Goal: Feedback & Contribution: Submit feedback/report problem

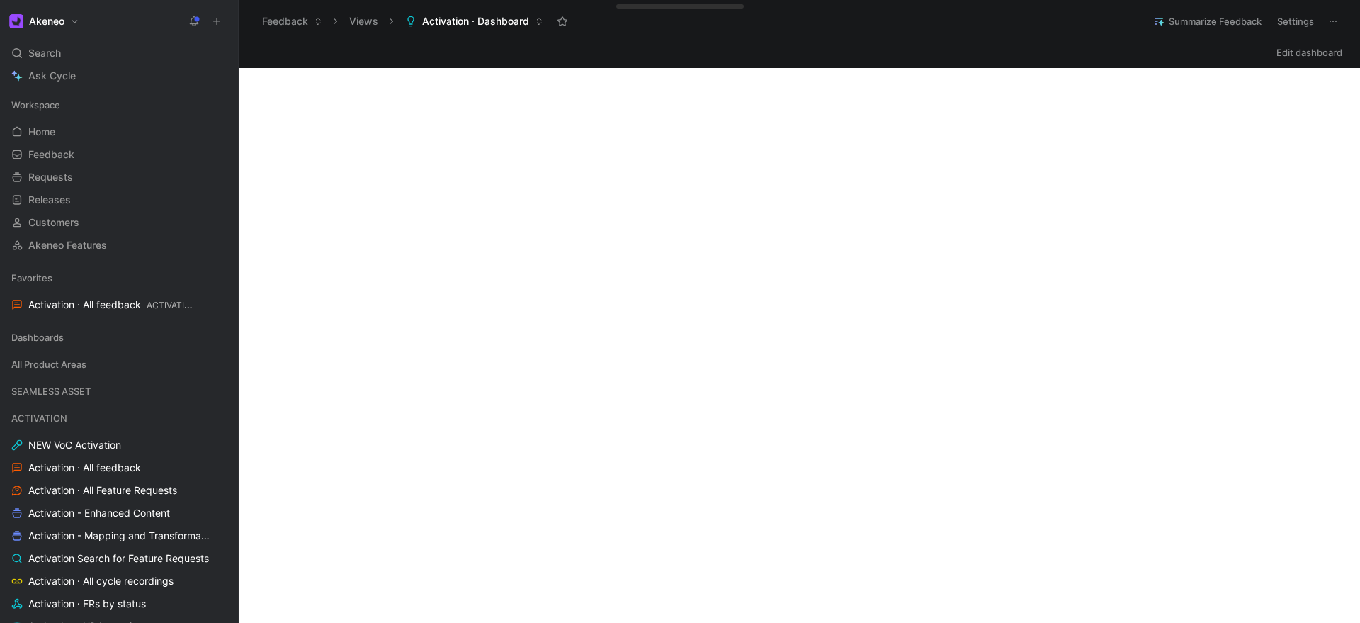
click at [220, 21] on use at bounding box center [217, 21] width 6 height 6
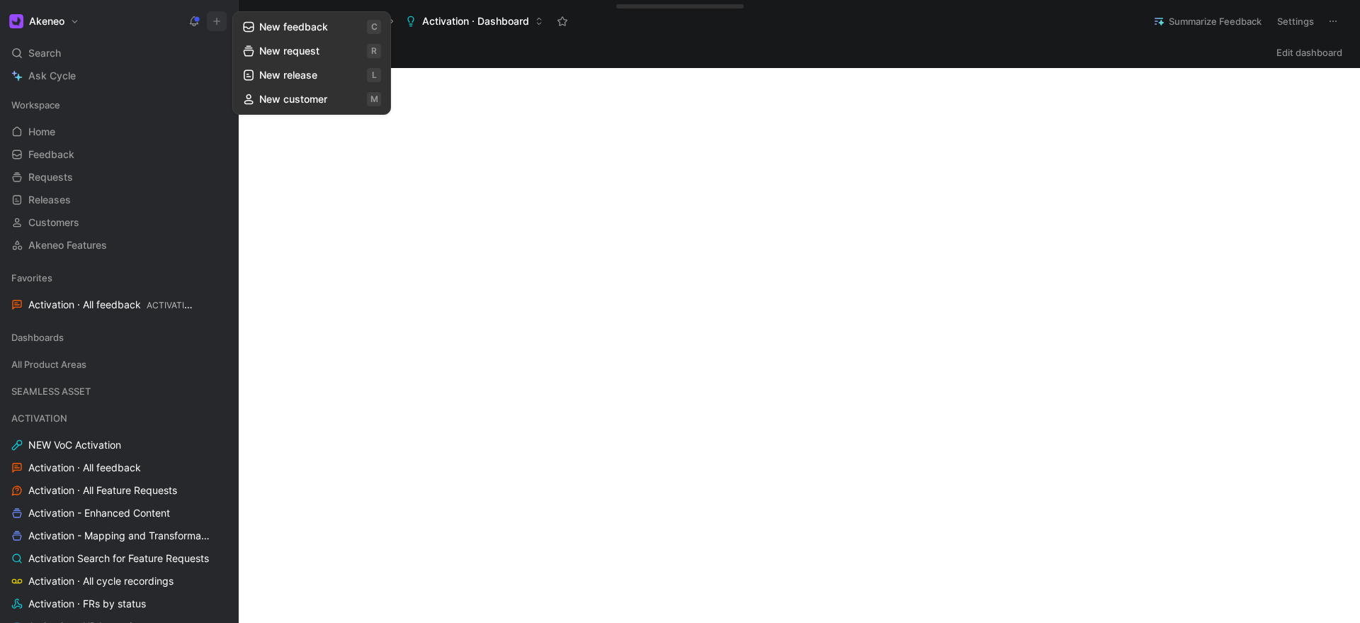
click at [278, 44] on button "New request r" at bounding box center [312, 51] width 152 height 24
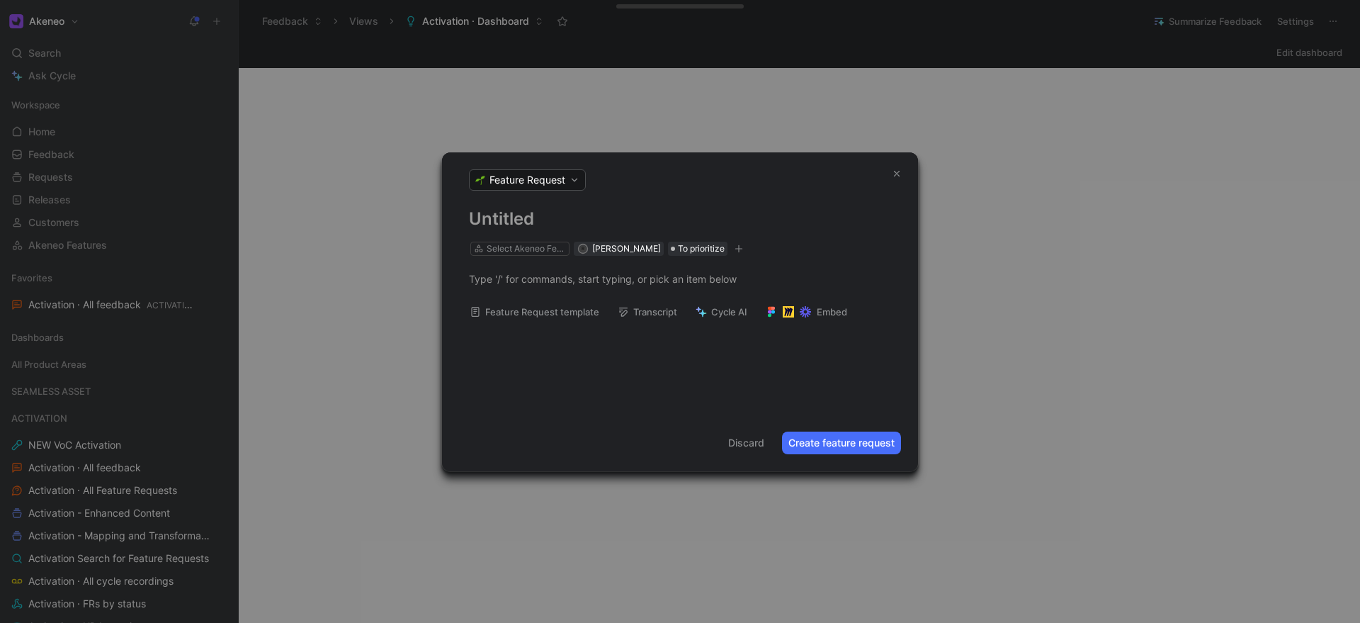
paste h1
click at [815, 215] on h1 "Send an email with new errors from latest export" at bounding box center [680, 219] width 422 height 23
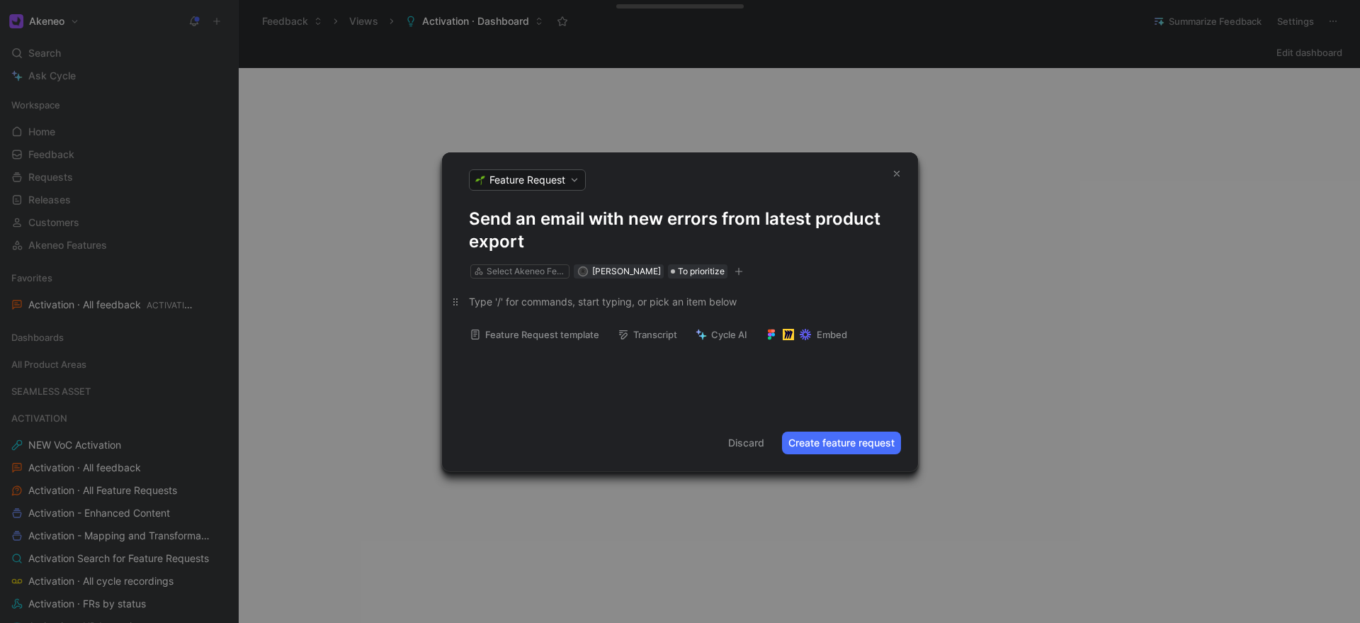
click at [550, 295] on div at bounding box center [680, 301] width 422 height 15
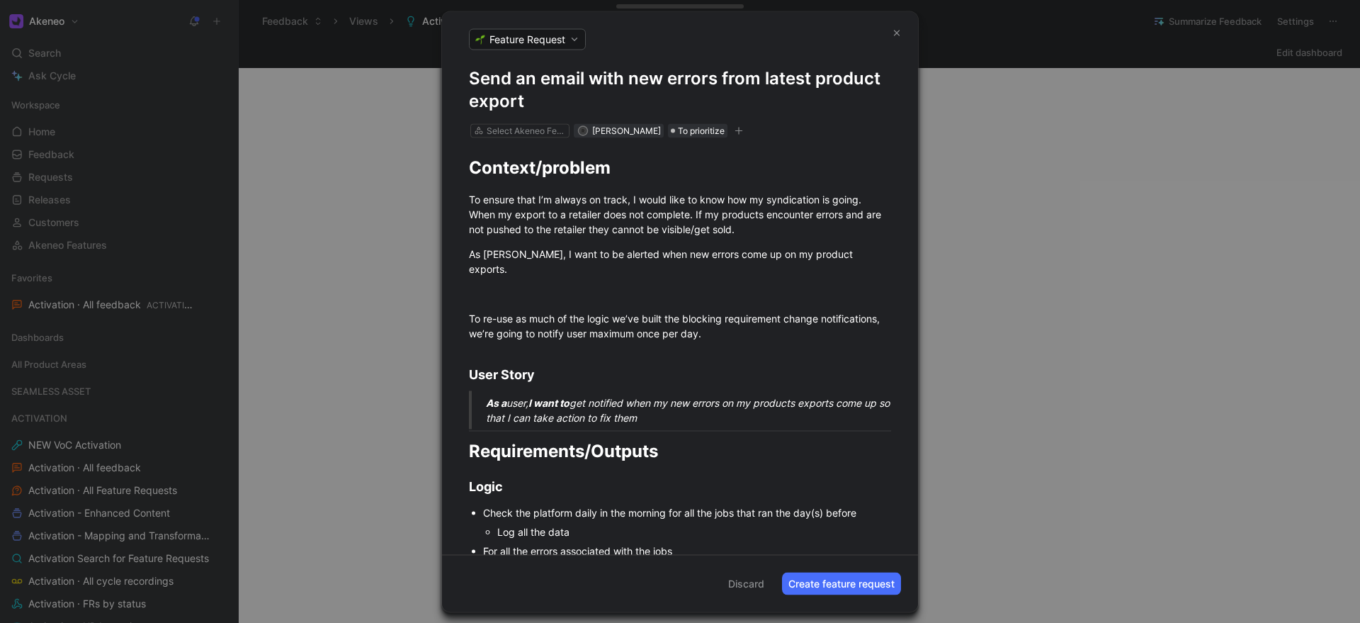
click at [509, 123] on div "Select Akeneo Feature" at bounding box center [519, 130] width 99 height 14
click at [501, 131] on div "Select Akeneo Feature" at bounding box center [526, 130] width 79 height 14
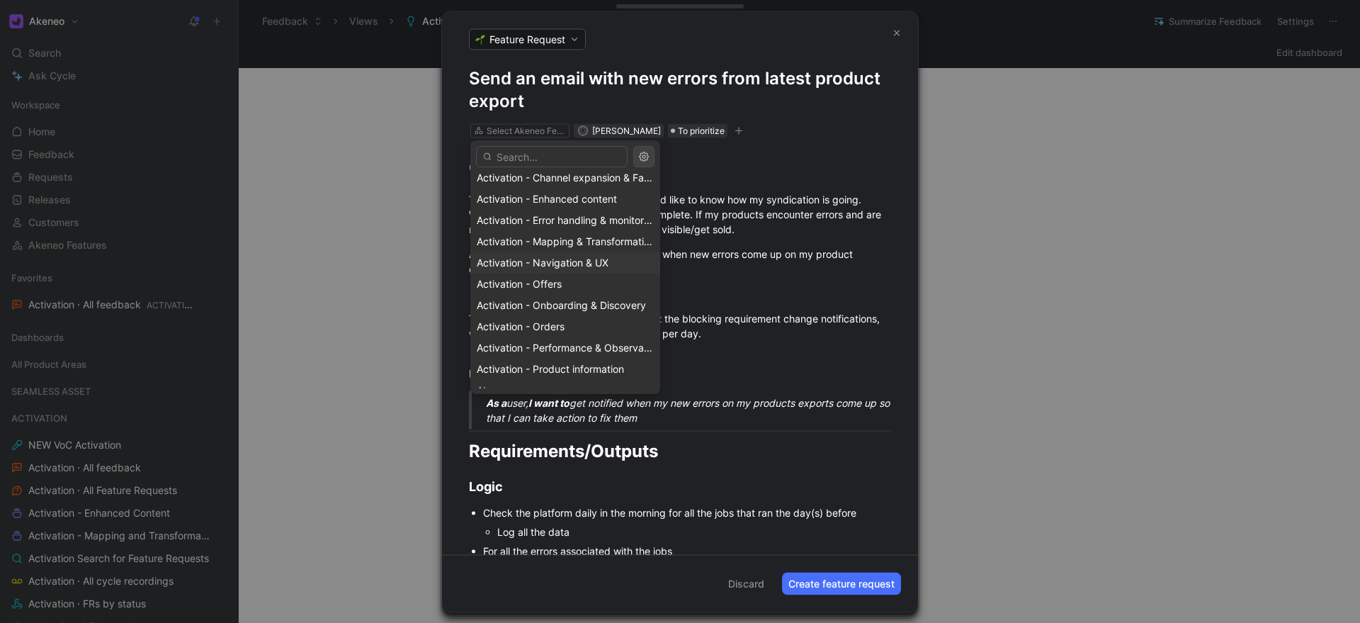
scroll to position [68, 0]
click at [565, 225] on span "Activation - Error handling & monitoring" at bounding box center [567, 221] width 181 height 12
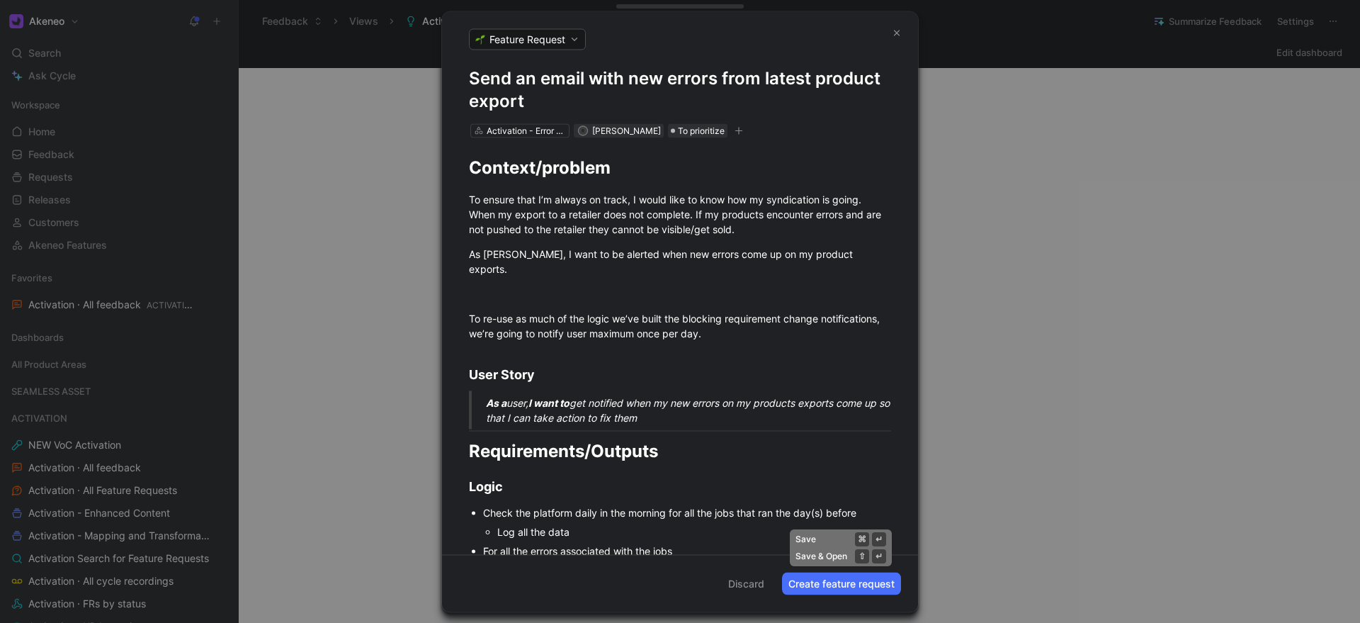
click at [815, 588] on button "Create feature request" at bounding box center [841, 583] width 119 height 23
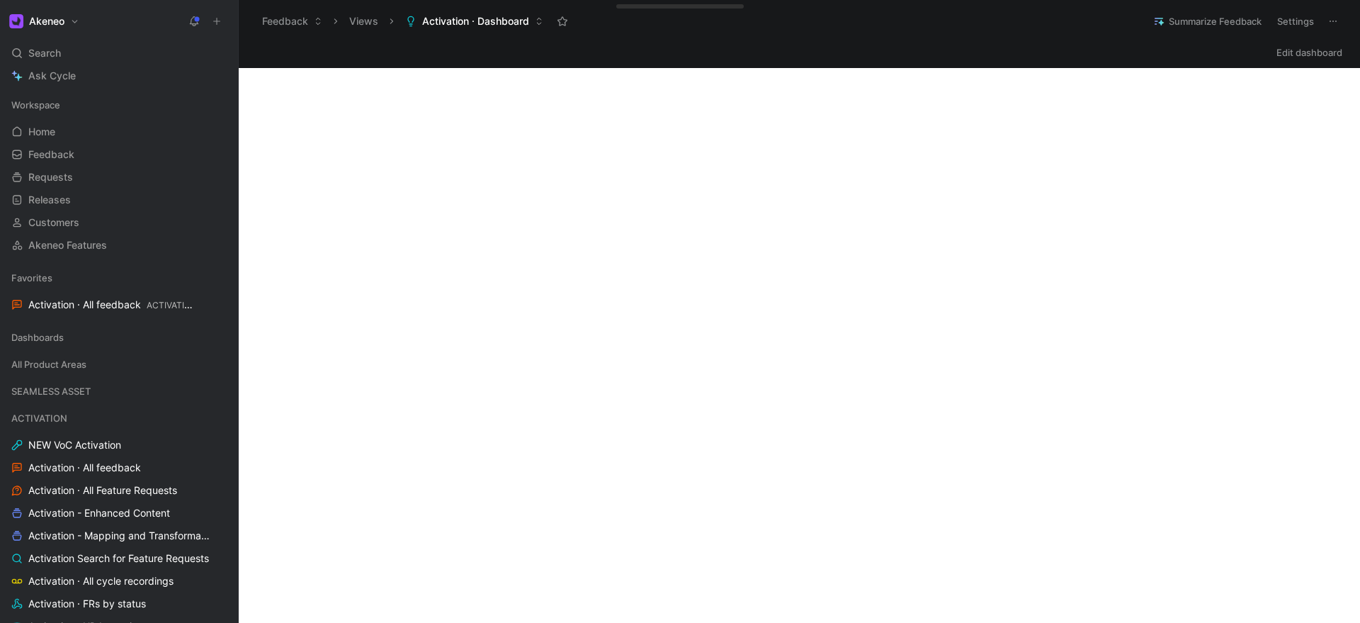
click at [217, 25] on icon at bounding box center [217, 21] width 10 height 10
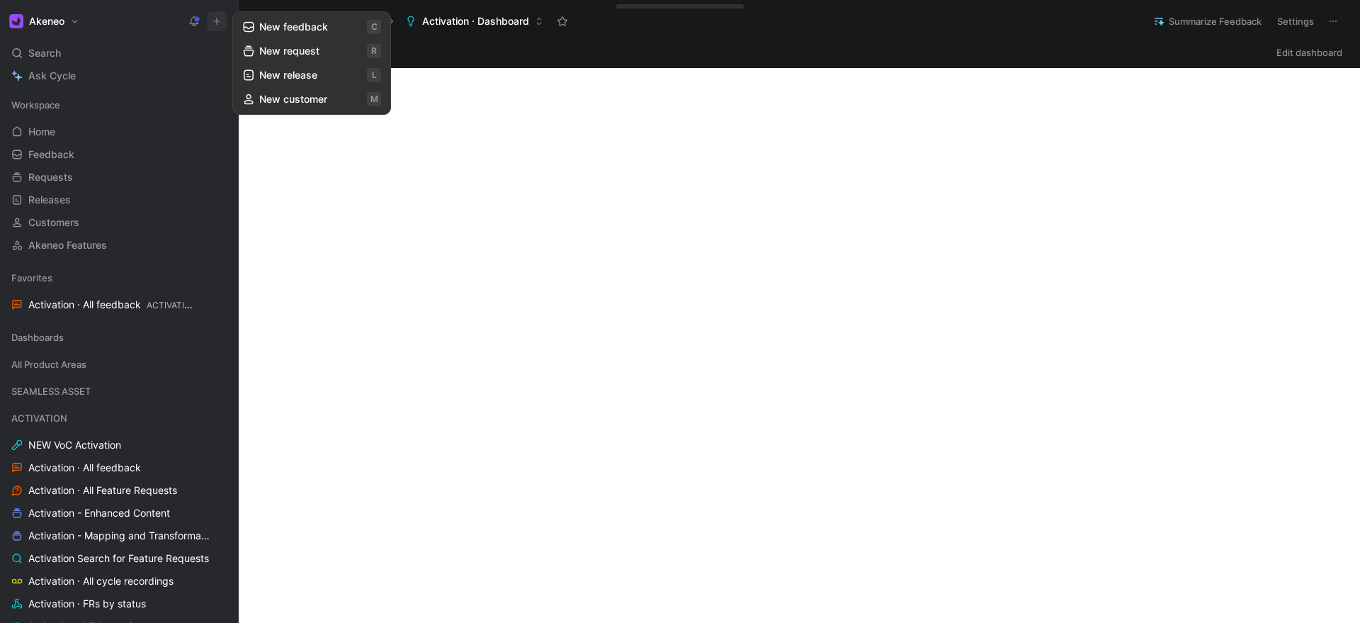
click at [285, 47] on button "New request r" at bounding box center [312, 51] width 152 height 24
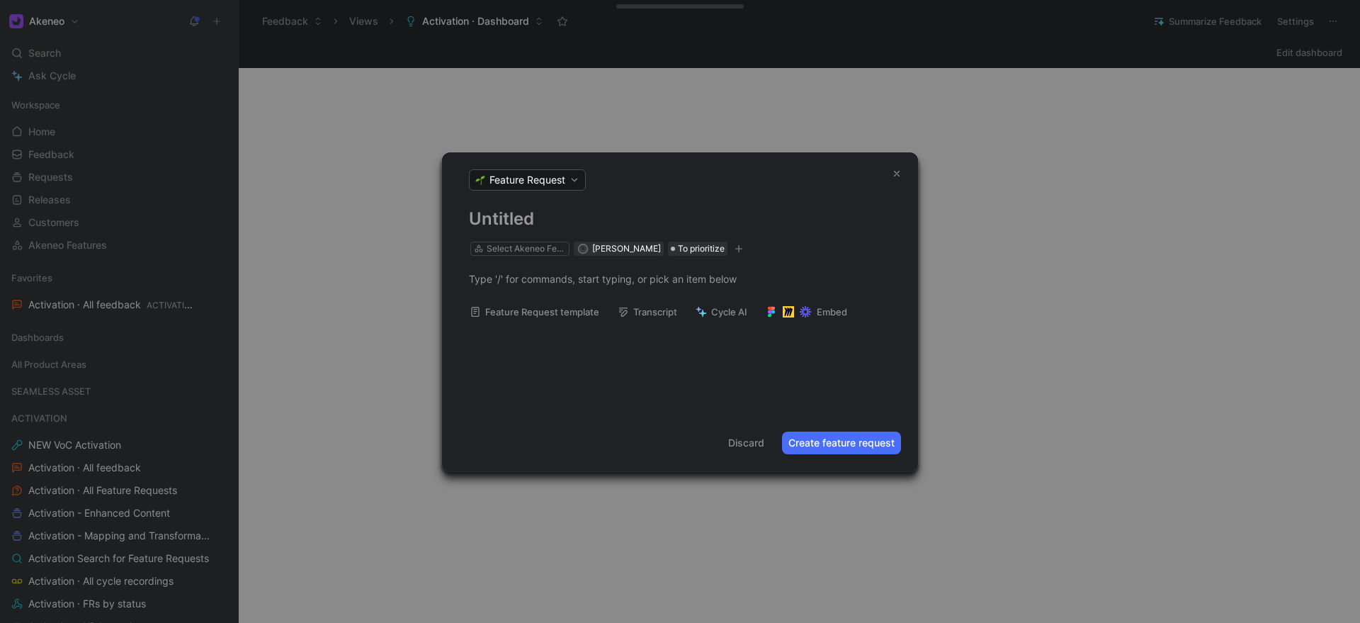
click at [530, 222] on h1 at bounding box center [680, 219] width 422 height 23
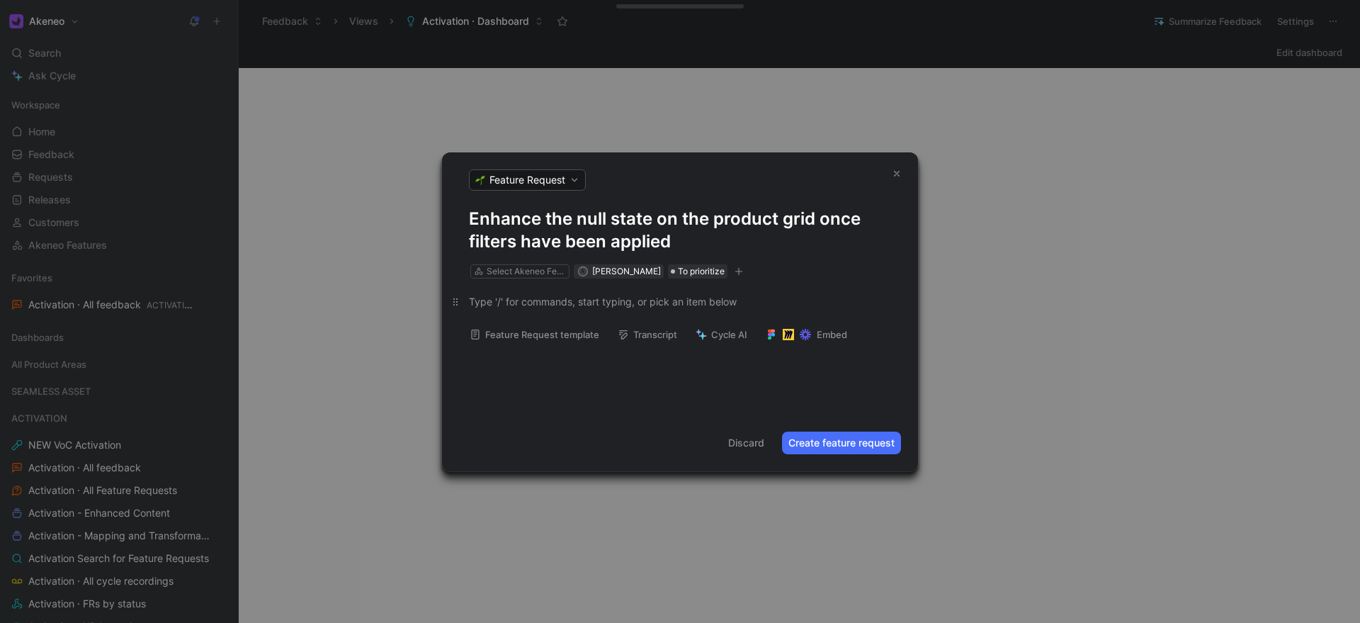
click at [517, 303] on div at bounding box center [680, 301] width 422 height 15
click at [523, 271] on div "Select Akeneo Feature" at bounding box center [526, 271] width 79 height 14
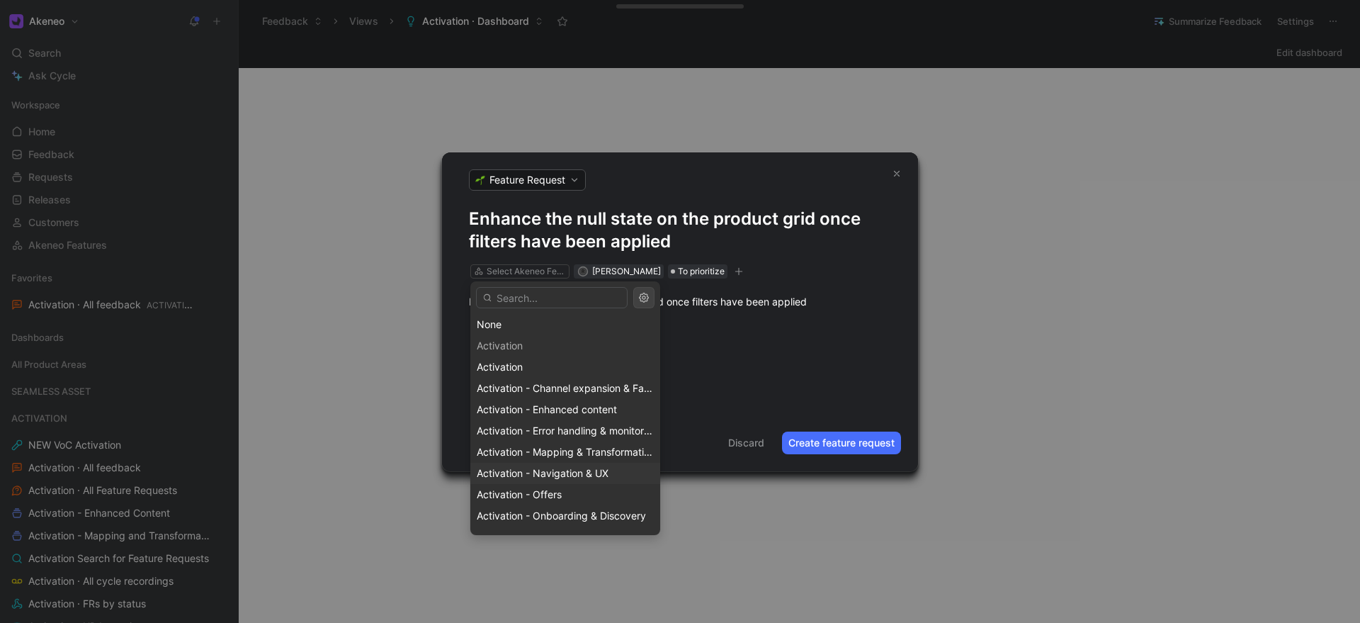
click at [533, 475] on span "Activation - Navigation & UX" at bounding box center [543, 473] width 132 height 12
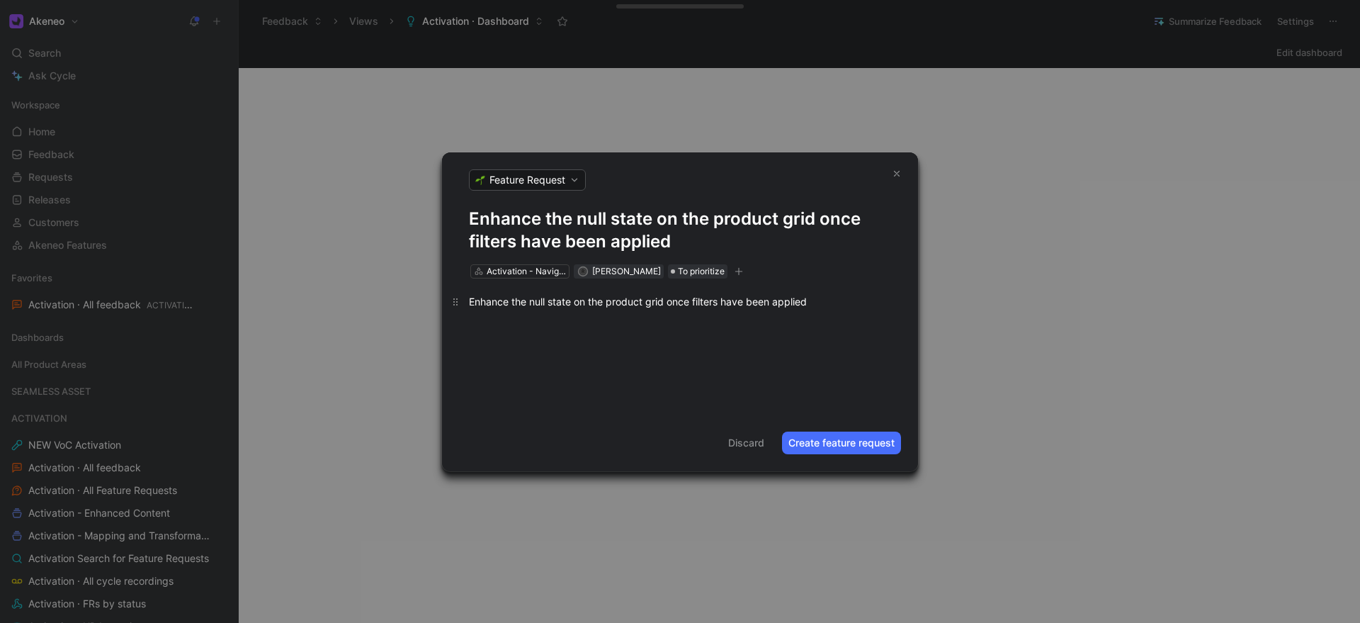
click at [831, 305] on div "Enhance the null state on the product grid once filters have been applied" at bounding box center [680, 301] width 422 height 15
click at [638, 325] on div at bounding box center [680, 326] width 422 height 15
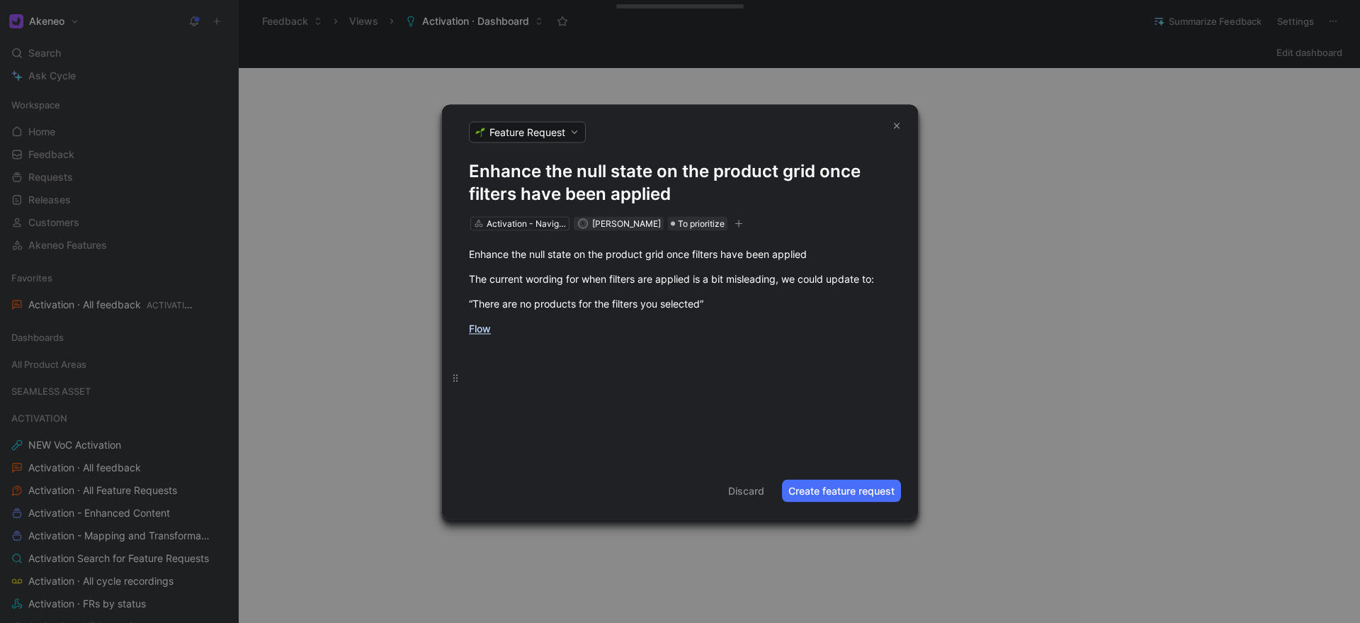
click at [563, 382] on div at bounding box center [680, 377] width 422 height 15
click at [822, 489] on button "Create feature request" at bounding box center [841, 490] width 119 height 23
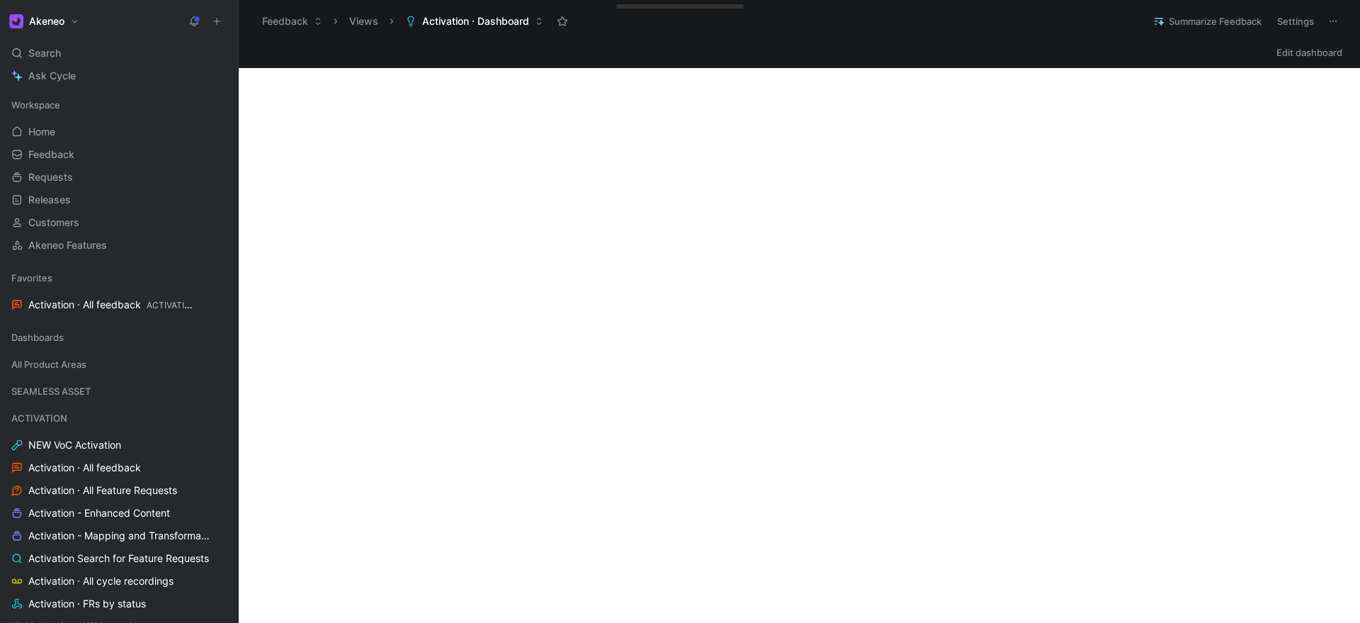
click at [222, 28] on button at bounding box center [217, 21] width 20 height 20
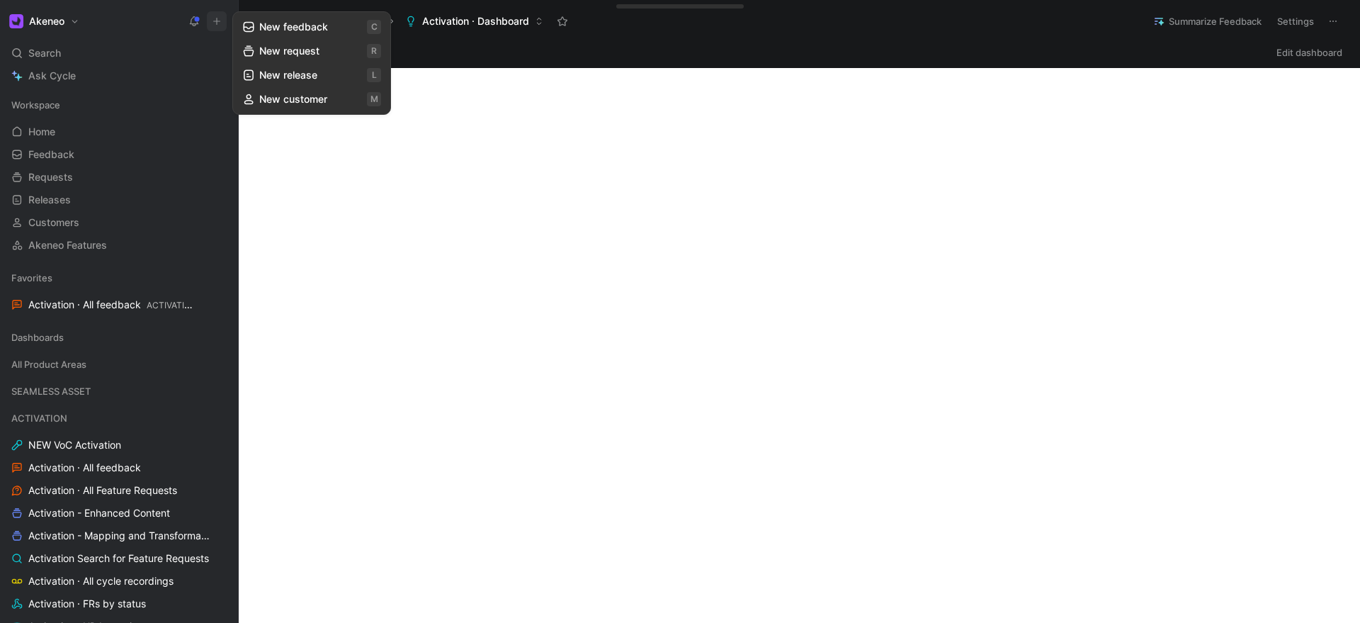
click at [268, 50] on button "New request r" at bounding box center [312, 51] width 152 height 24
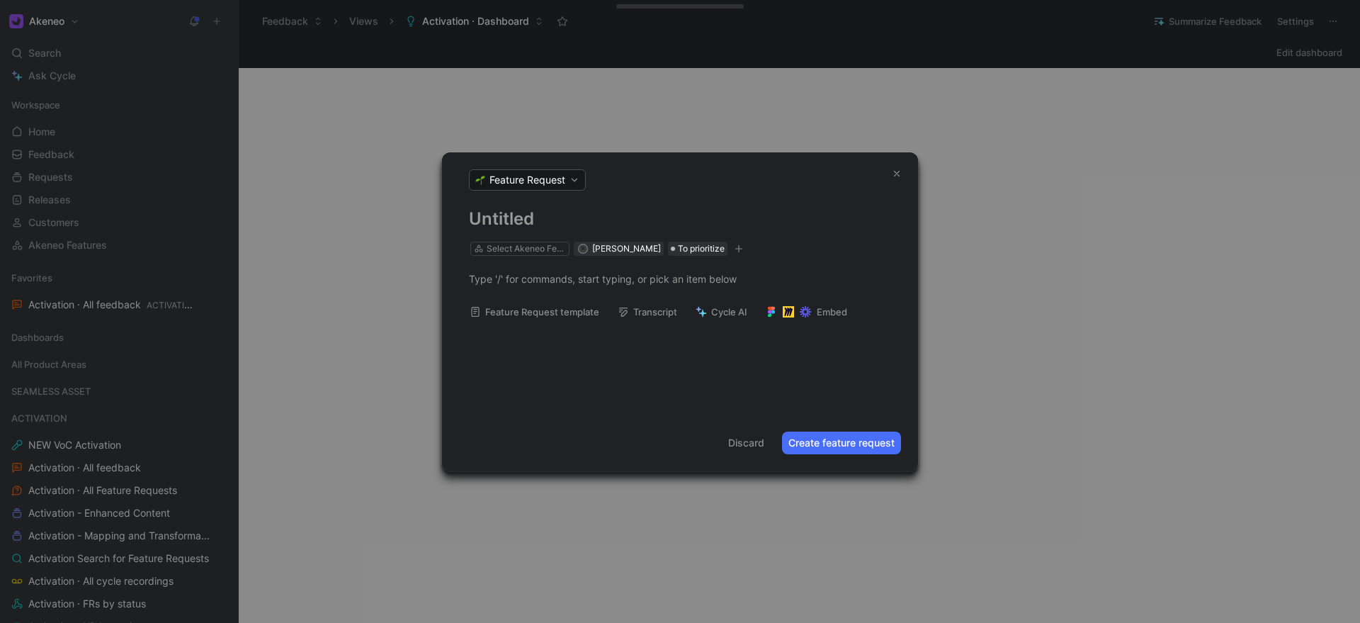
click at [509, 224] on h1 at bounding box center [680, 219] width 422 height 23
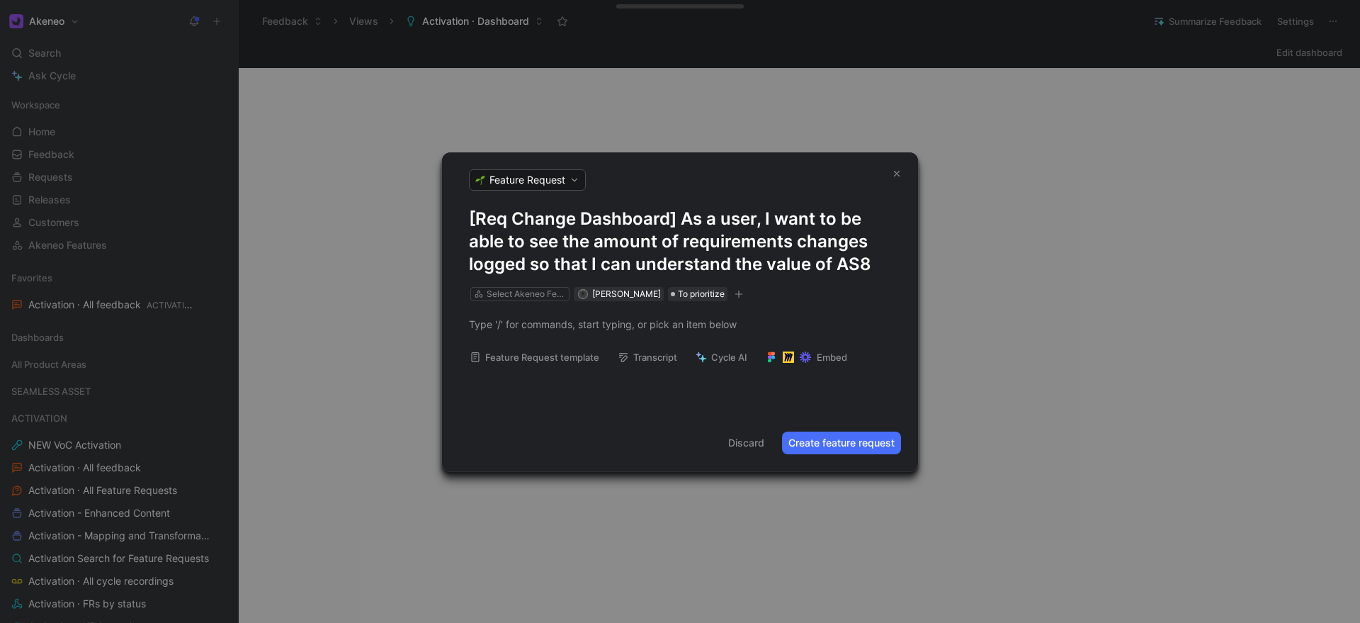
click at [494, 180] on span "Feature Request" at bounding box center [527, 180] width 76 height 14
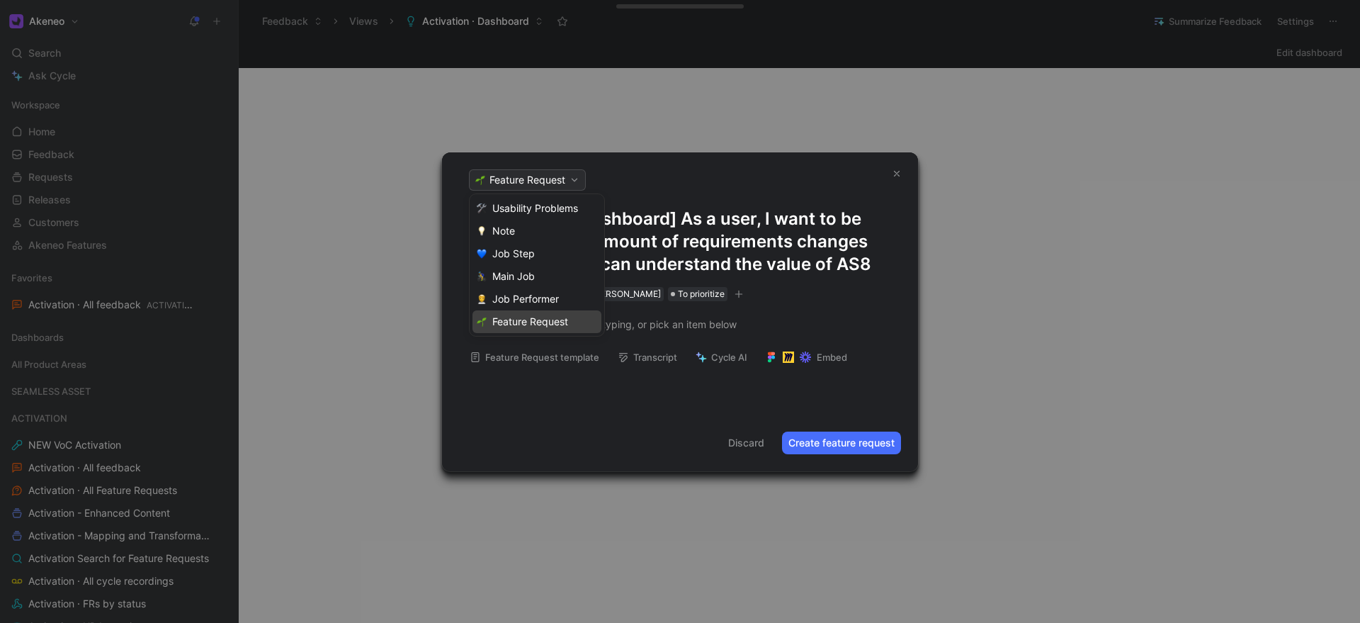
click at [607, 174] on div at bounding box center [680, 311] width 1360 height 623
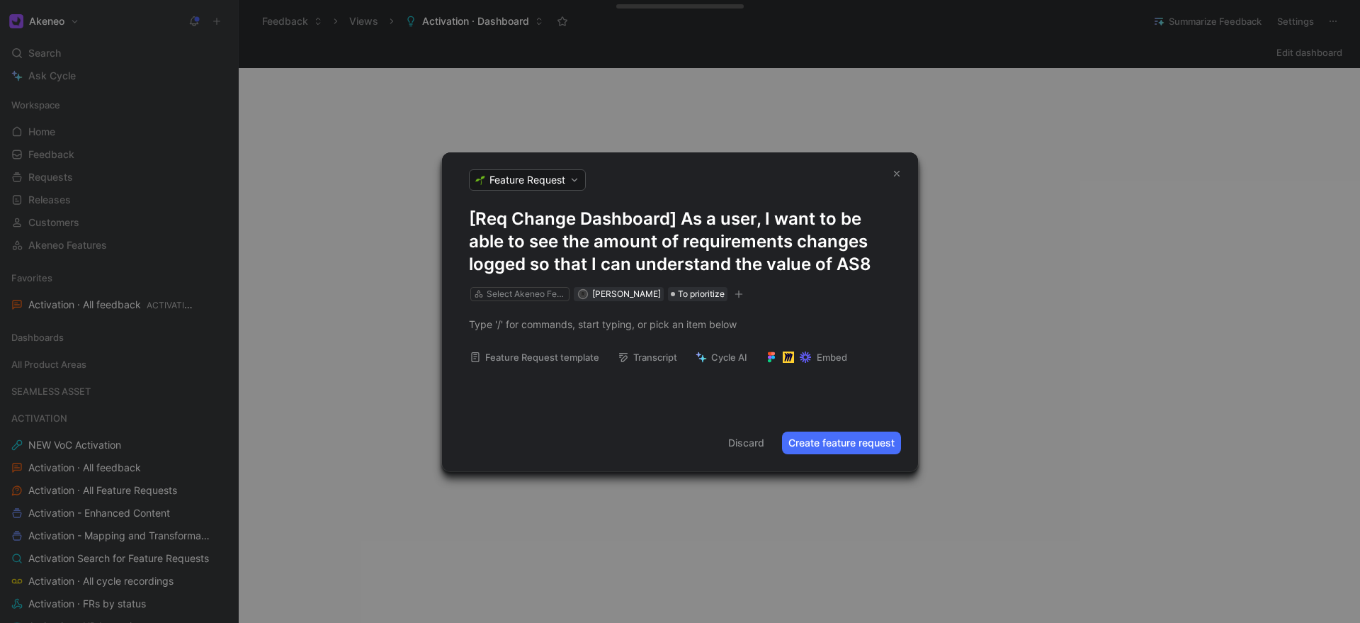
click at [495, 306] on div at bounding box center [680, 324] width 476 height 46
click at [499, 295] on div "Select Akeneo Feature" at bounding box center [526, 294] width 79 height 14
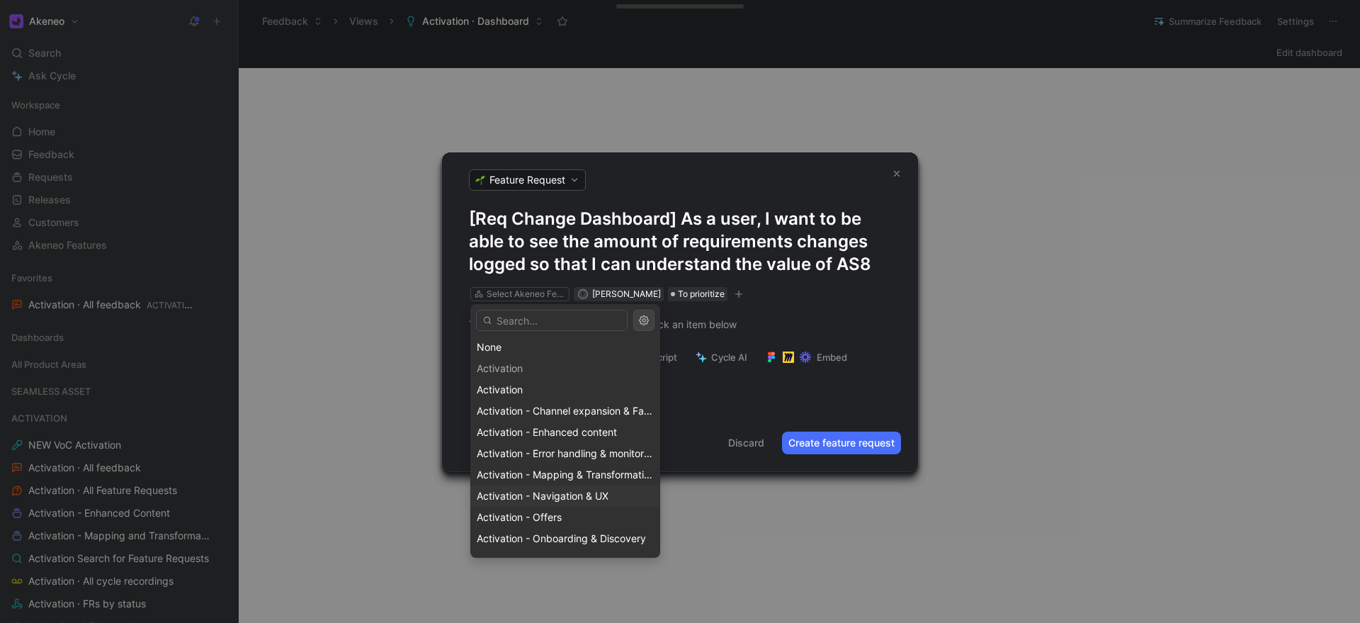
click at [518, 498] on span "Activation - Navigation & UX" at bounding box center [543, 495] width 132 height 12
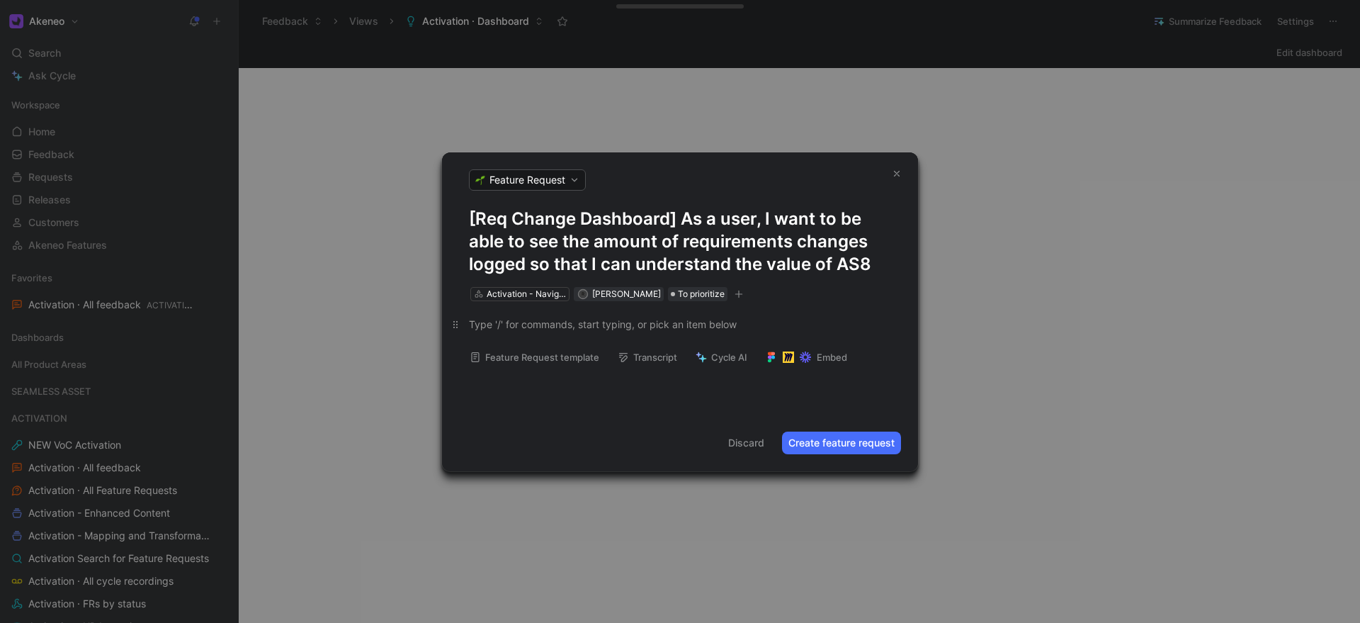
click at [524, 327] on div at bounding box center [680, 324] width 422 height 15
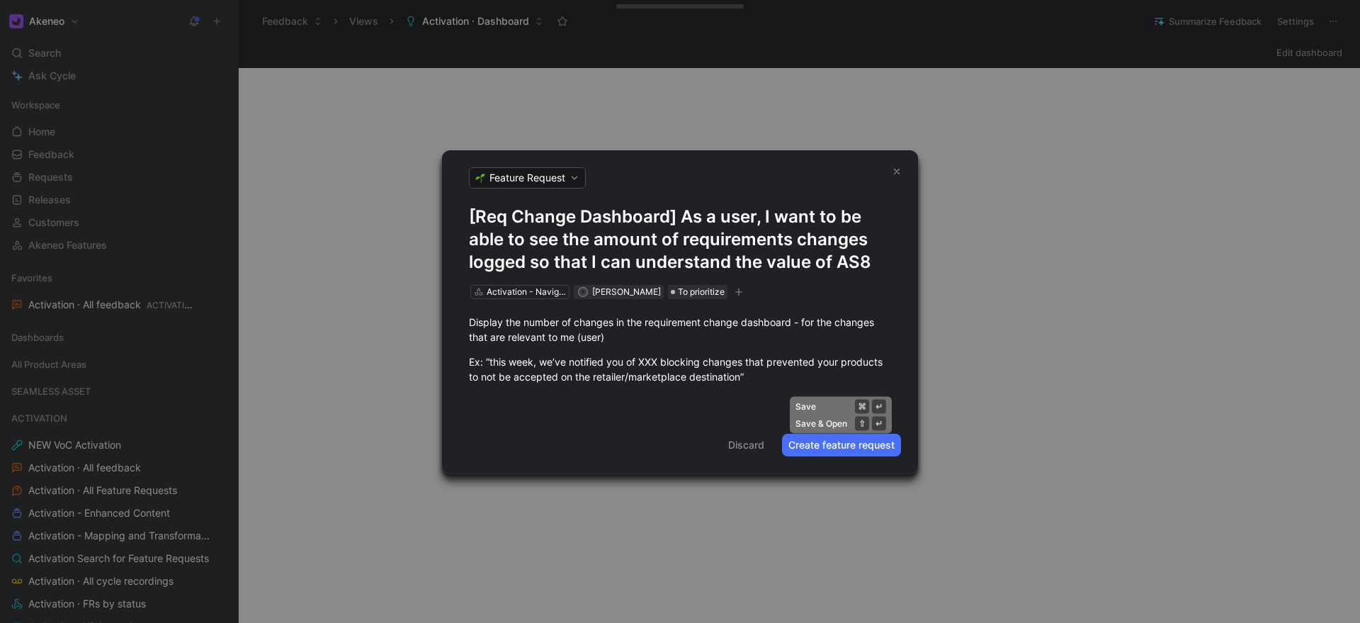
click at [820, 448] on button "Create feature request" at bounding box center [841, 444] width 119 height 23
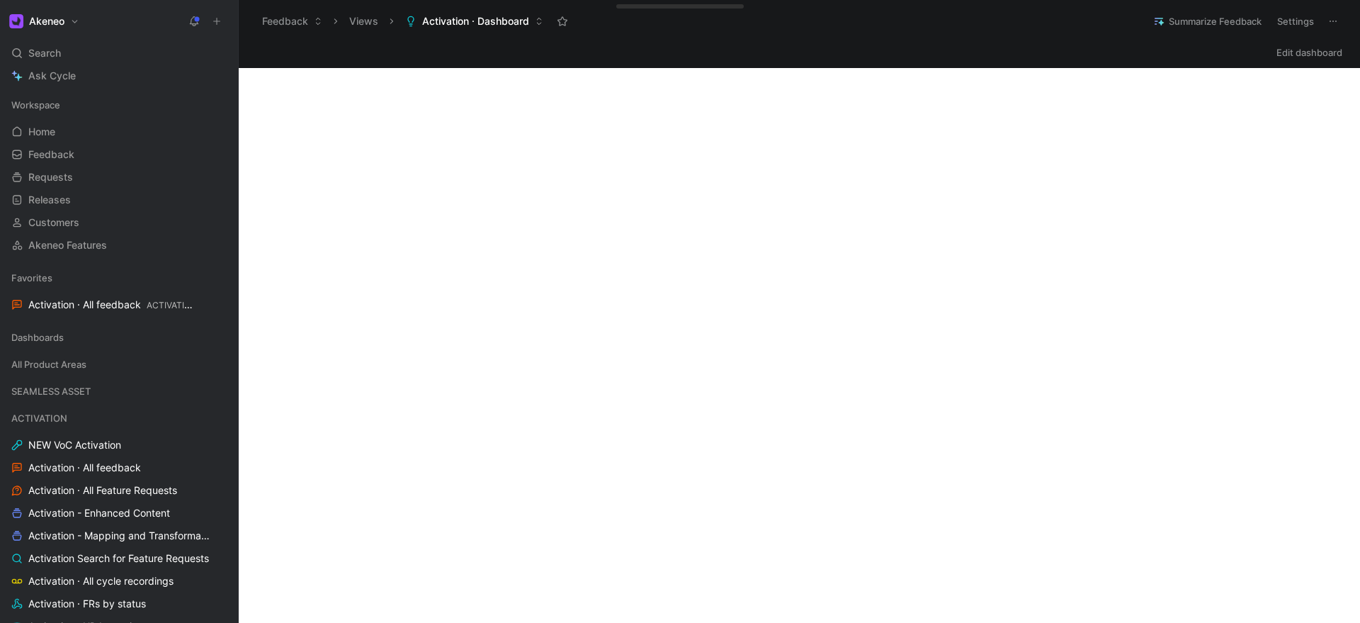
click at [209, 16] on button at bounding box center [217, 21] width 20 height 20
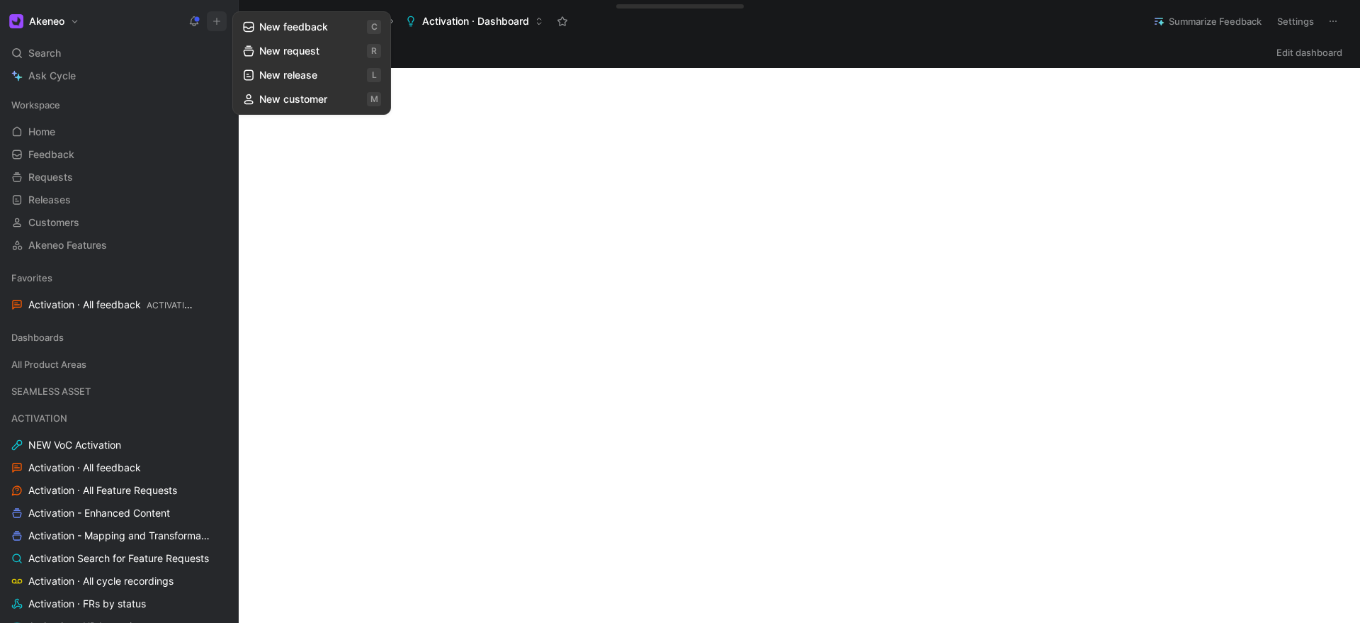
click at [288, 53] on button "New request r" at bounding box center [312, 51] width 152 height 24
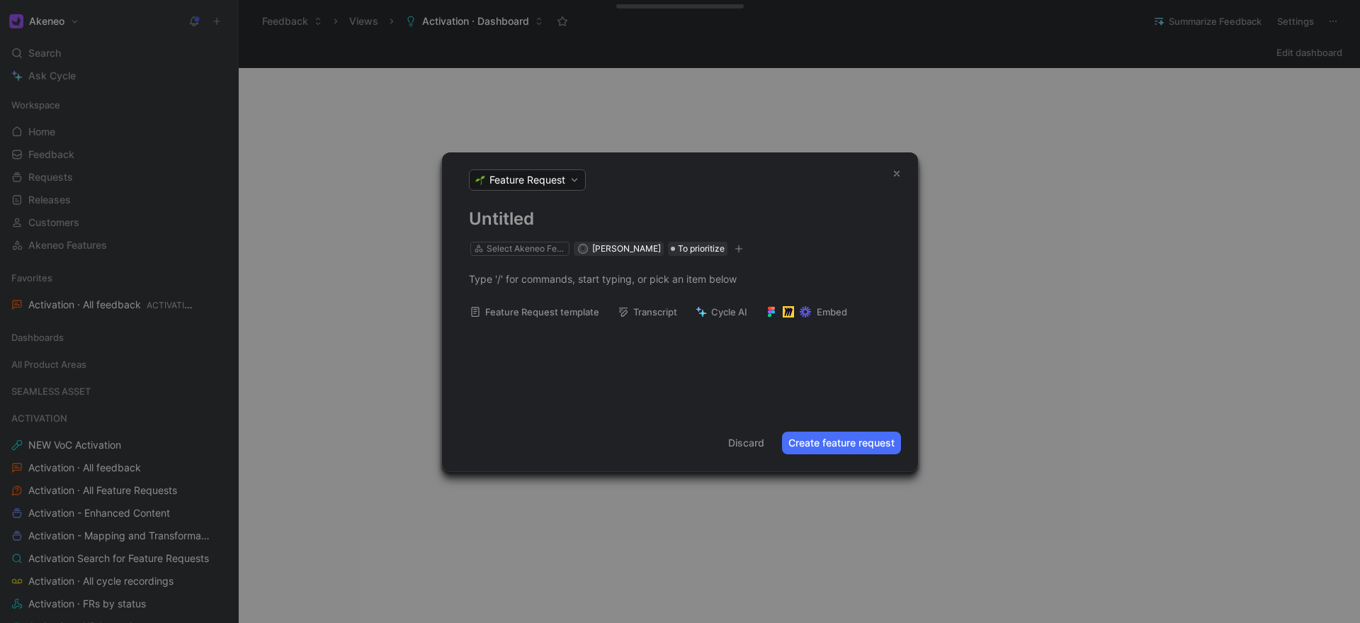
click at [504, 225] on h1 at bounding box center [680, 219] width 422 height 23
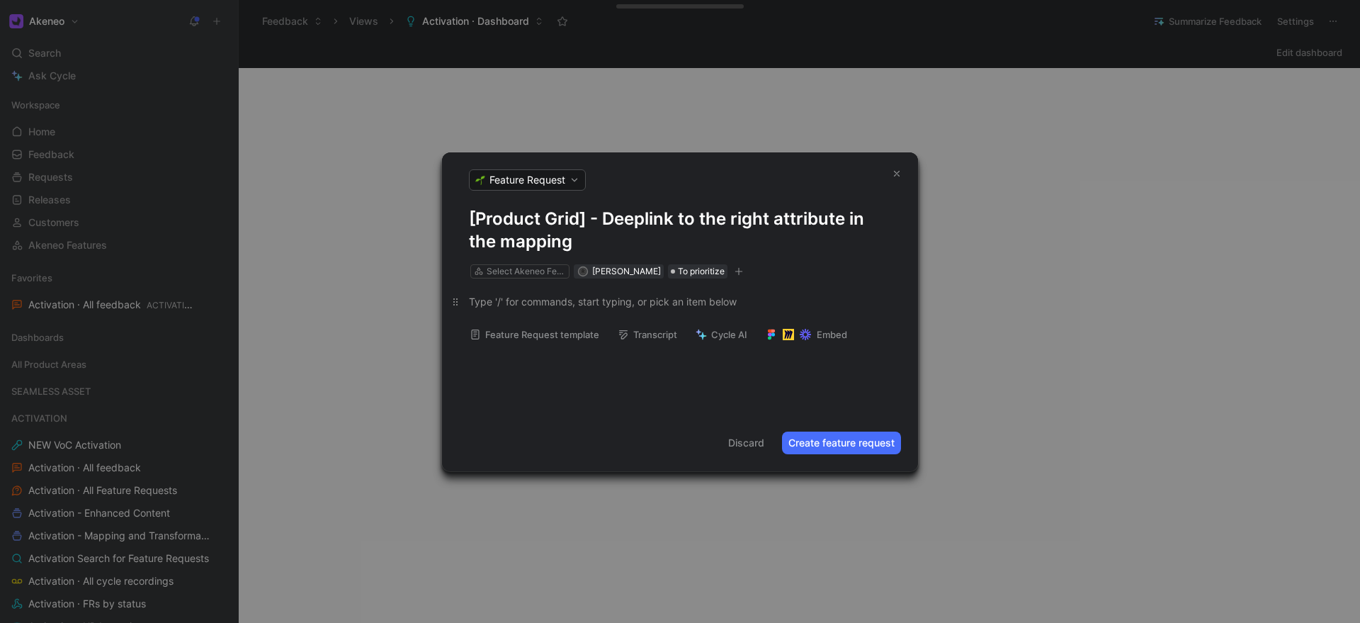
click at [515, 302] on div at bounding box center [680, 301] width 422 height 15
click at [509, 302] on div at bounding box center [680, 301] width 422 height 15
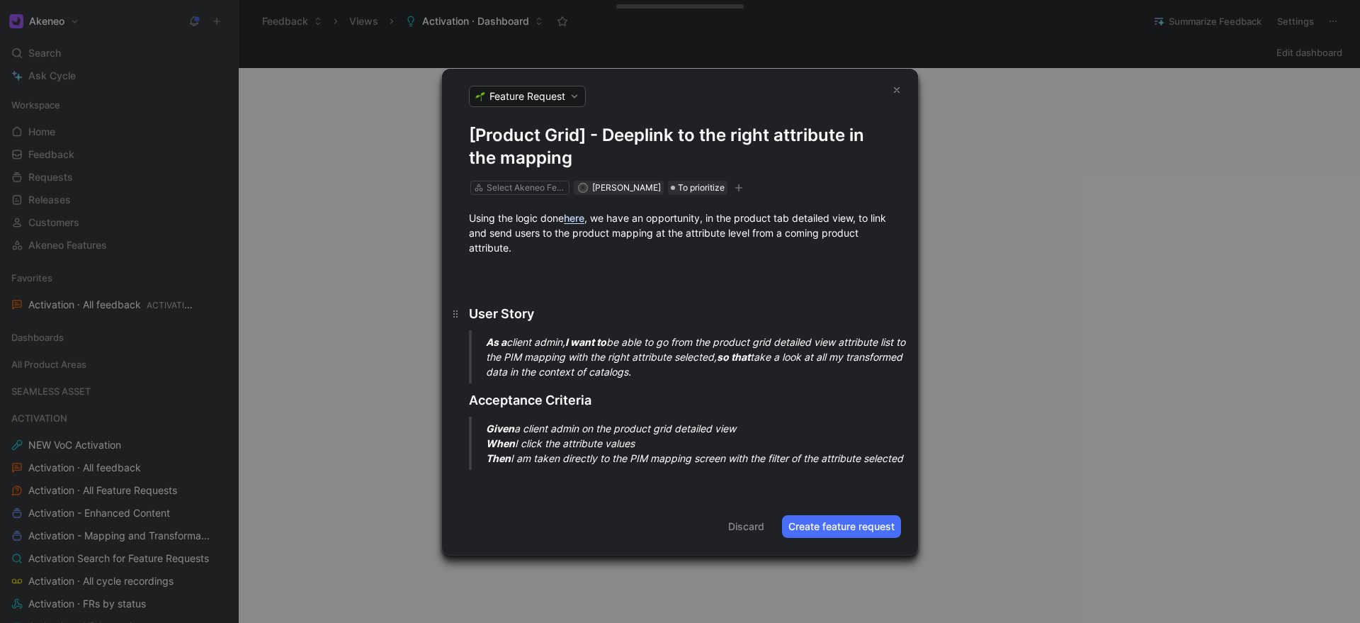
click at [512, 285] on h2 "User Story" at bounding box center [680, 306] width 476 height 43
click at [508, 271] on div at bounding box center [680, 272] width 422 height 15
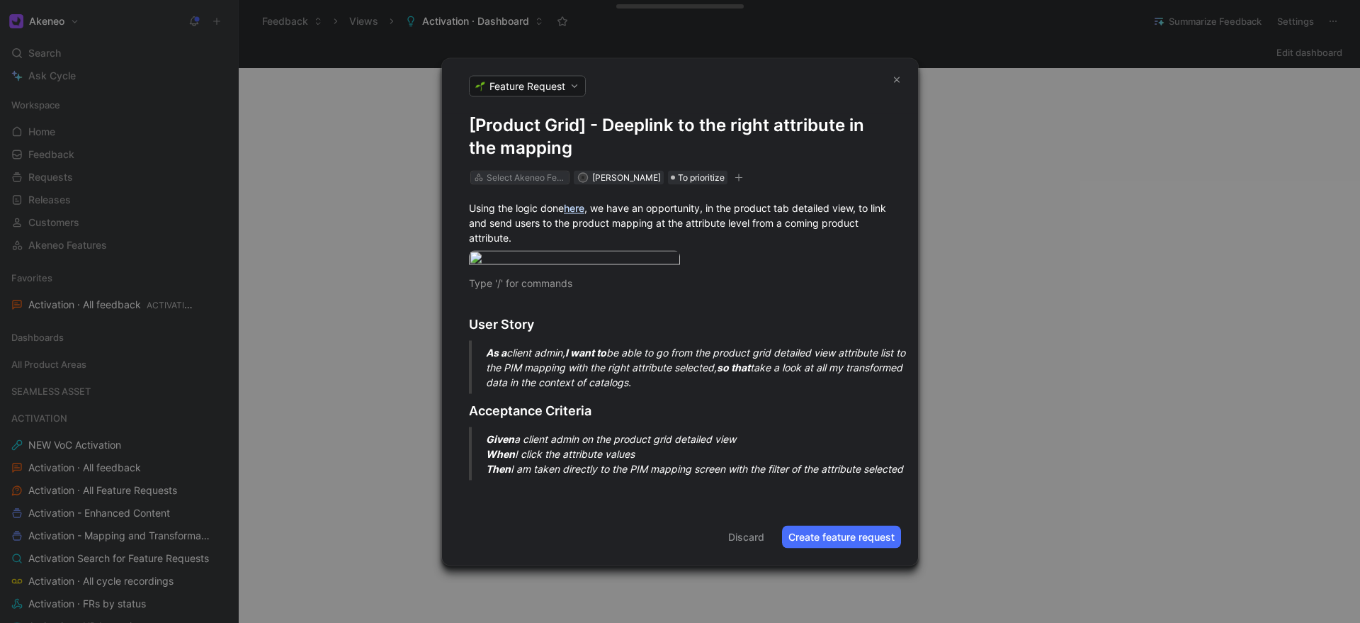
click at [516, 170] on div "Select Akeneo Feature" at bounding box center [526, 177] width 79 height 14
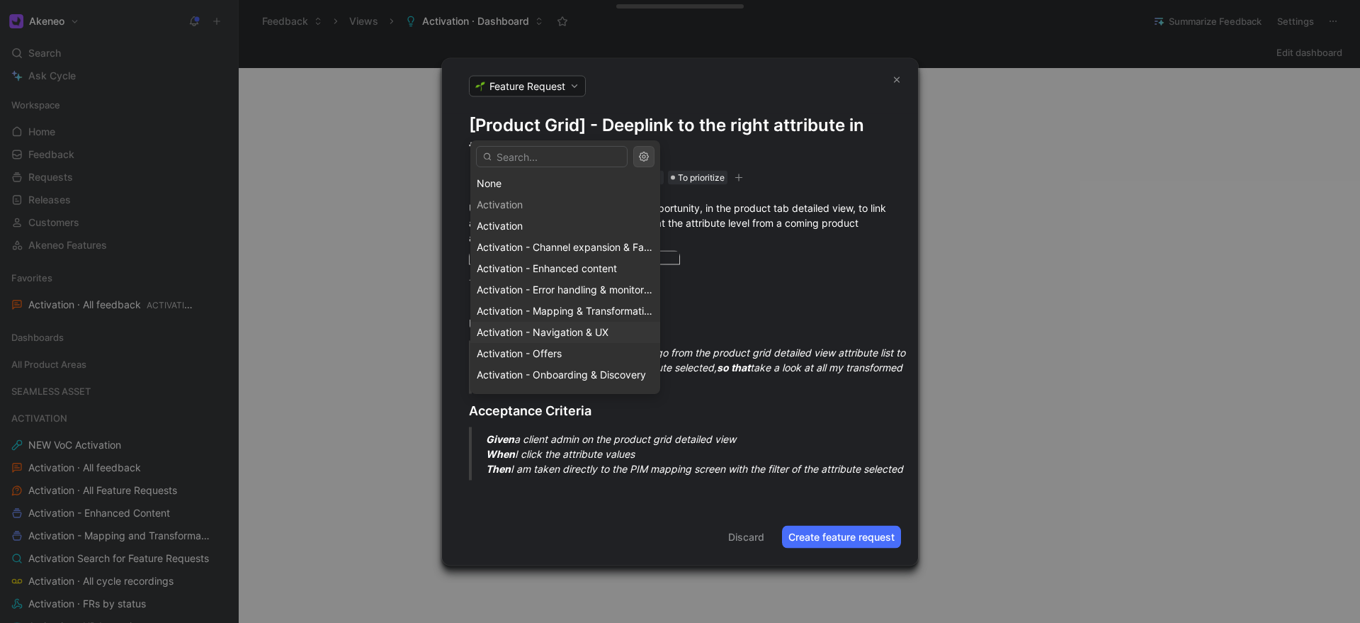
click at [530, 334] on span "Activation - Navigation & UX" at bounding box center [543, 332] width 132 height 12
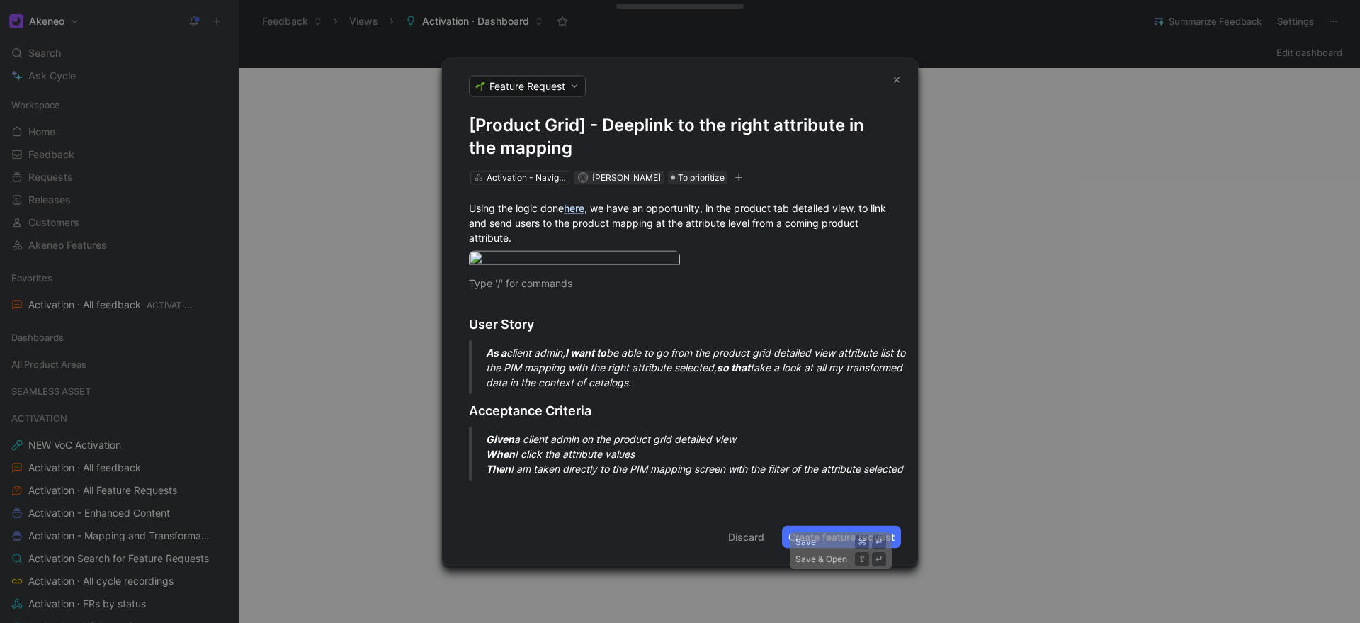
click at [836, 547] on button "Create feature request" at bounding box center [841, 536] width 119 height 23
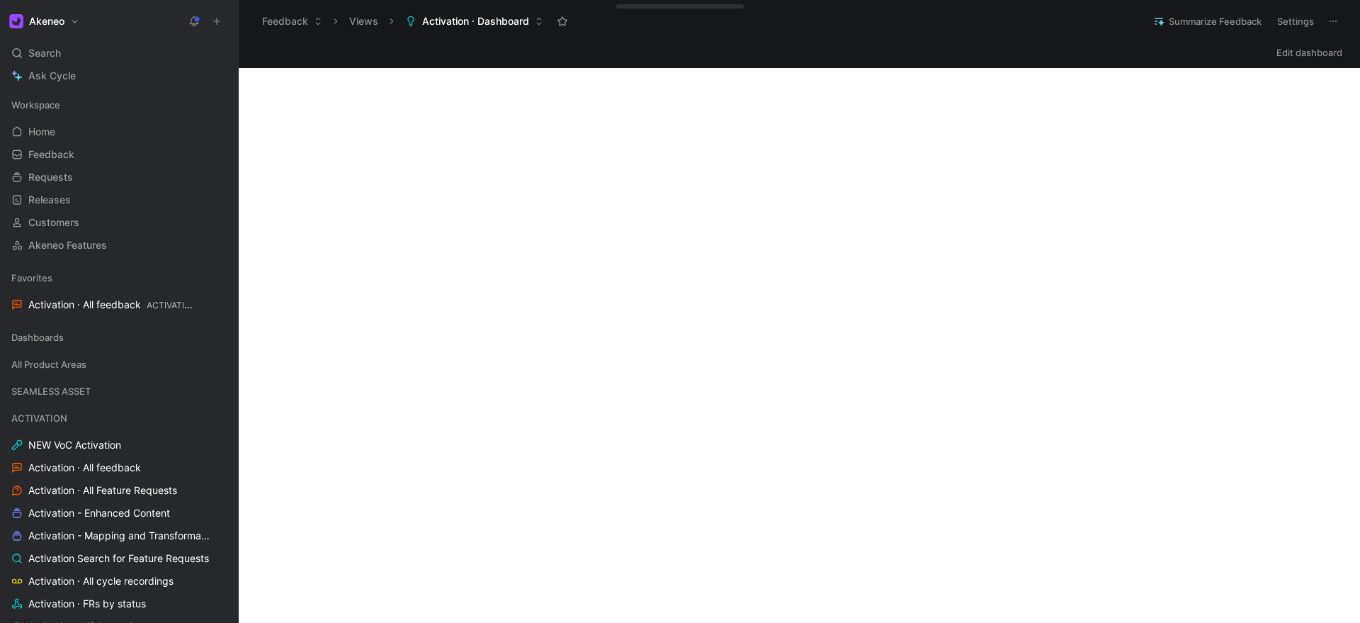
click at [212, 28] on button at bounding box center [217, 21] width 20 height 20
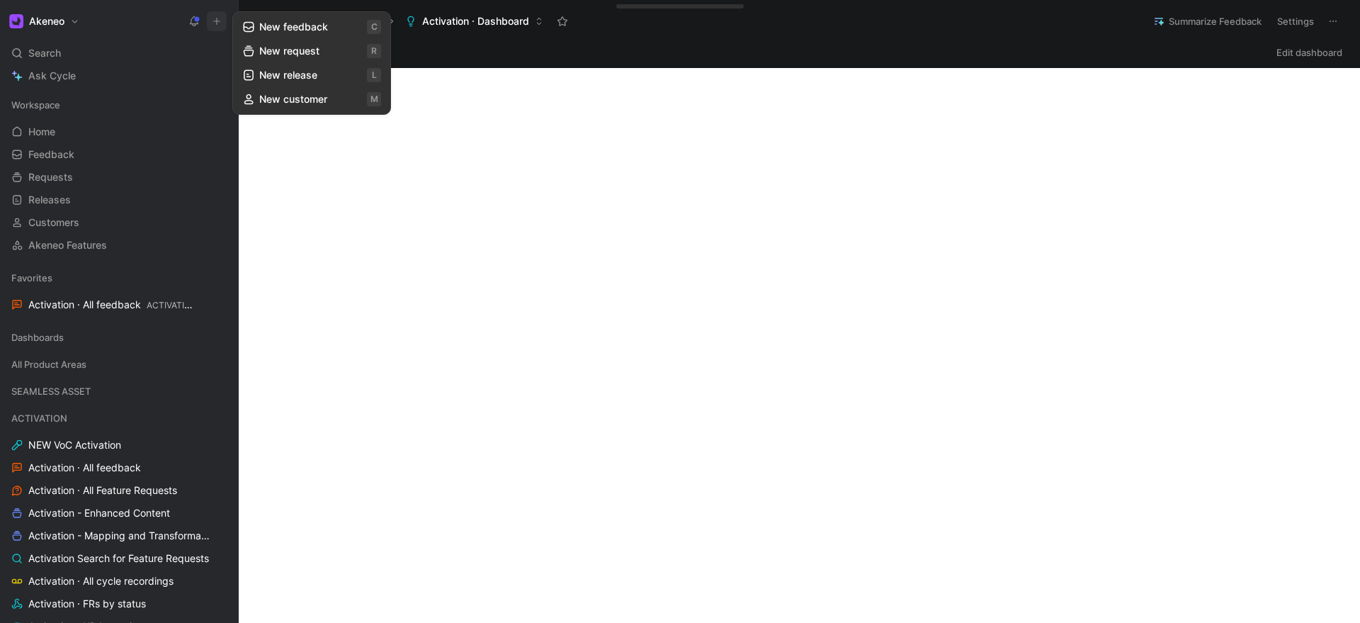
click at [286, 52] on button "New request r" at bounding box center [312, 51] width 152 height 24
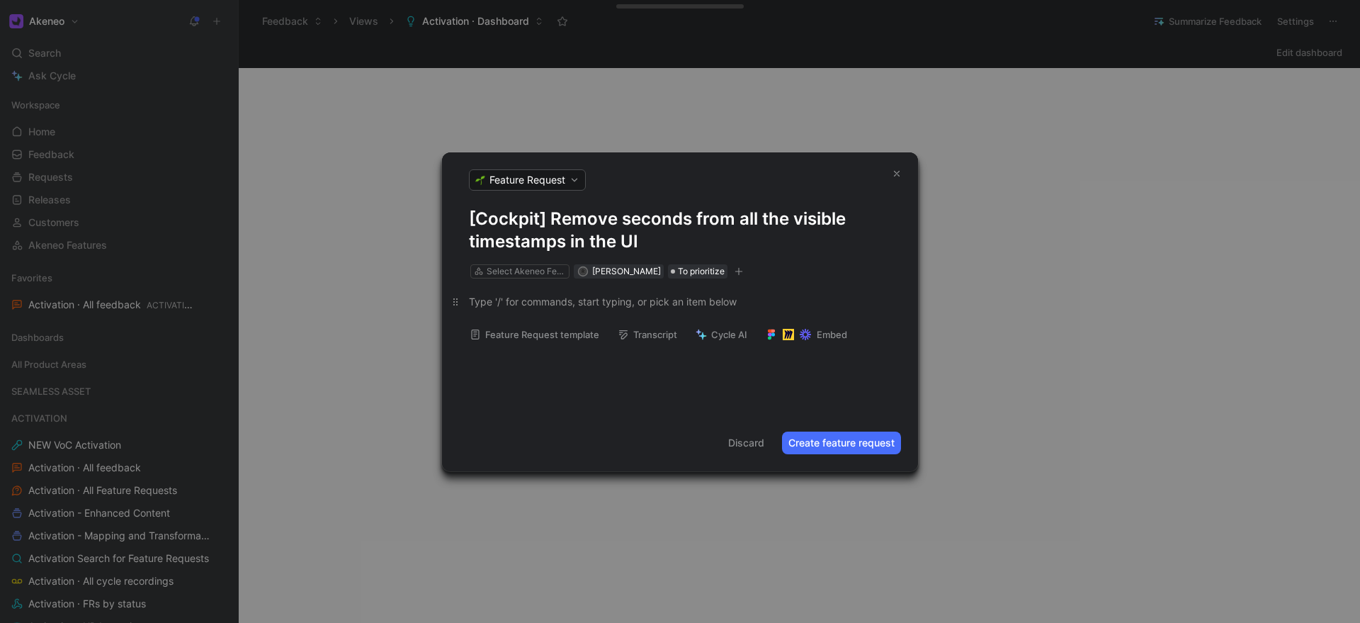
click at [507, 304] on div at bounding box center [680, 301] width 422 height 15
click at [494, 274] on div "Select Akeneo Feature" at bounding box center [526, 271] width 79 height 14
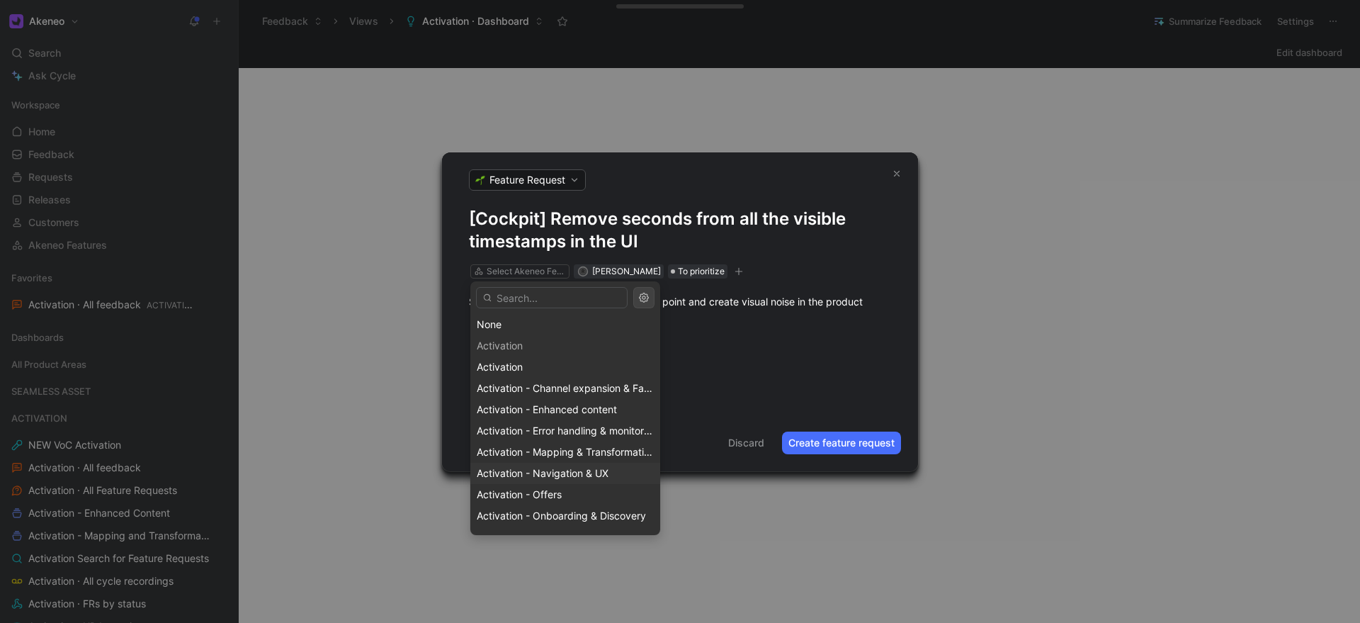
click at [530, 470] on span "Activation - Navigation & UX" at bounding box center [543, 473] width 132 height 12
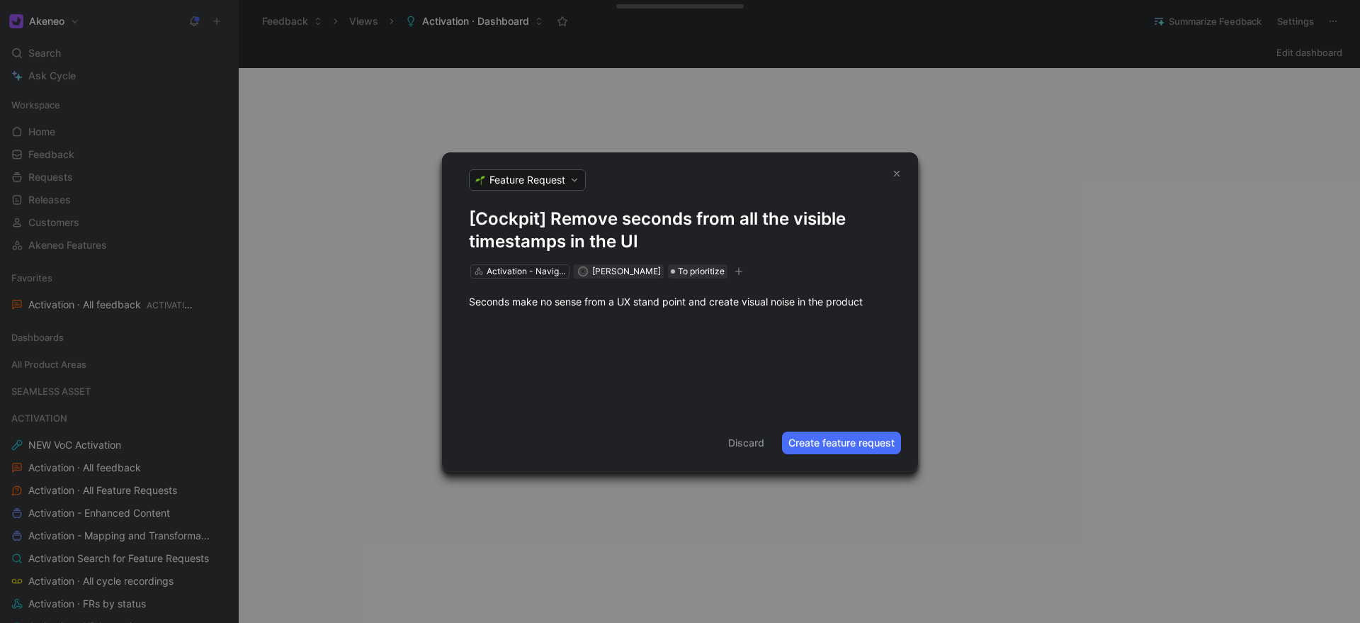
click at [529, 329] on div at bounding box center [680, 332] width 476 height 17
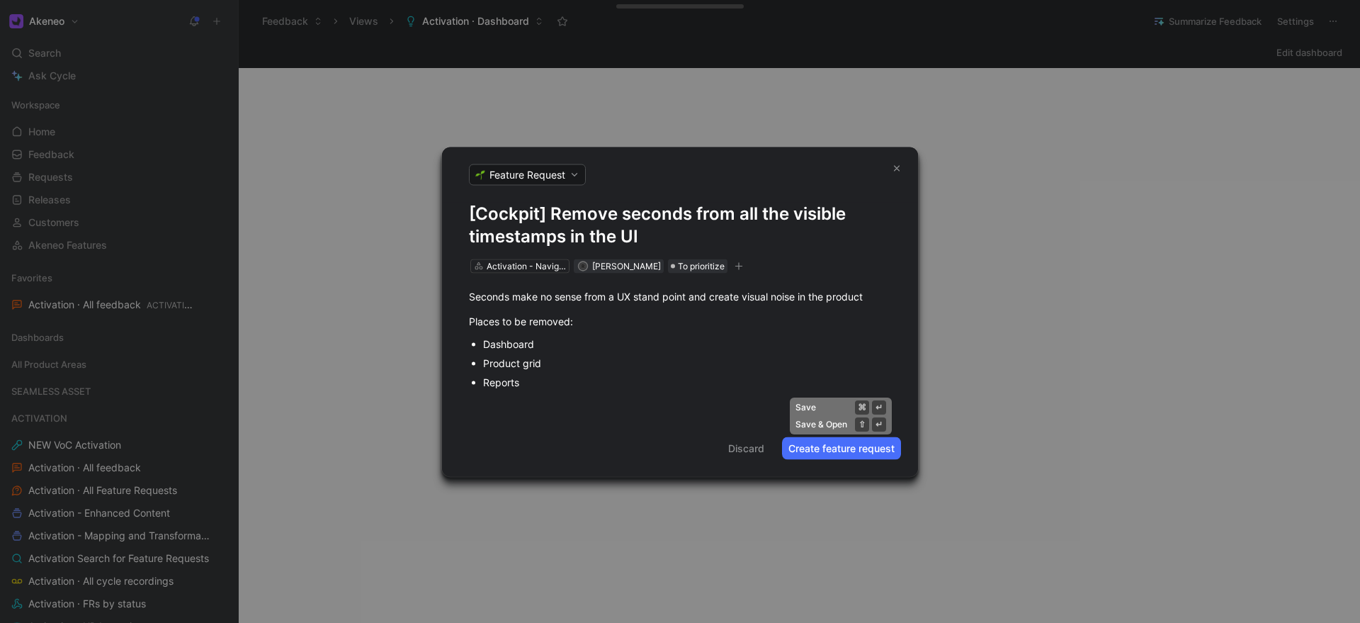
click at [835, 449] on button "Create feature request" at bounding box center [841, 447] width 119 height 23
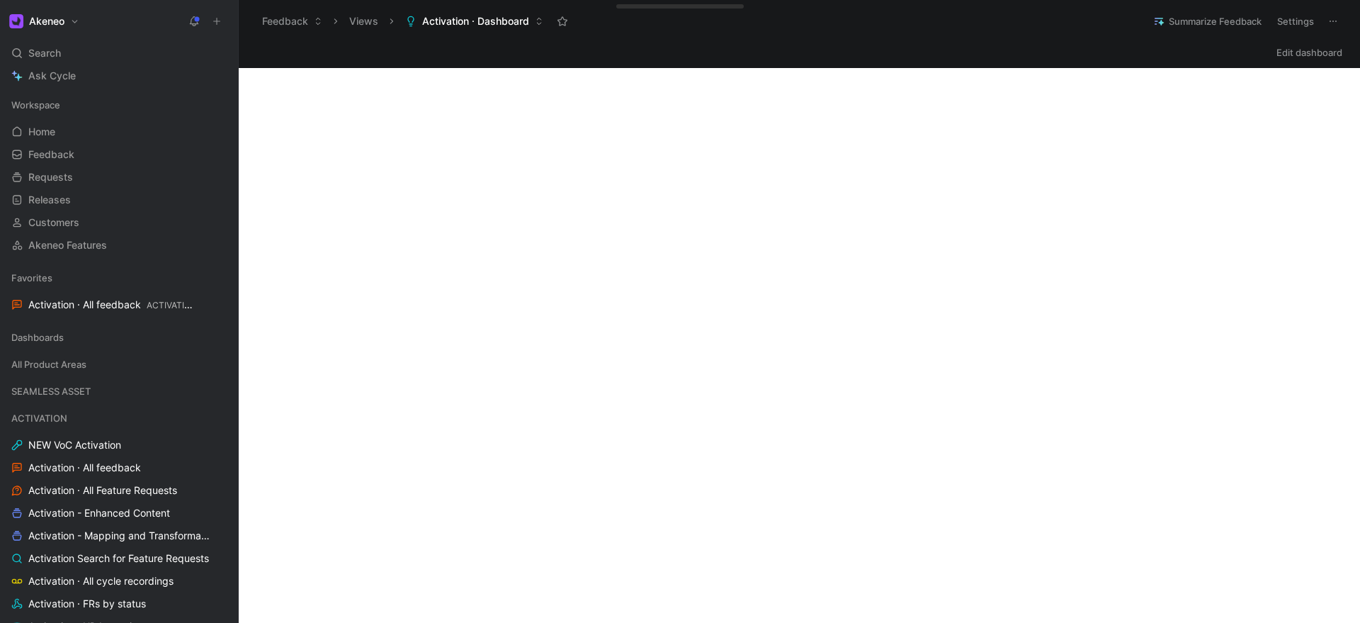
click at [217, 16] on icon at bounding box center [217, 21] width 10 height 10
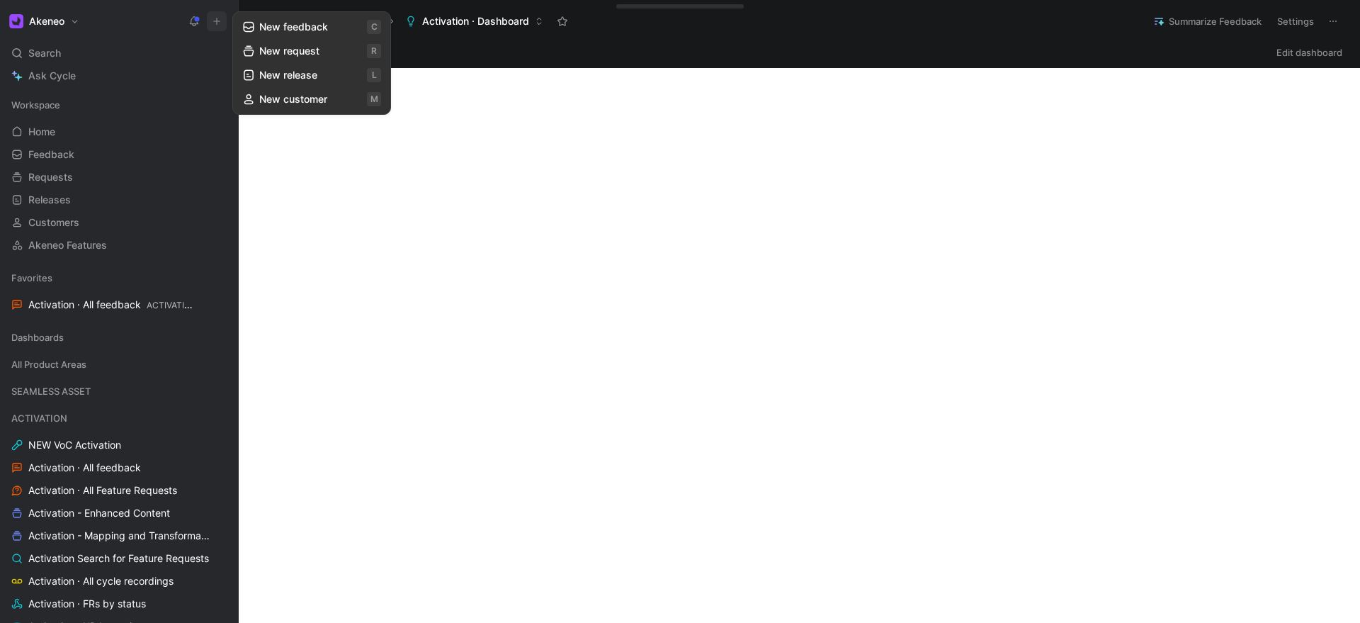
click at [282, 54] on button "New request r" at bounding box center [312, 51] width 152 height 24
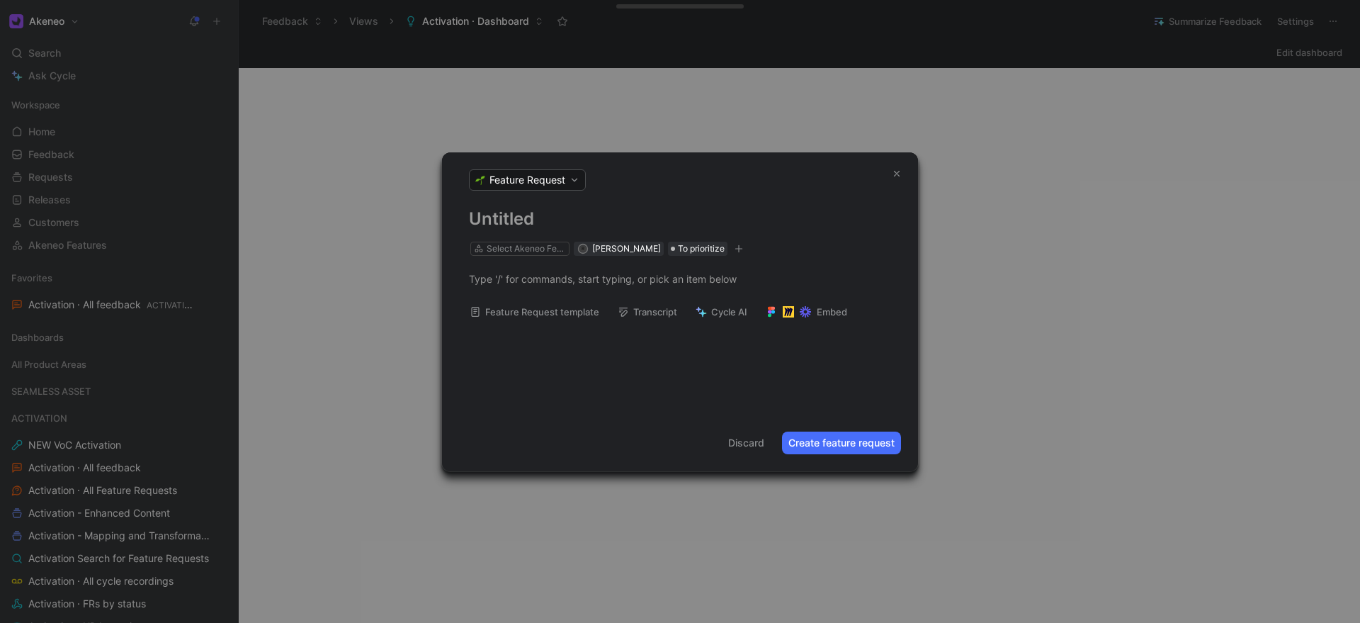
click at [496, 225] on h1 at bounding box center [680, 219] width 422 height 23
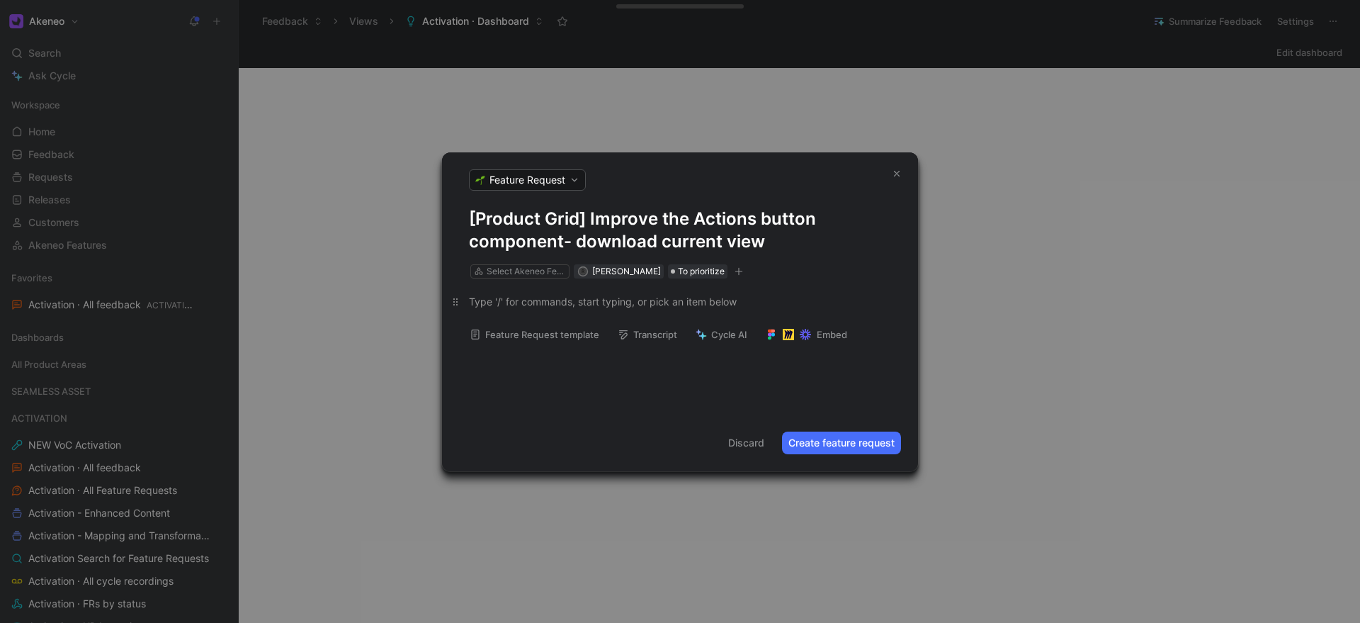
click at [496, 297] on div at bounding box center [680, 301] width 422 height 15
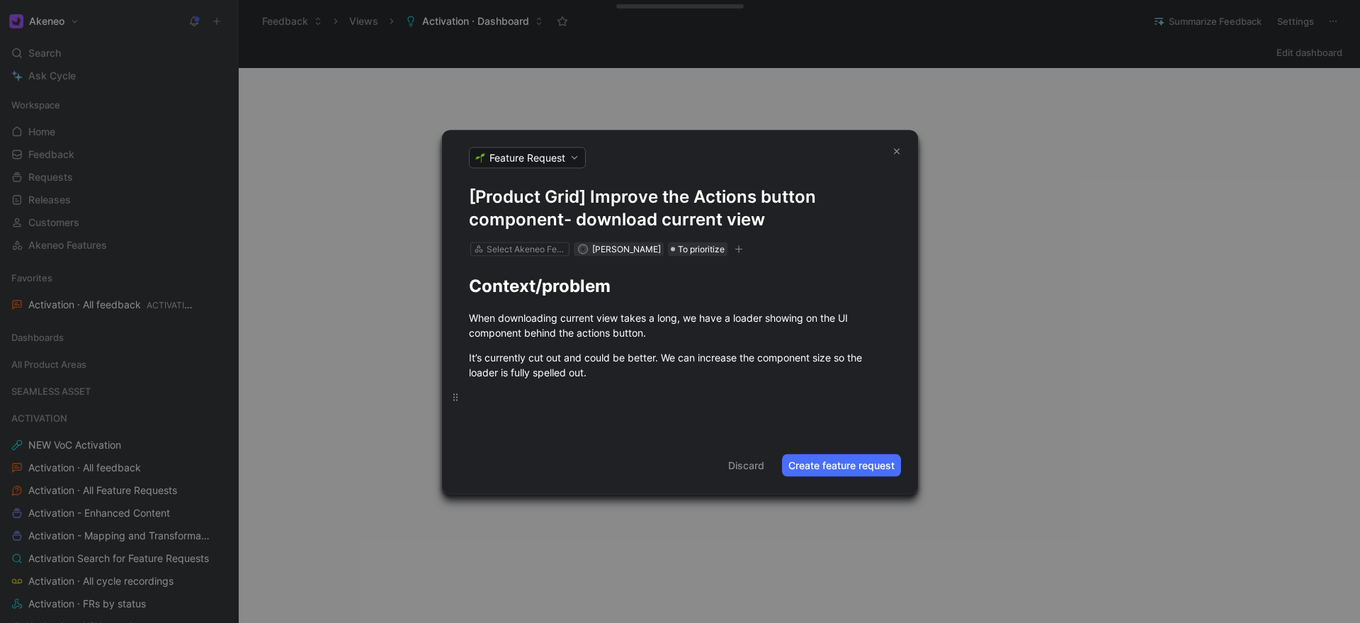
click at [480, 389] on div at bounding box center [680, 396] width 422 height 15
click at [494, 412] on div "Context/problem When downloading current view takes a long, we have a loader sh…" at bounding box center [680, 338] width 476 height 164
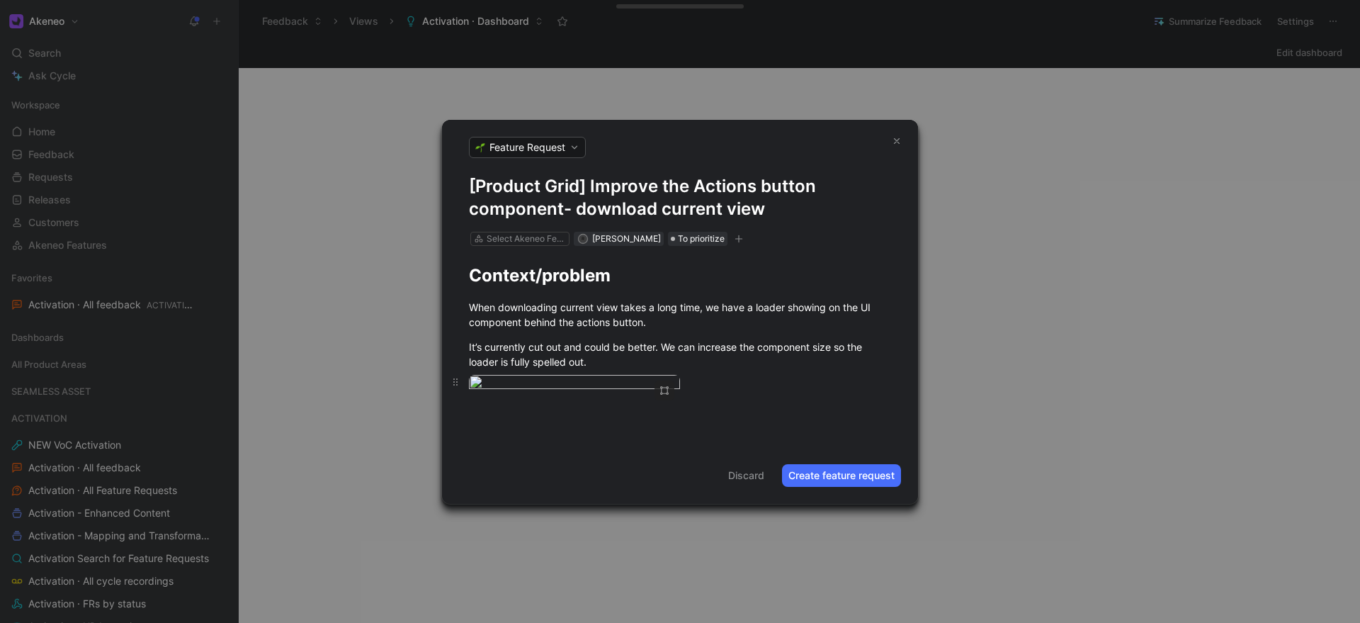
click at [713, 375] on div at bounding box center [680, 384] width 422 height 19
click at [516, 232] on div "Select Akeneo Feature" at bounding box center [526, 239] width 79 height 14
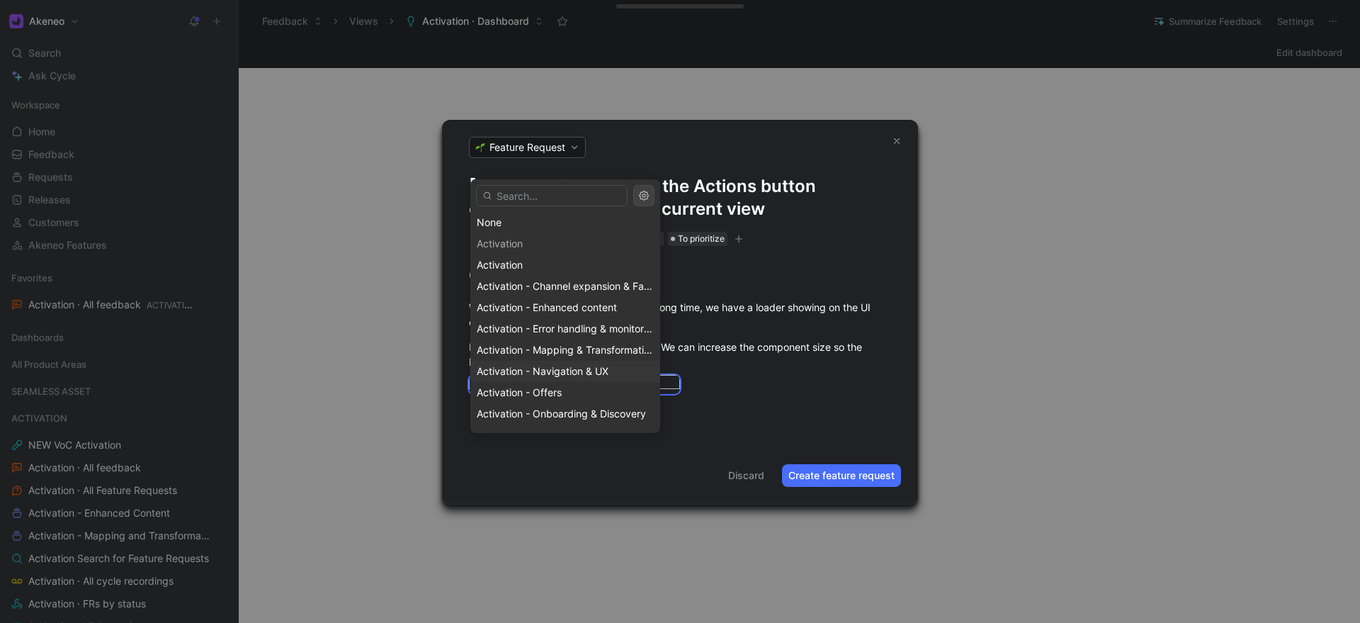
click at [515, 366] on span "Activation - Navigation & UX" at bounding box center [543, 371] width 132 height 12
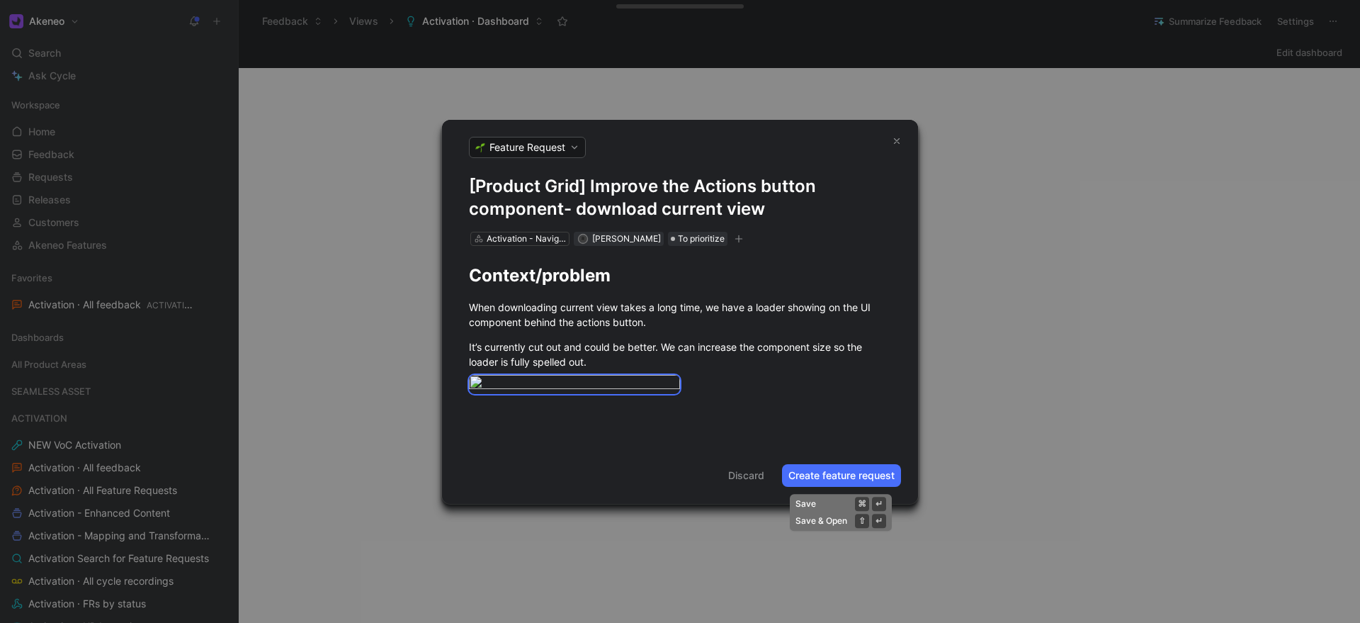
click at [823, 487] on button "Create feature request" at bounding box center [841, 475] width 119 height 23
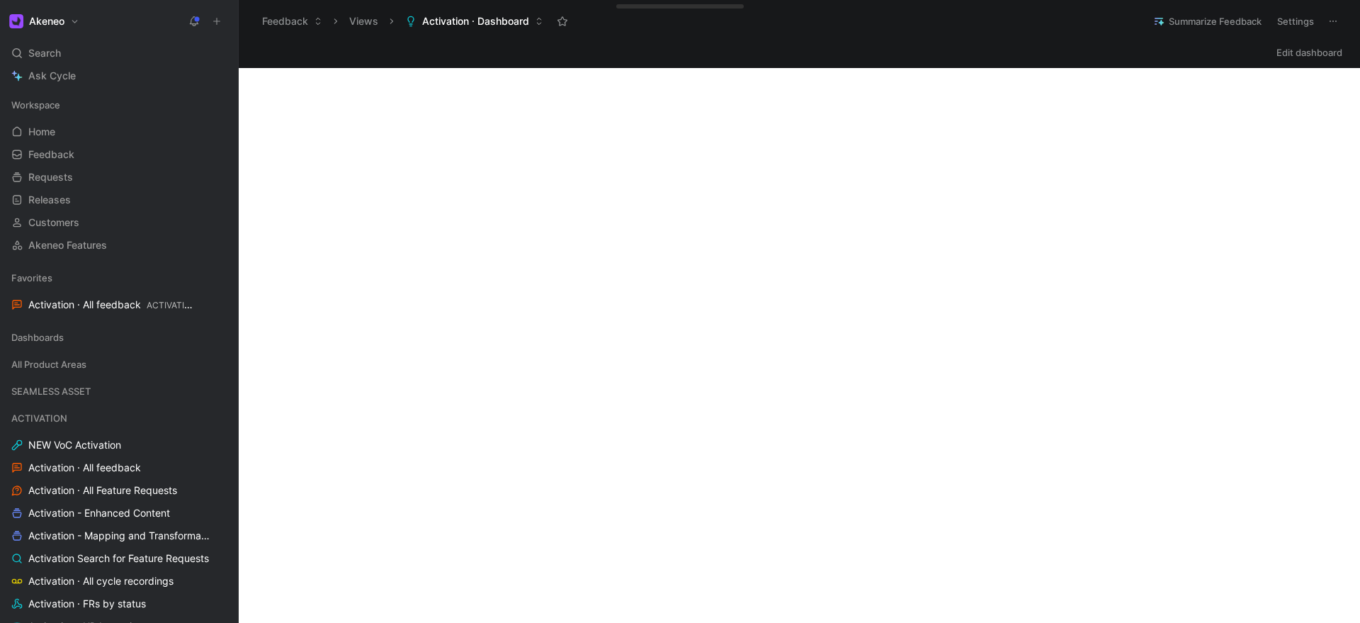
click at [221, 21] on icon at bounding box center [217, 21] width 10 height 10
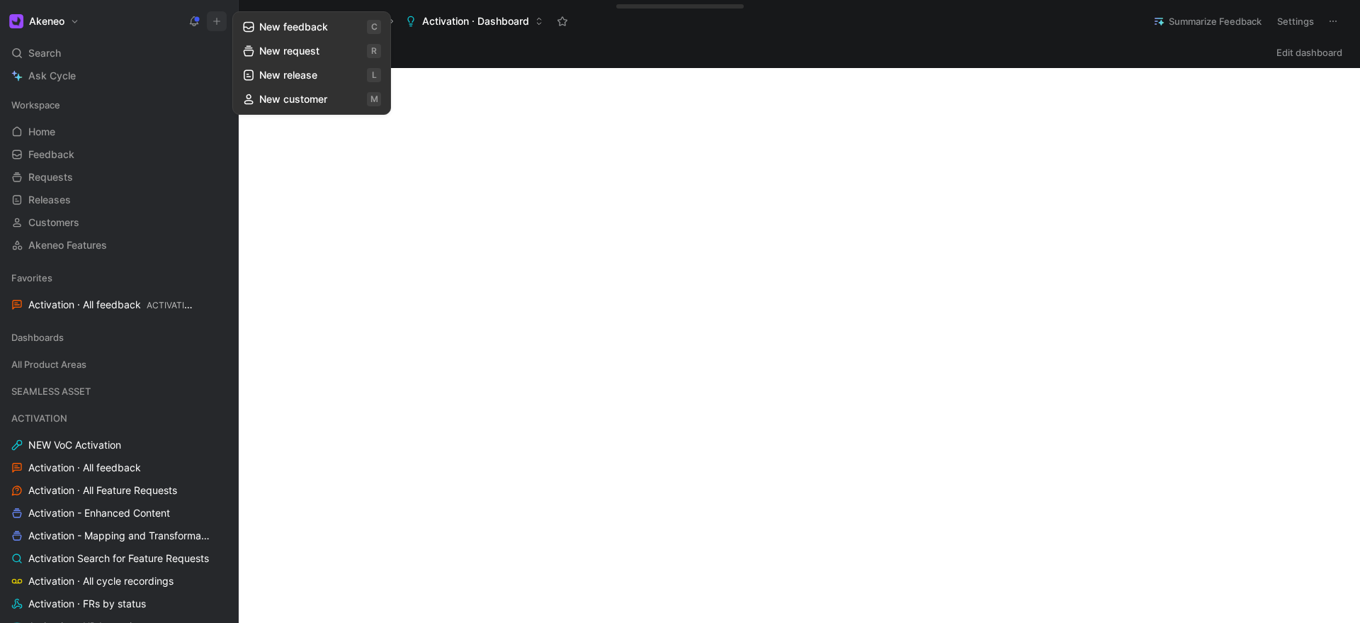
click at [271, 50] on button "New request r" at bounding box center [312, 51] width 152 height 24
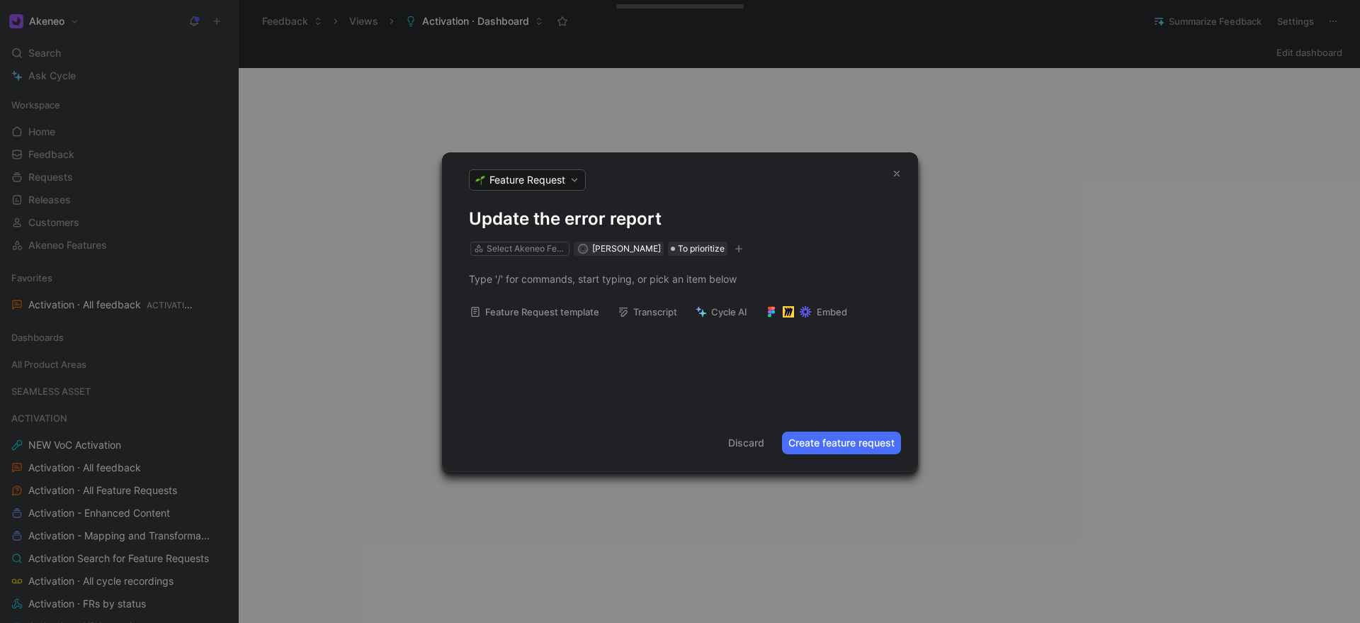
click at [567, 215] on h1 "Update the error report" at bounding box center [680, 219] width 422 height 23
click at [493, 353] on div "Update the product export error report Select Akeneo Feature R [PERSON_NAME] To…" at bounding box center [680, 311] width 476 height 207
click at [513, 288] on p at bounding box center [680, 278] width 476 height 23
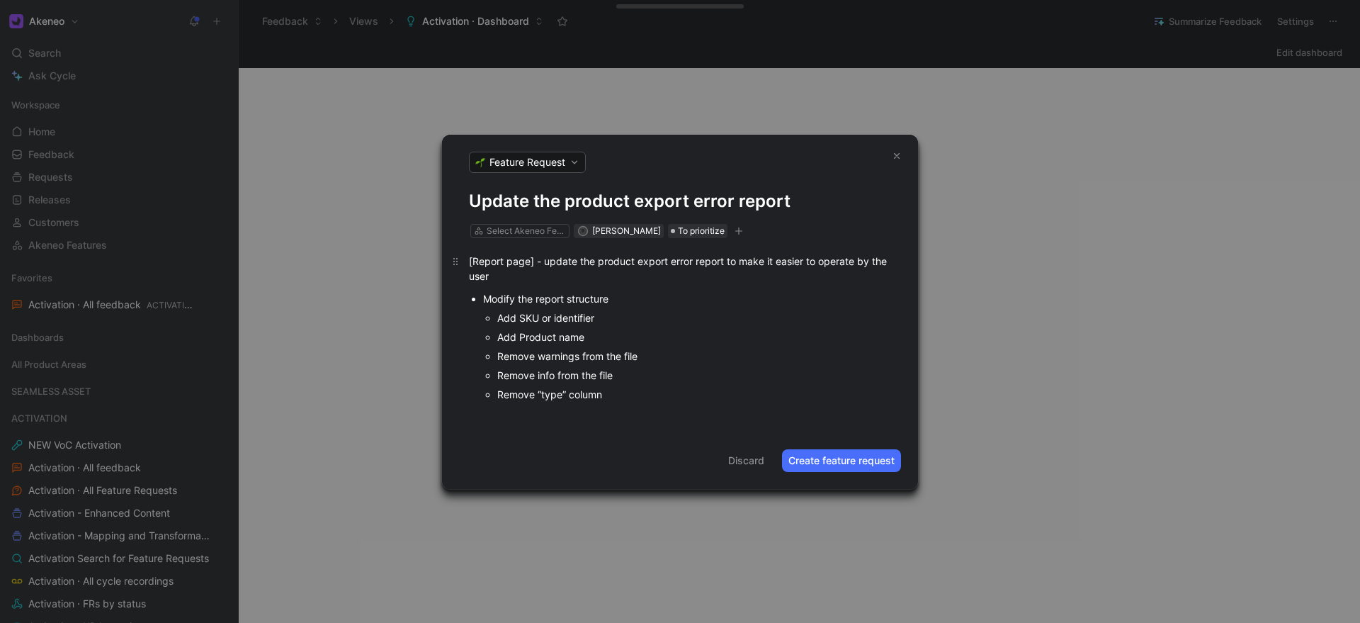
click at [578, 272] on div "[Report page] - update the product export error report to make it easier to ope…" at bounding box center [680, 269] width 422 height 30
click at [528, 240] on div "[Report page] - update the product export error report to make it easier to ope…" at bounding box center [680, 326] width 476 height 177
click at [518, 235] on div "Select Akeneo Feature" at bounding box center [526, 231] width 79 height 14
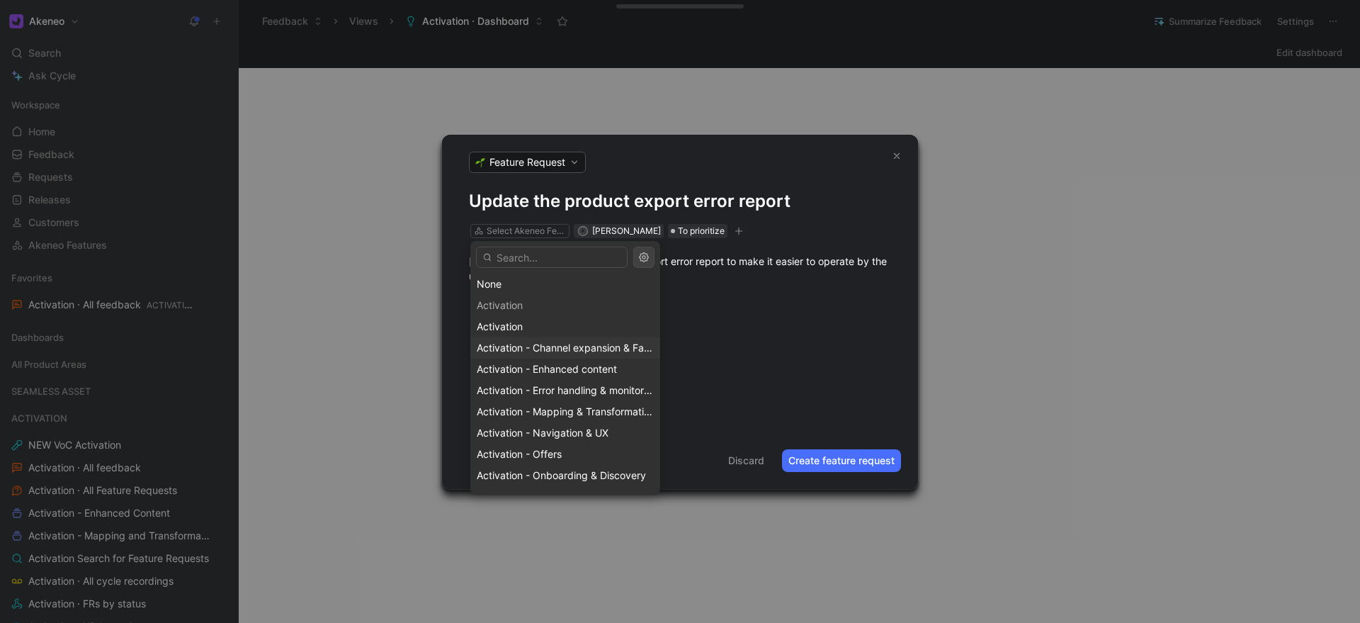
scroll to position [22, 0]
click at [550, 368] on span "Activation - Error handling & monitoring" at bounding box center [567, 368] width 181 height 12
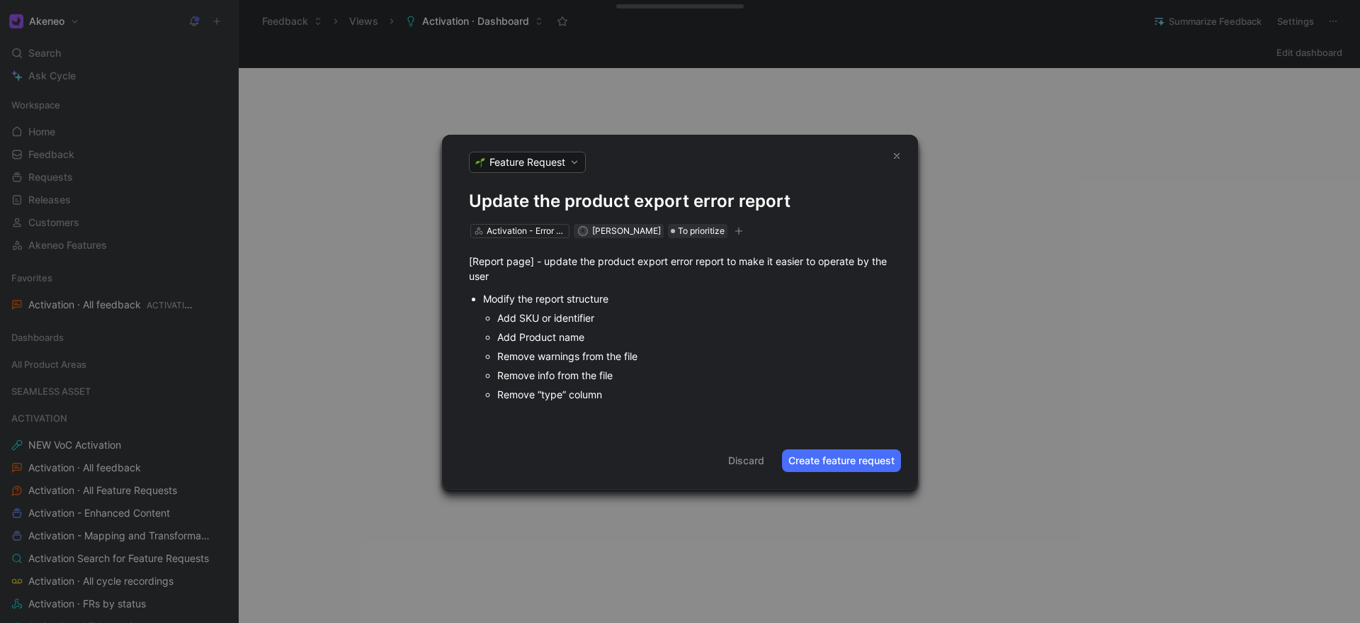
click at [767, 350] on div "Remove warnings from the file" at bounding box center [694, 355] width 394 height 15
click at [856, 460] on button "Create feature request" at bounding box center [841, 460] width 119 height 23
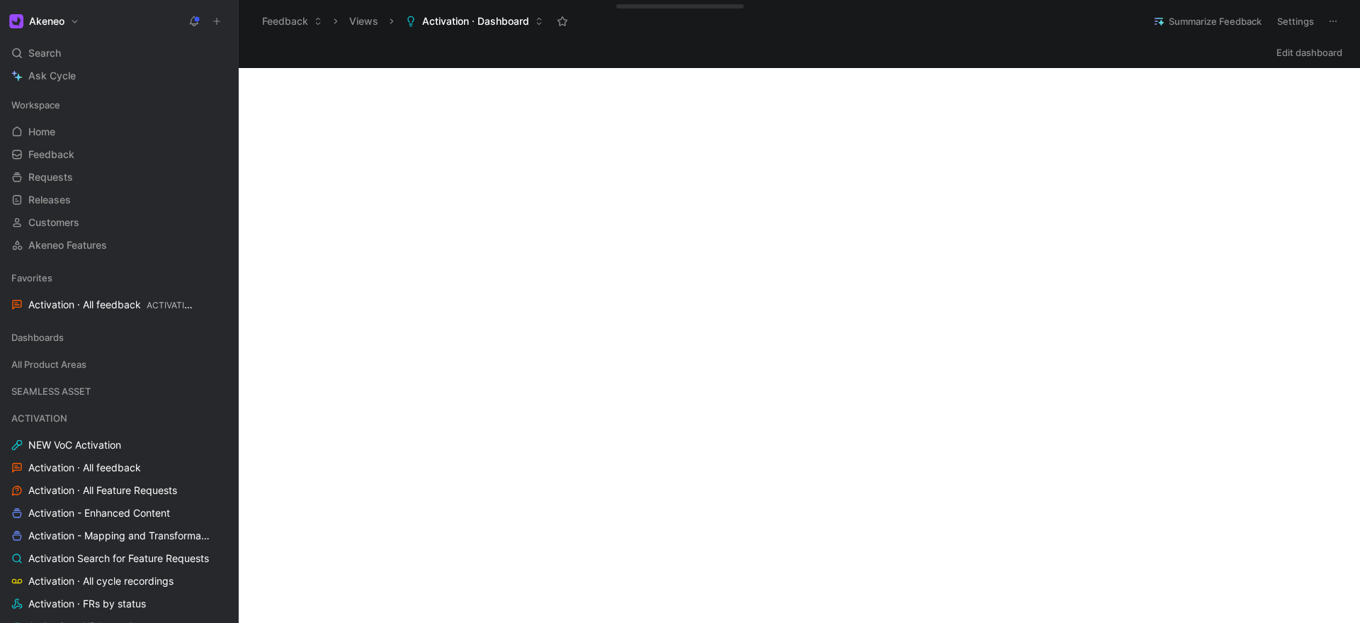
click at [212, 21] on icon at bounding box center [217, 21] width 10 height 10
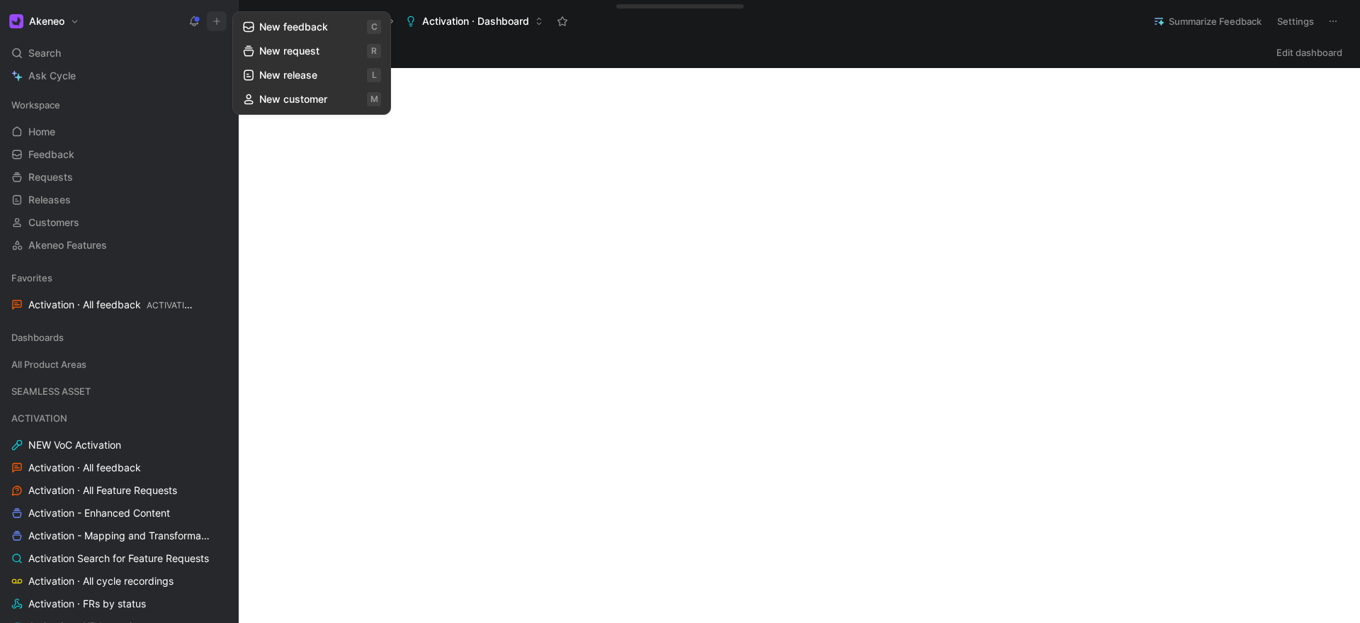
click at [278, 28] on button "New feedback c" at bounding box center [312, 27] width 152 height 24
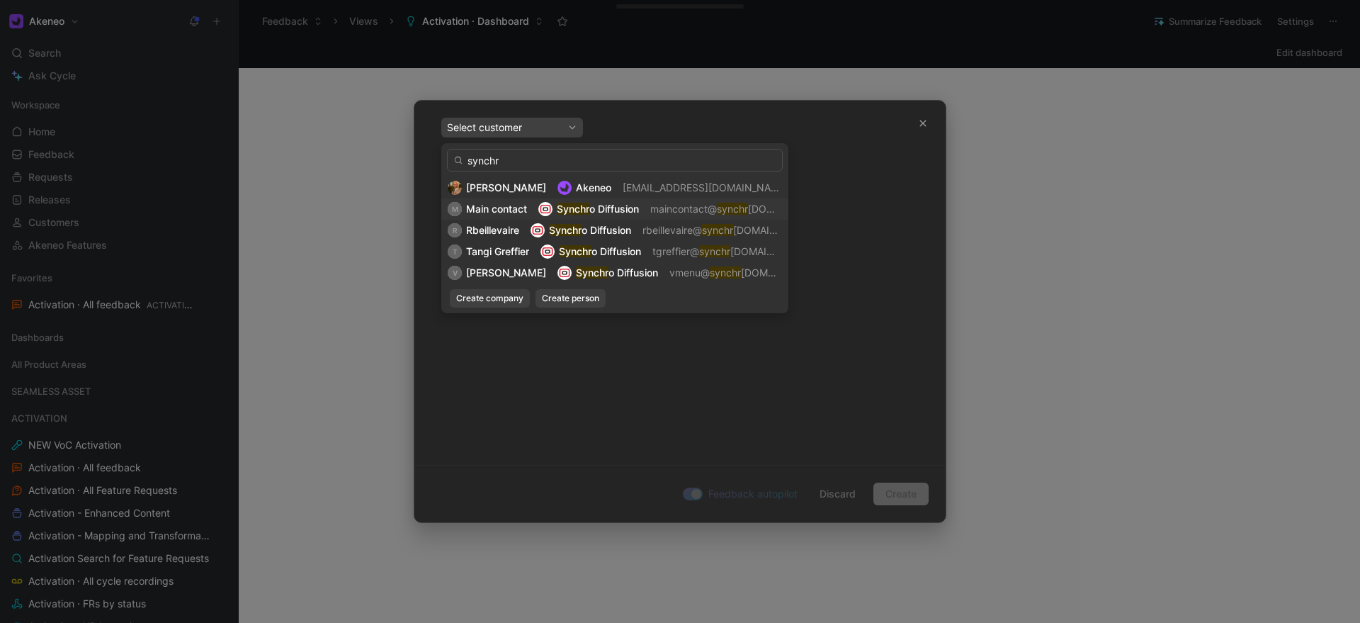
type input "synchr"
click at [489, 206] on span "Main contact" at bounding box center [496, 209] width 61 height 12
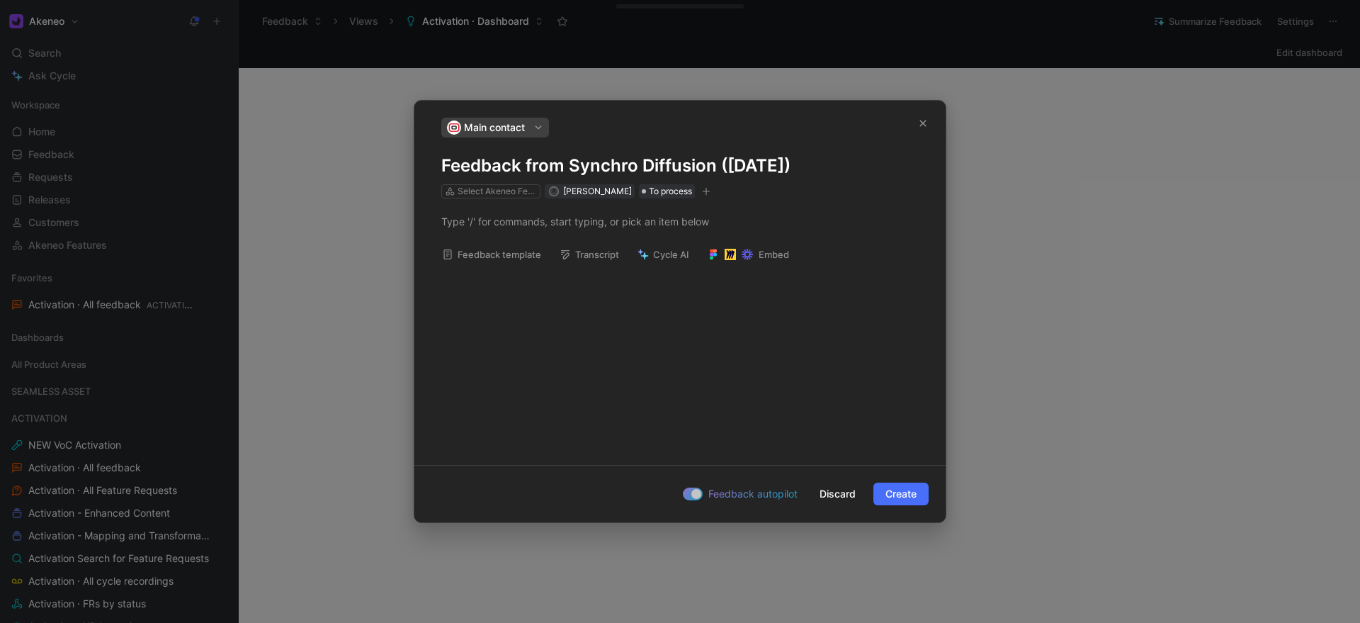
click at [501, 164] on h1 "Feedback from Synchro Diffusion ([DATE])" at bounding box center [679, 165] width 477 height 23
click at [460, 227] on div at bounding box center [679, 221] width 477 height 15
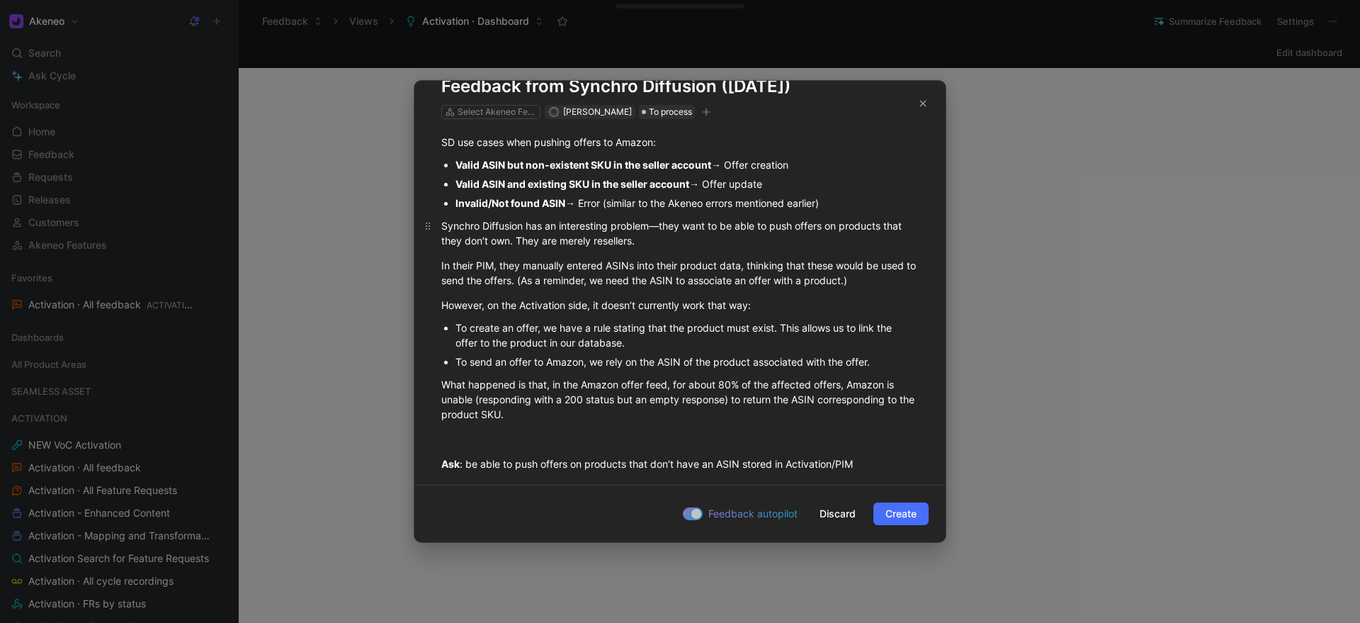
scroll to position [0, 0]
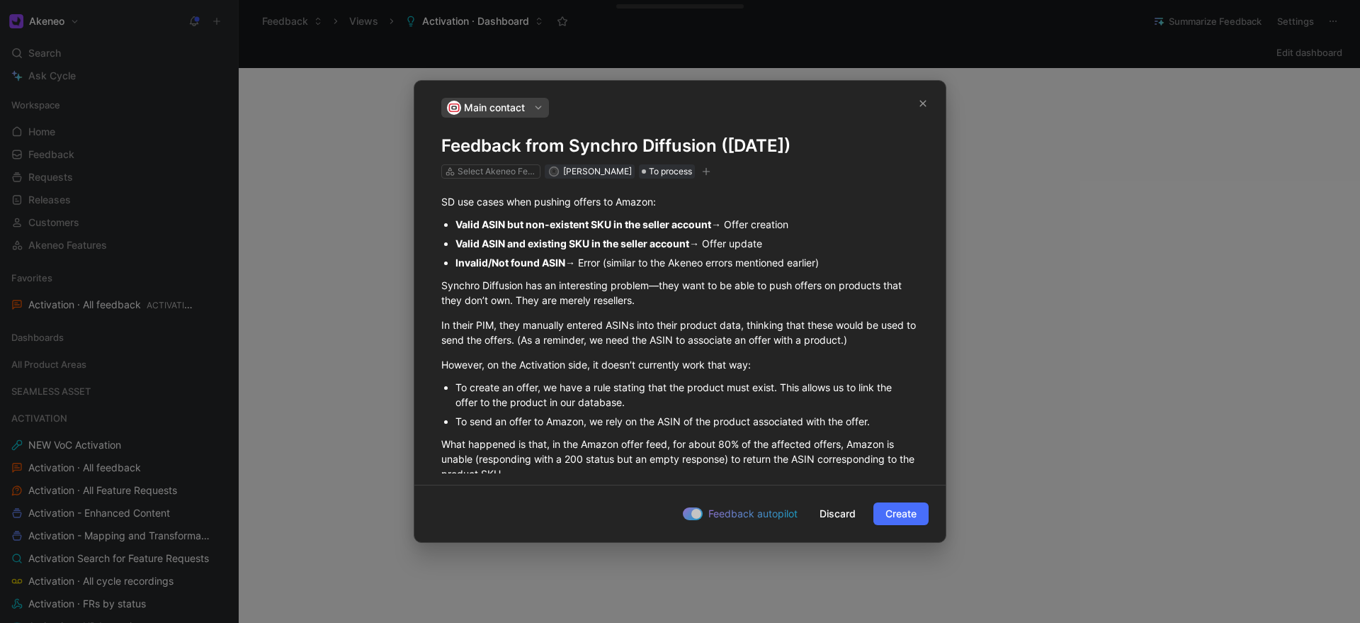
click at [523, 152] on h1 "Feedback from Synchro Diffusion ([DATE])" at bounding box center [679, 146] width 477 height 23
drag, startPoint x: 853, startPoint y: 142, endPoint x: 442, endPoint y: 149, distance: 411.5
click at [442, 149] on h1 "Feedback from Synchro Diffusion ([DATE])" at bounding box center [679, 146] width 477 height 23
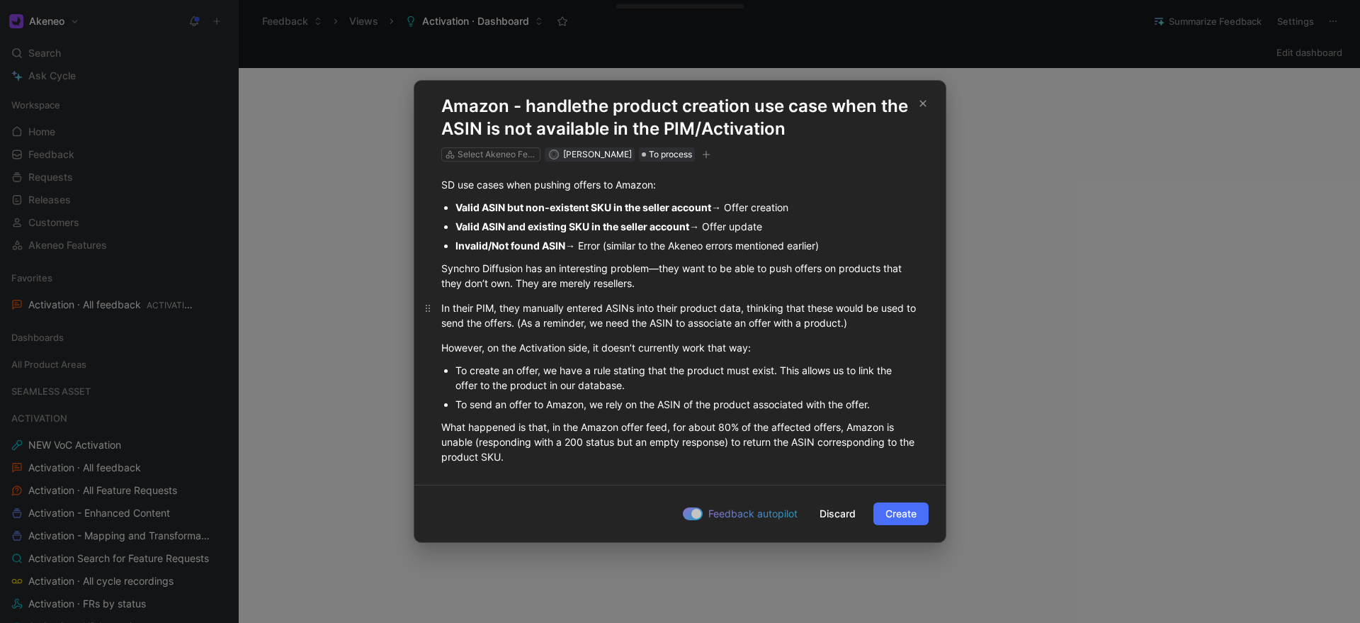
scroll to position [96, 0]
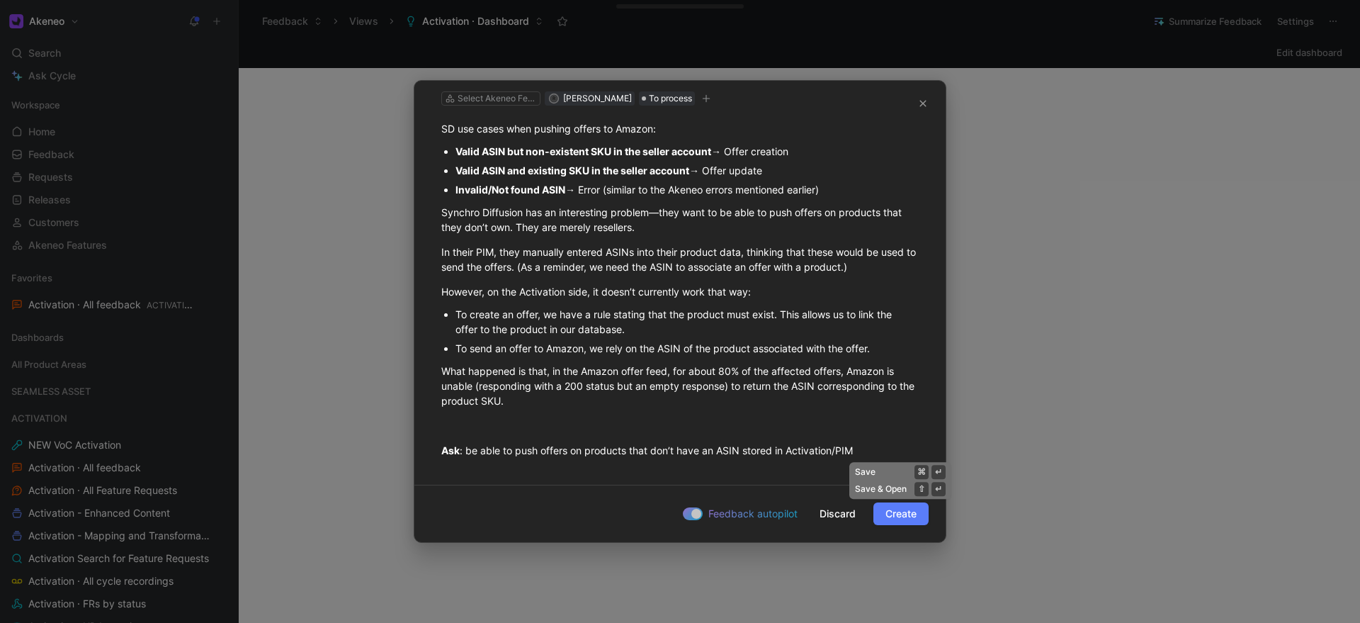
click at [910, 516] on span "Create" at bounding box center [900, 513] width 31 height 17
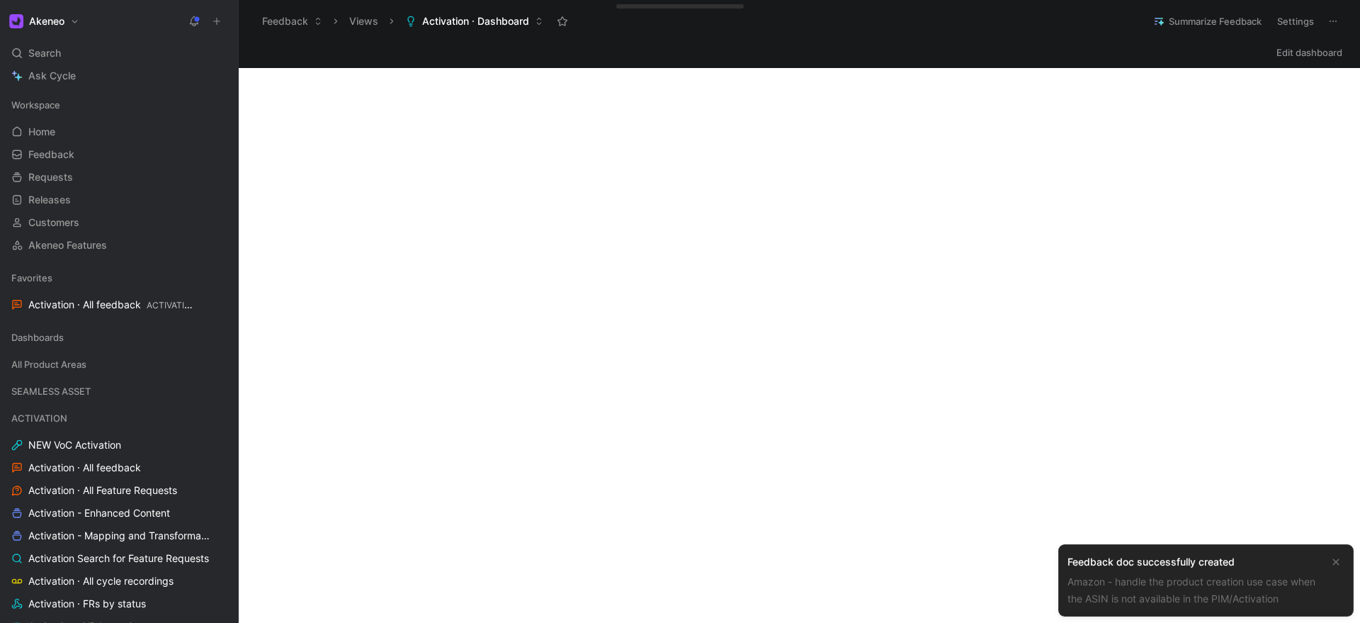
click at [1169, 578] on link "Amazon - handle the product creation use case when the ASIN is not available in…" at bounding box center [1191, 589] width 248 height 29
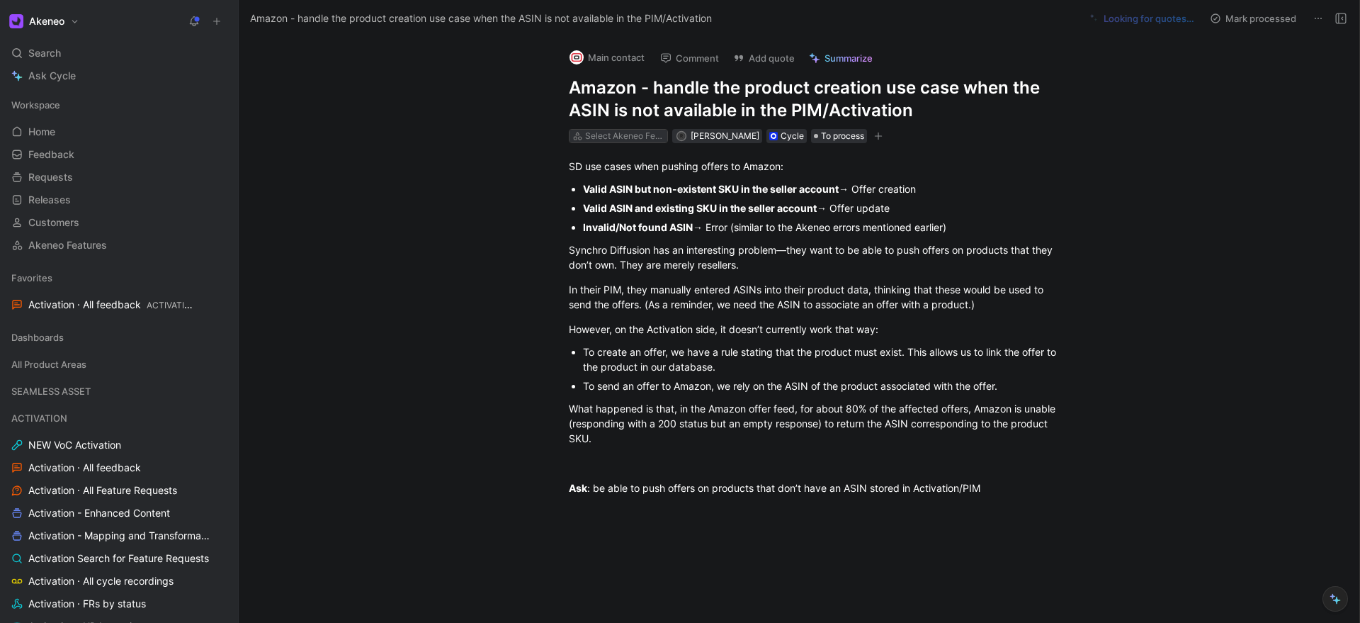
click at [632, 137] on div "Select Akeneo Features" at bounding box center [624, 136] width 79 height 14
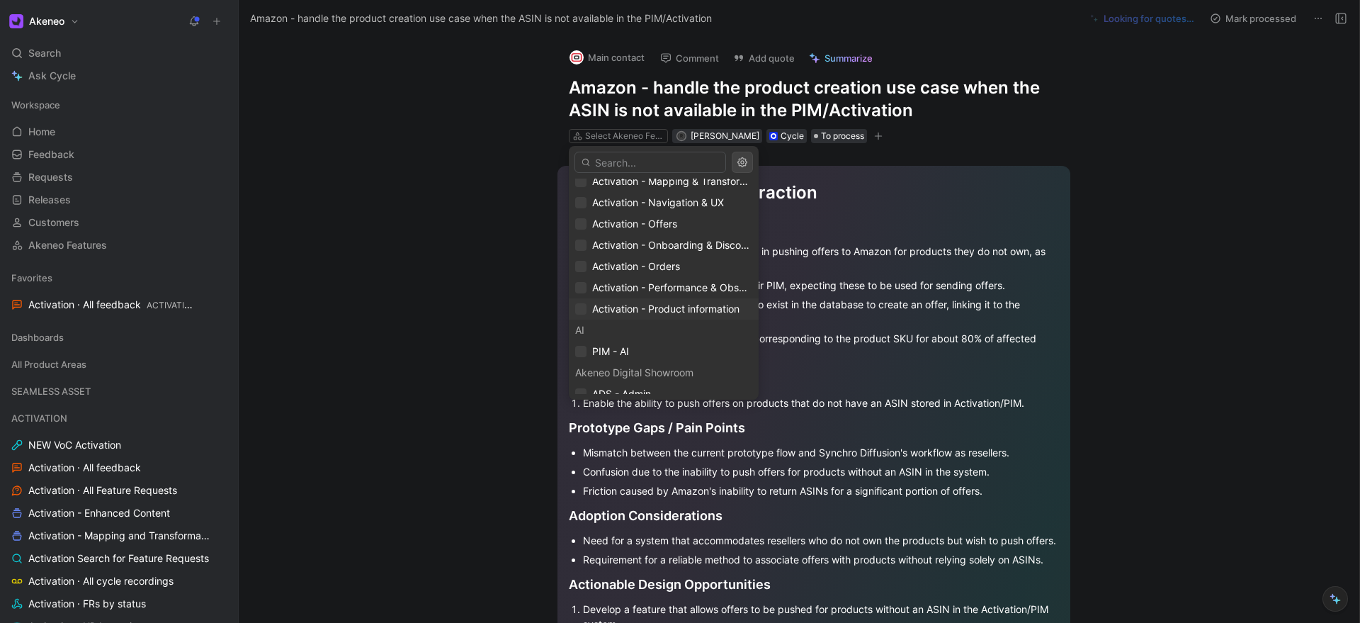
scroll to position [103, 0]
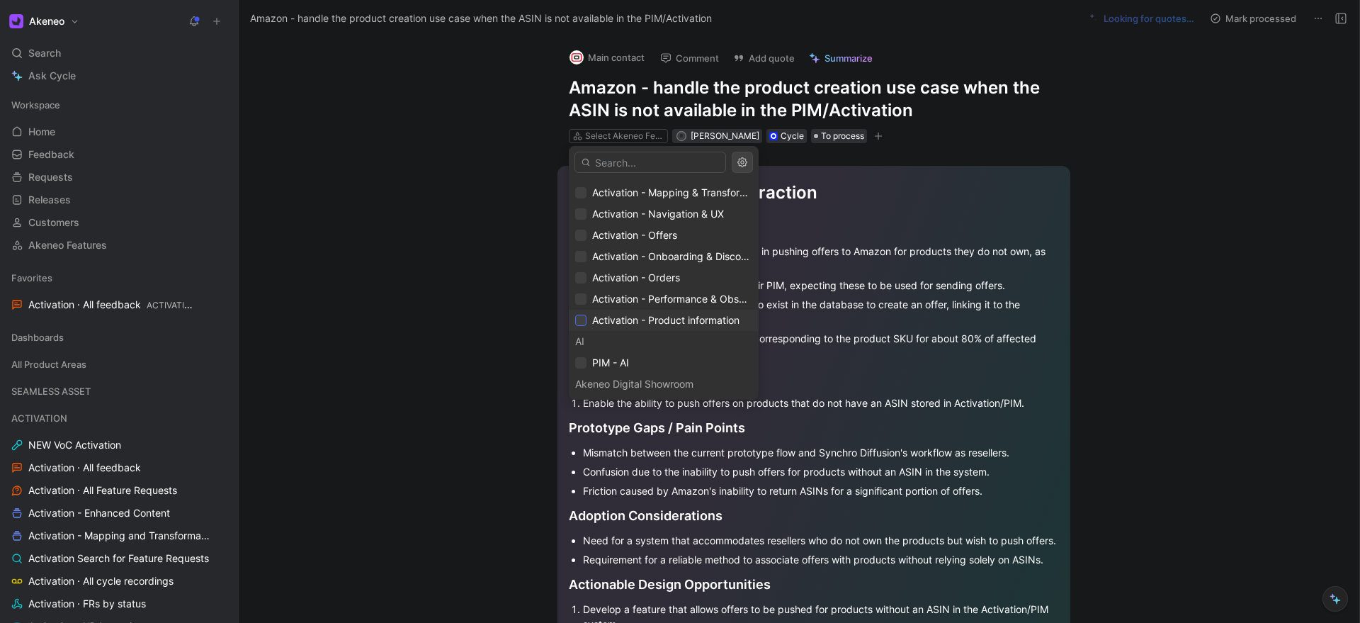
click at [581, 321] on icon at bounding box center [581, 320] width 8 height 8
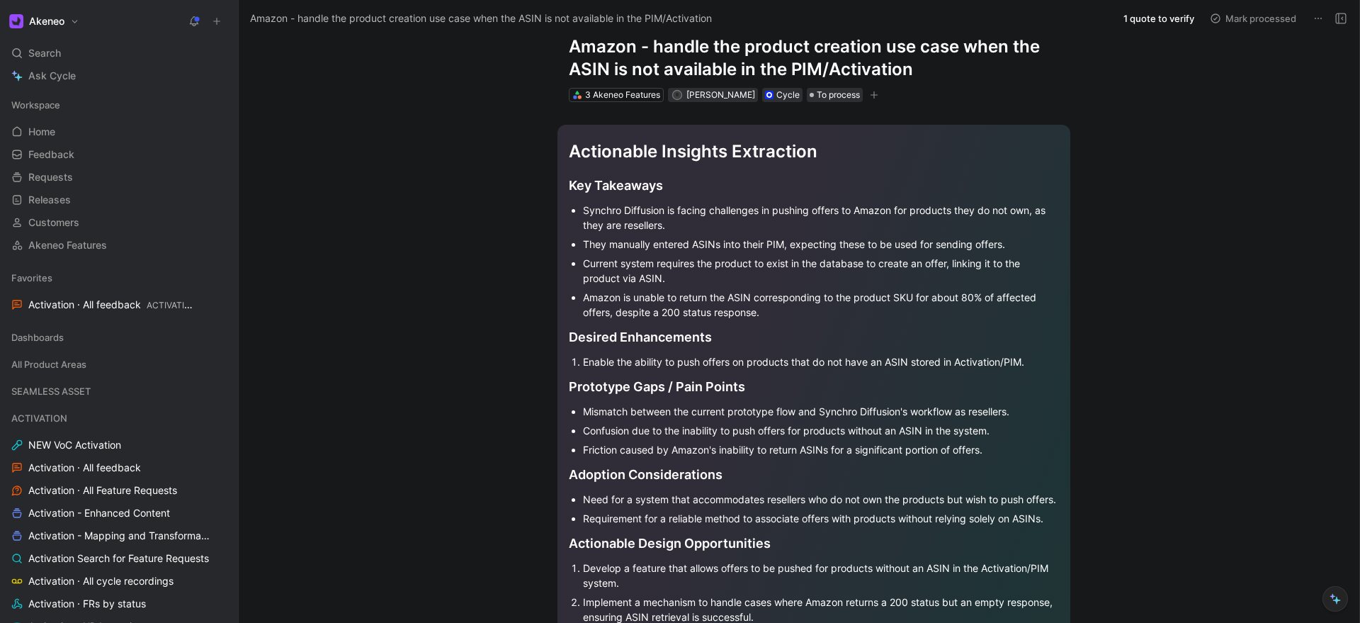
scroll to position [42, 0]
click at [1149, 20] on button "1 quote to verify" at bounding box center [1159, 18] width 84 height 20
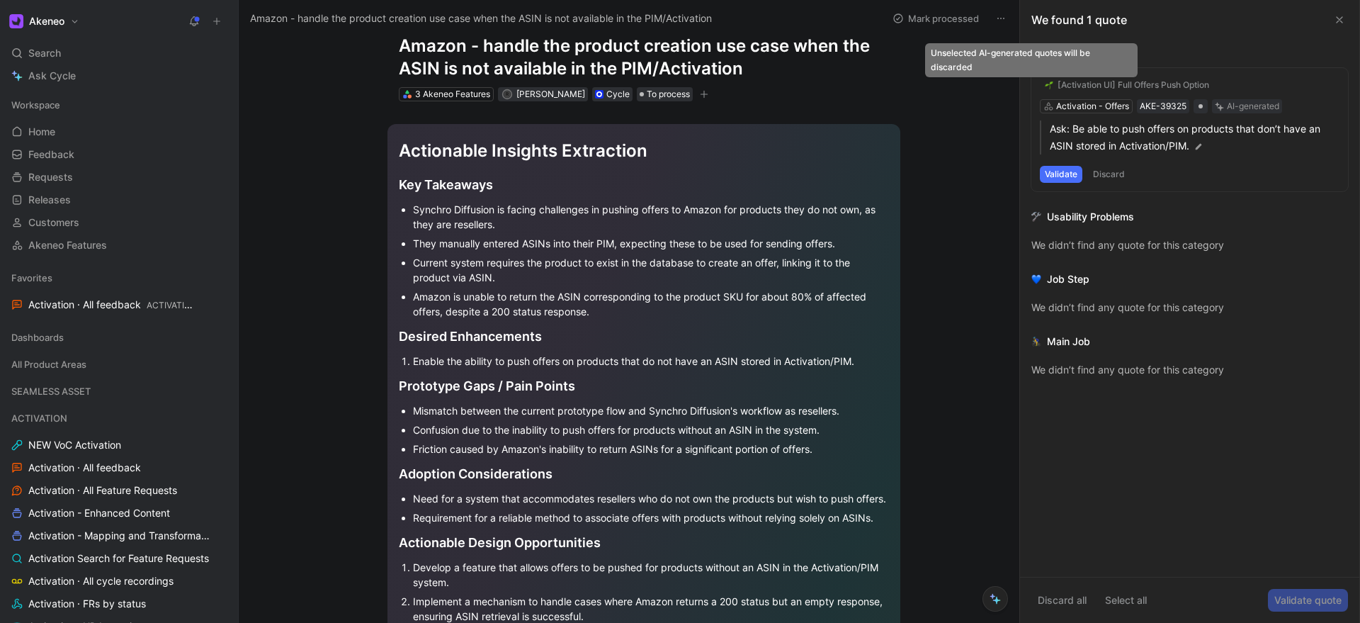
click at [1033, 89] on div at bounding box center [1031, 84] width 11 height 11
click at [1026, 79] on input "checkbox" at bounding box center [1026, 79] width 0 height 0
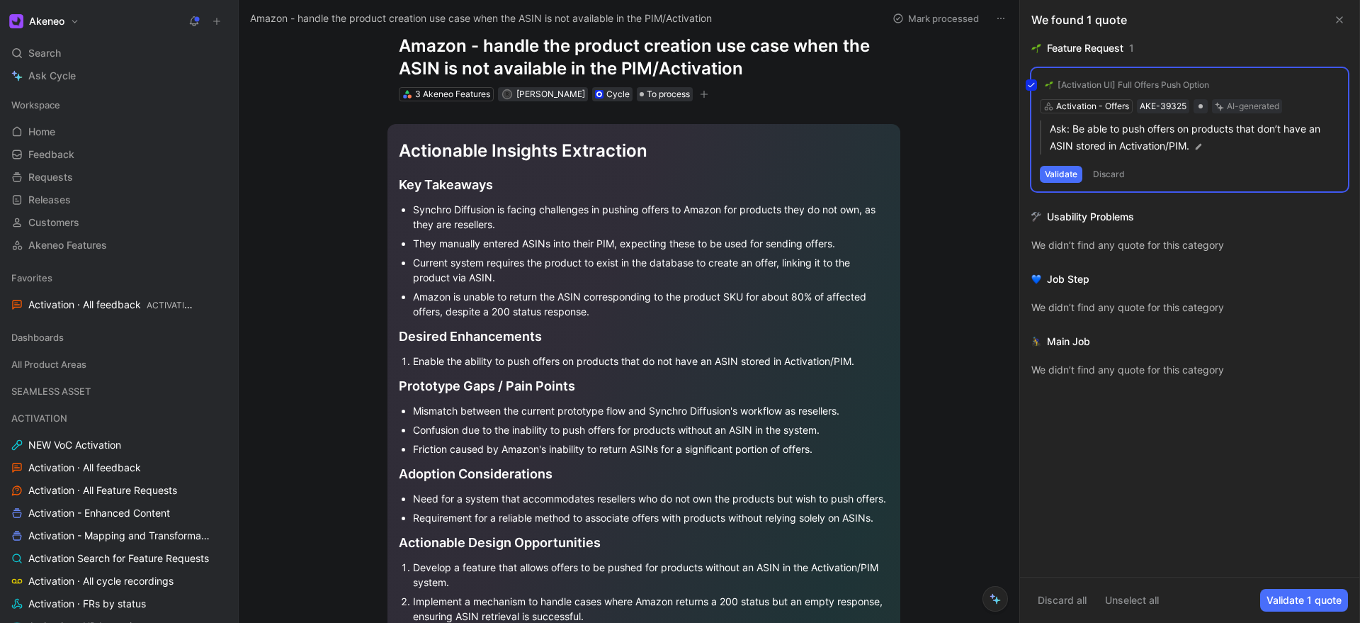
click at [1065, 173] on div "[Activation UI] Full Offers Push Option Activation - Offers AKE-39325 AI-genera…" at bounding box center [1189, 129] width 317 height 123
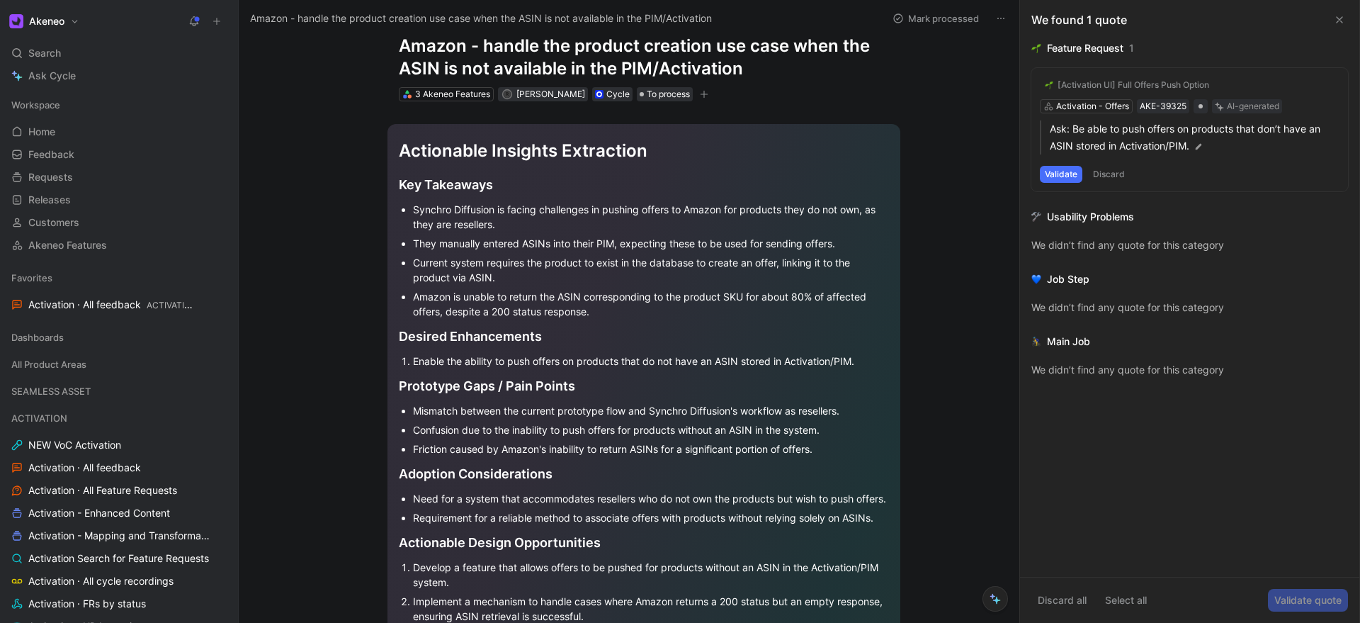
click at [1062, 178] on button "Validate" at bounding box center [1061, 174] width 42 height 17
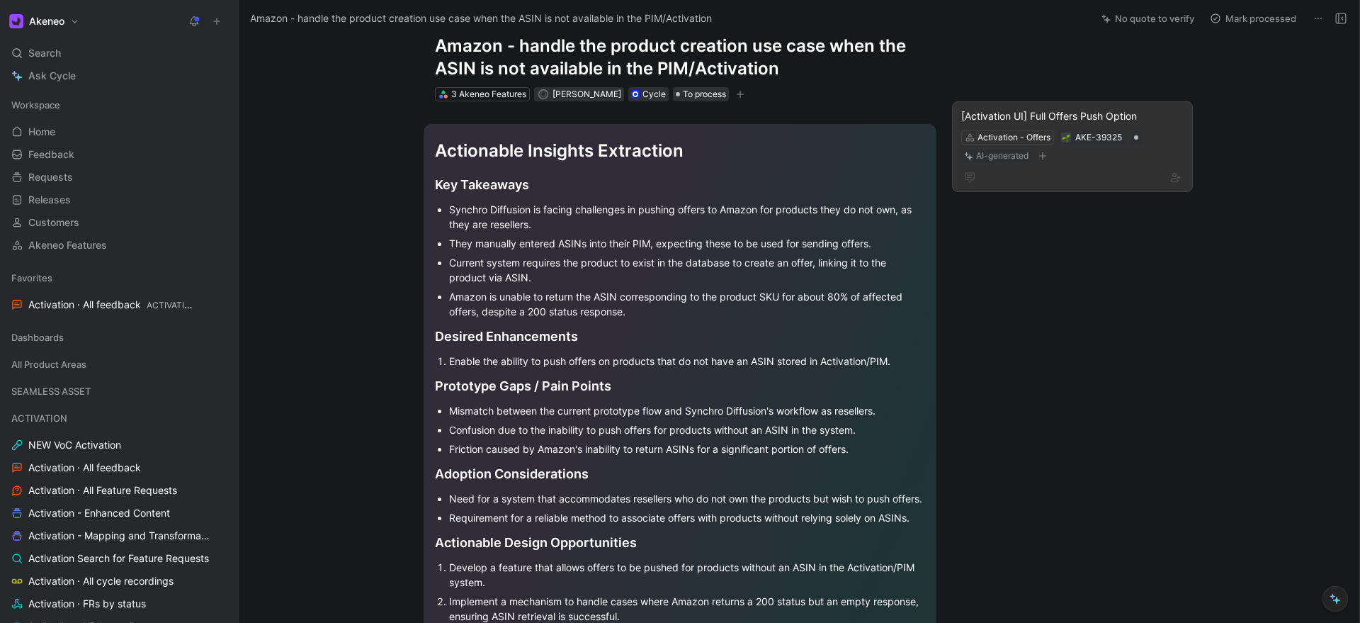
click at [1017, 202] on div "[Activation UI] Full Offers Push Option Activation - Offers AKE-39325 AI-genera…" at bounding box center [1072, 152] width 241 height 102
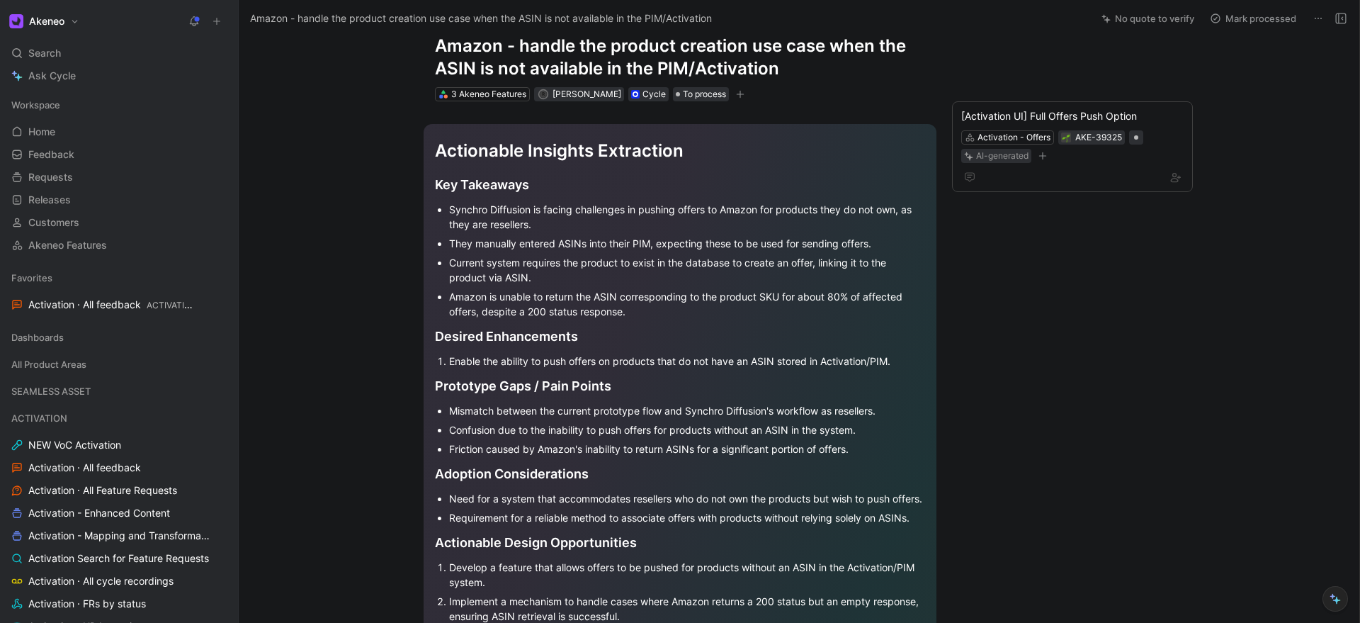
click at [1113, 265] on div "Main contact Comment Add quote Summarize Amazon - handle the product creation u…" at bounding box center [799, 330] width 1120 height 586
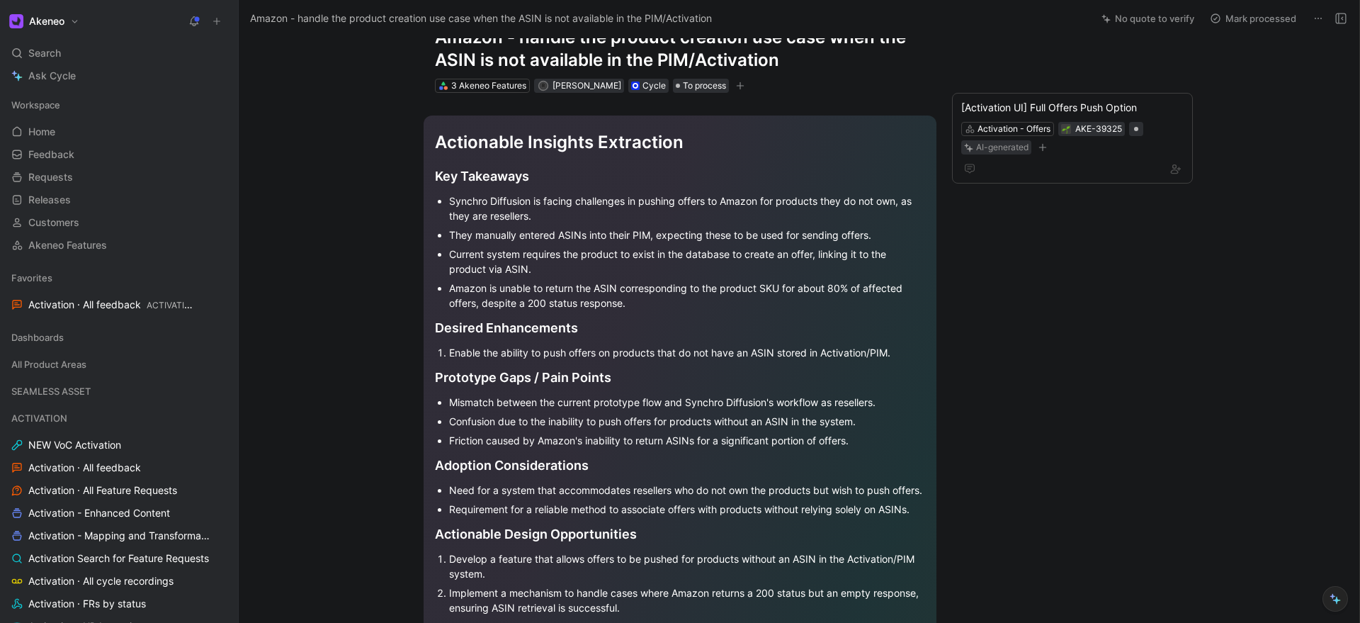
scroll to position [0, 0]
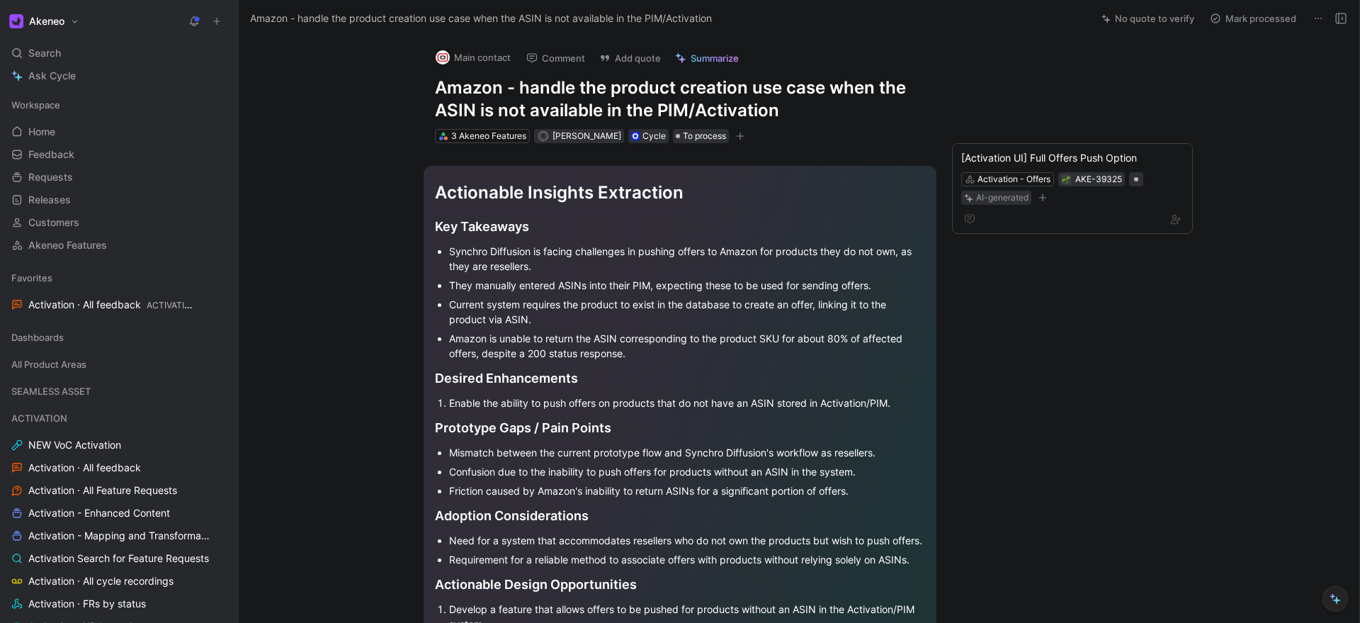
click at [1333, 596] on icon at bounding box center [1332, 596] width 5 height 5
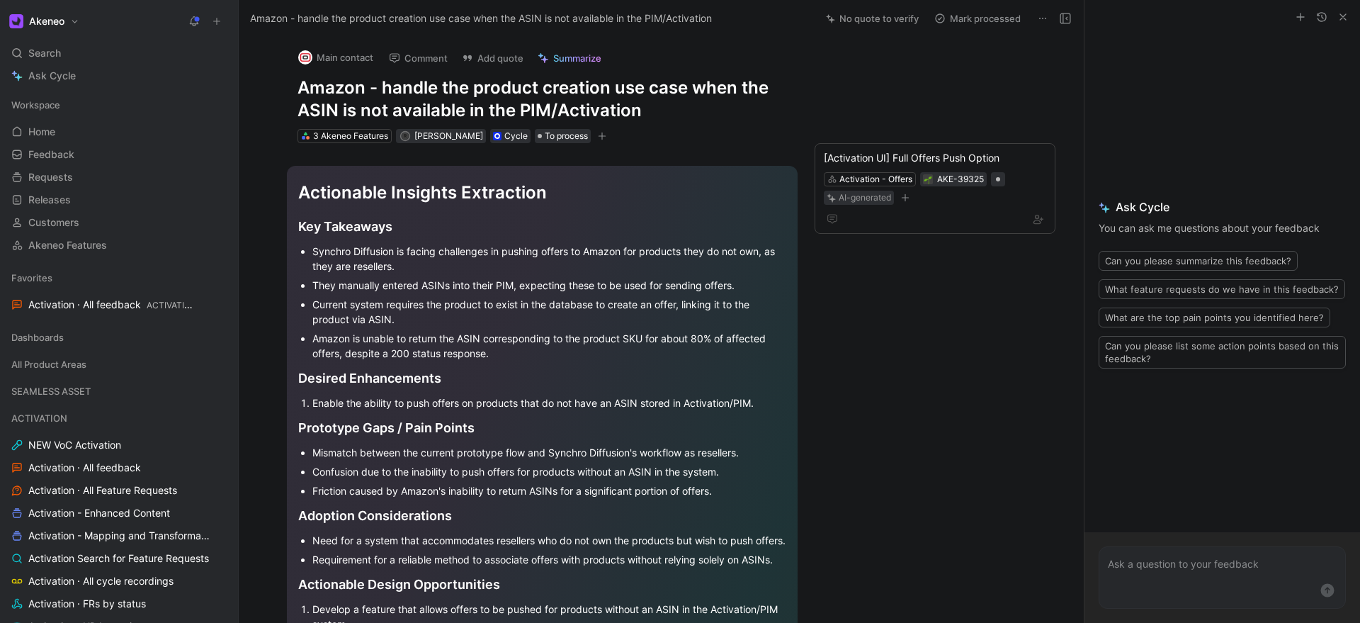
click at [1339, 10] on button "button" at bounding box center [1342, 16] width 17 height 17
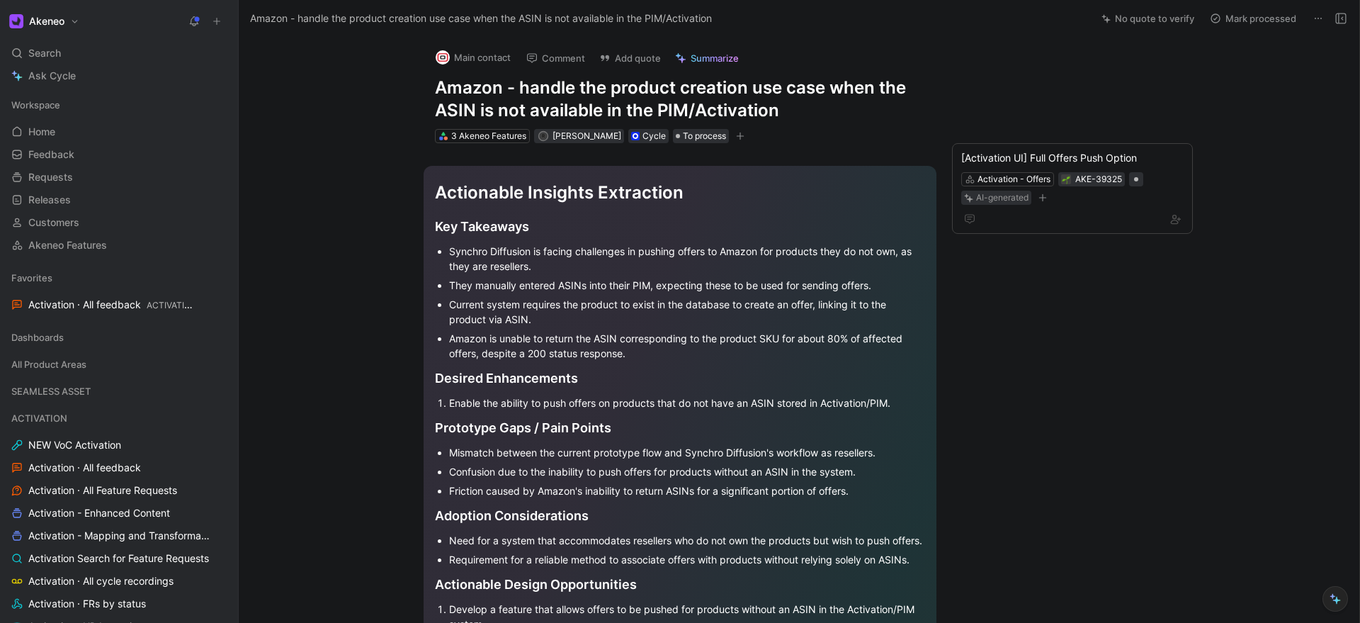
click at [1116, 20] on button "No quote to verify" at bounding box center [1148, 18] width 106 height 20
click at [496, 140] on div "3 Akeneo Features" at bounding box center [488, 136] width 75 height 14
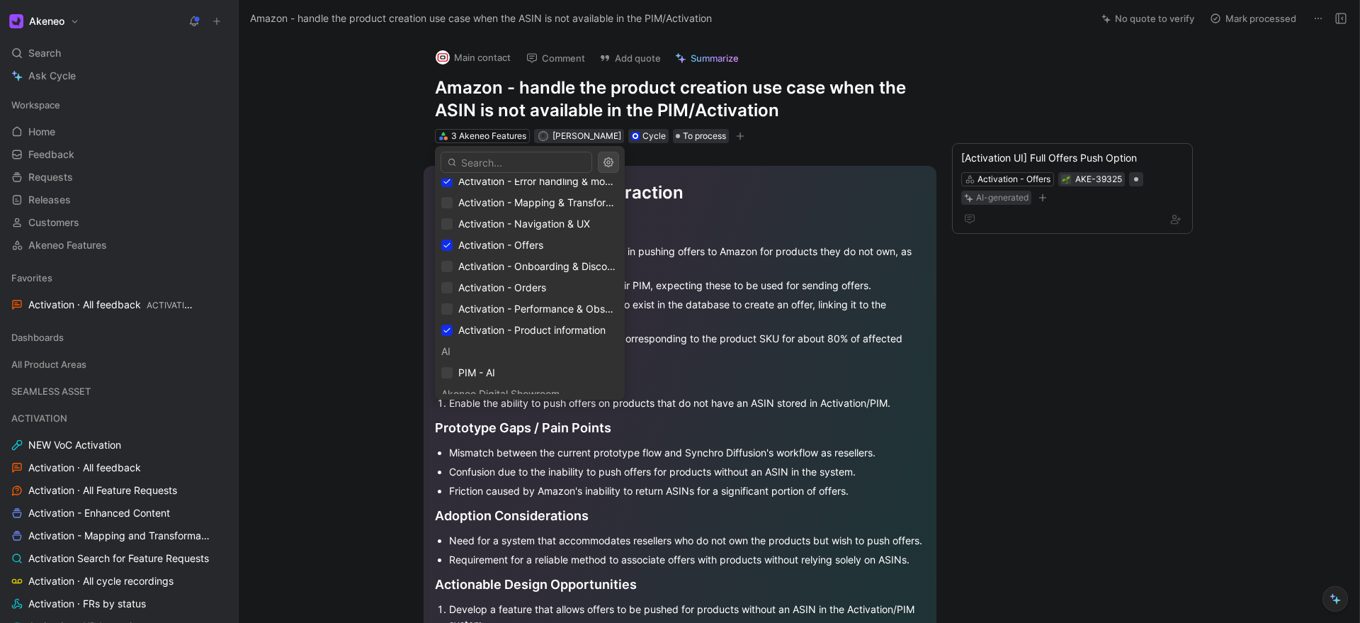
scroll to position [76, 0]
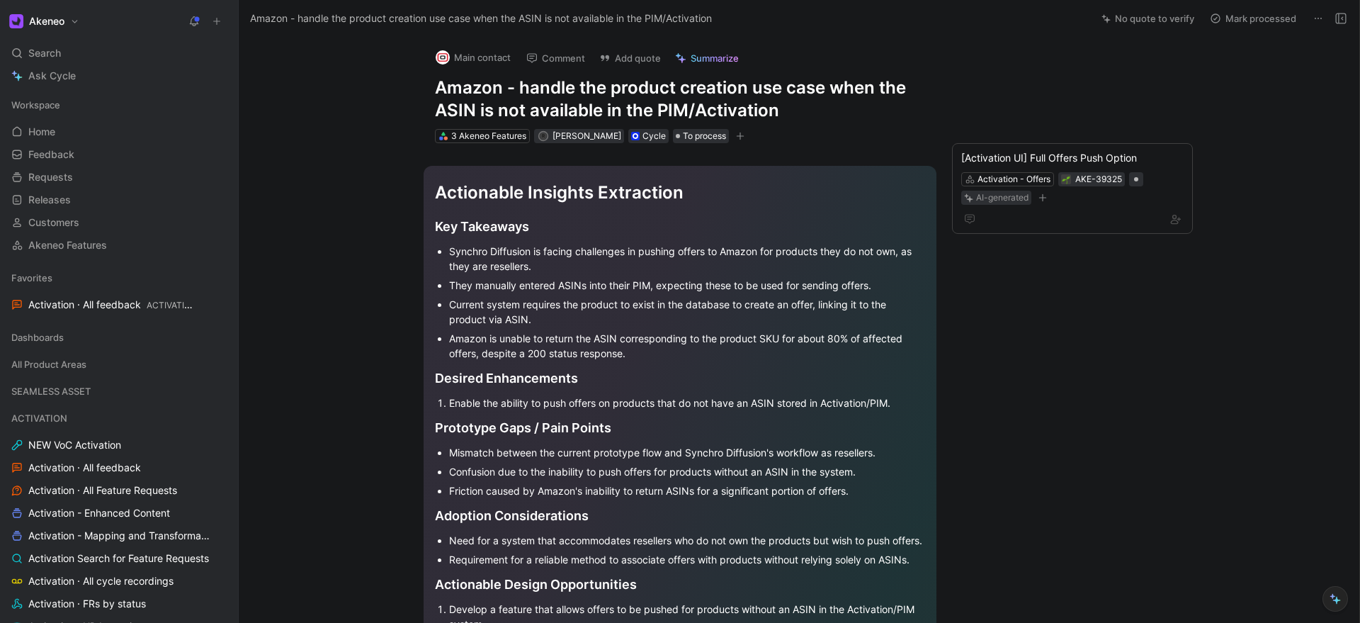
click at [829, 130] on div "3 Akeneo Features R [PERSON_NAME] Cycle To process" at bounding box center [679, 135] width 493 height 17
click at [215, 16] on icon at bounding box center [217, 21] width 10 height 10
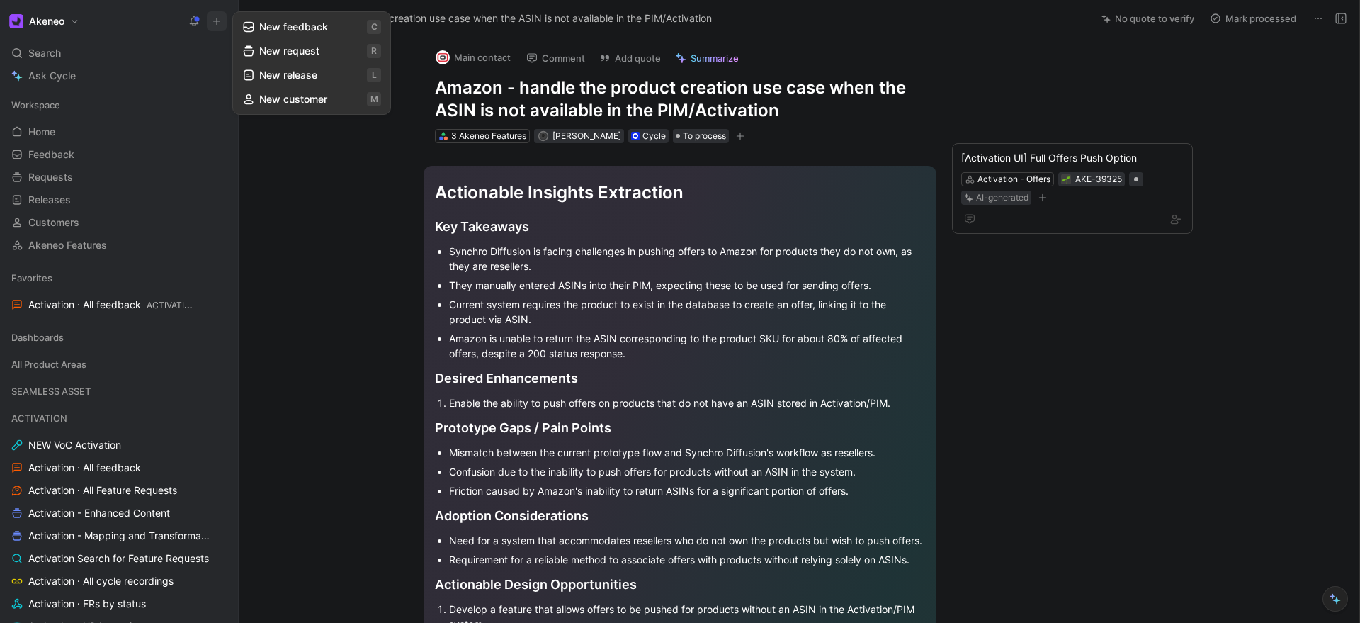
click at [276, 55] on button "New request r" at bounding box center [312, 51] width 152 height 24
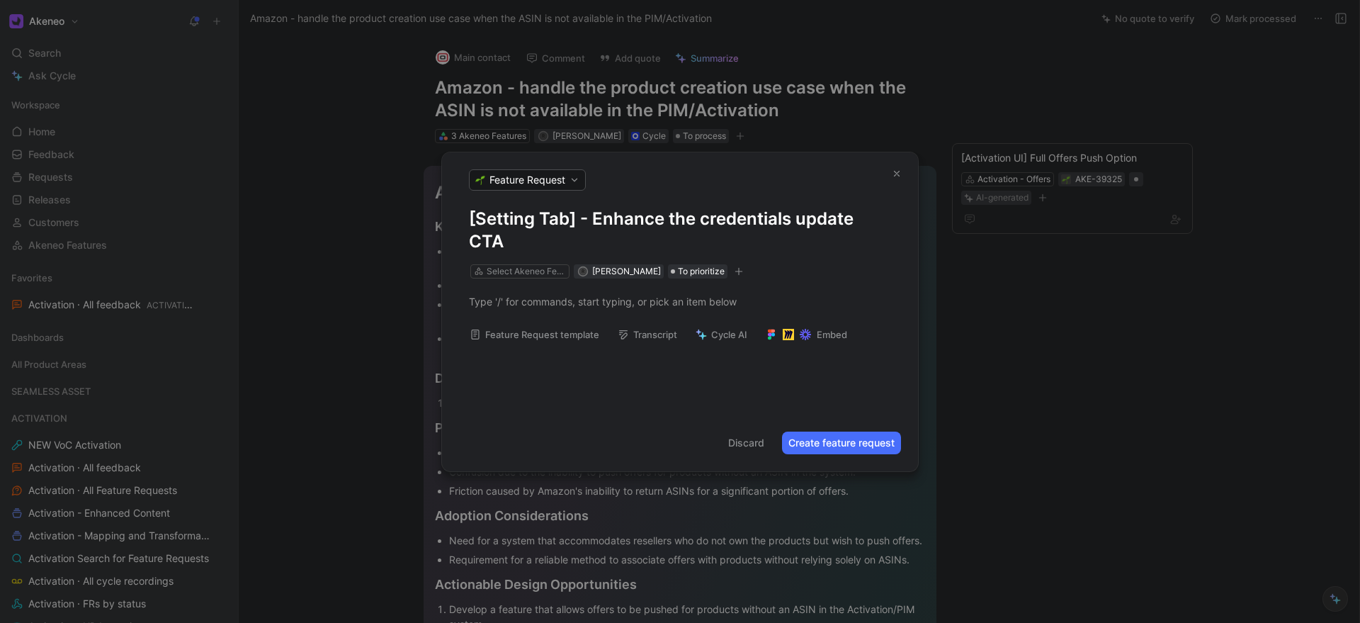
click at [570, 186] on button "Feature Request" at bounding box center [527, 179] width 117 height 21
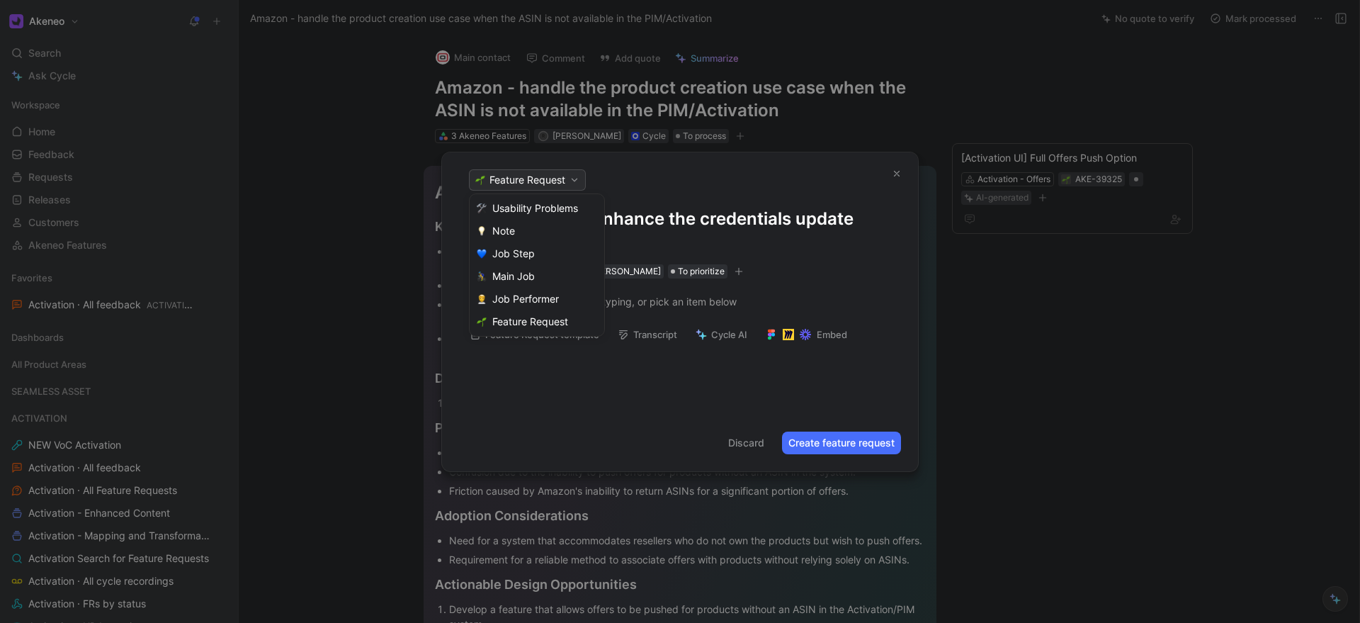
click at [591, 187] on div at bounding box center [680, 311] width 1360 height 623
click at [513, 274] on div "Select Akeneo Feature" at bounding box center [526, 271] width 79 height 14
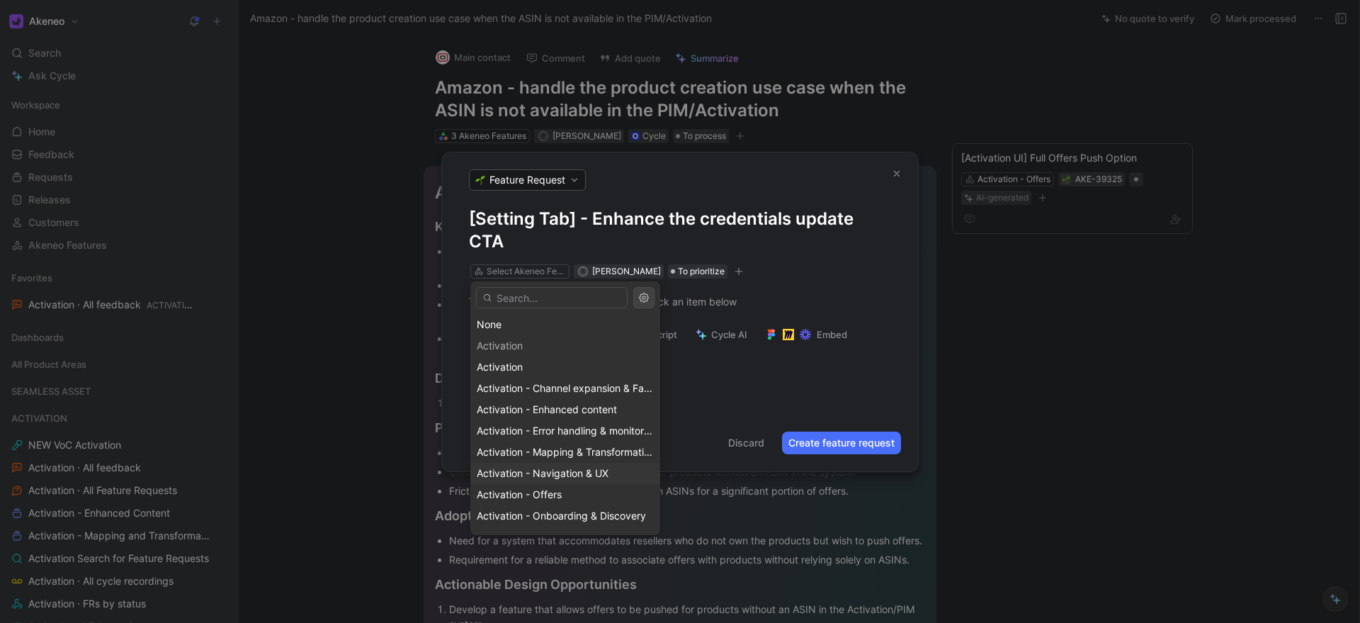
click at [534, 468] on span "Activation - Navigation & UX" at bounding box center [543, 473] width 132 height 12
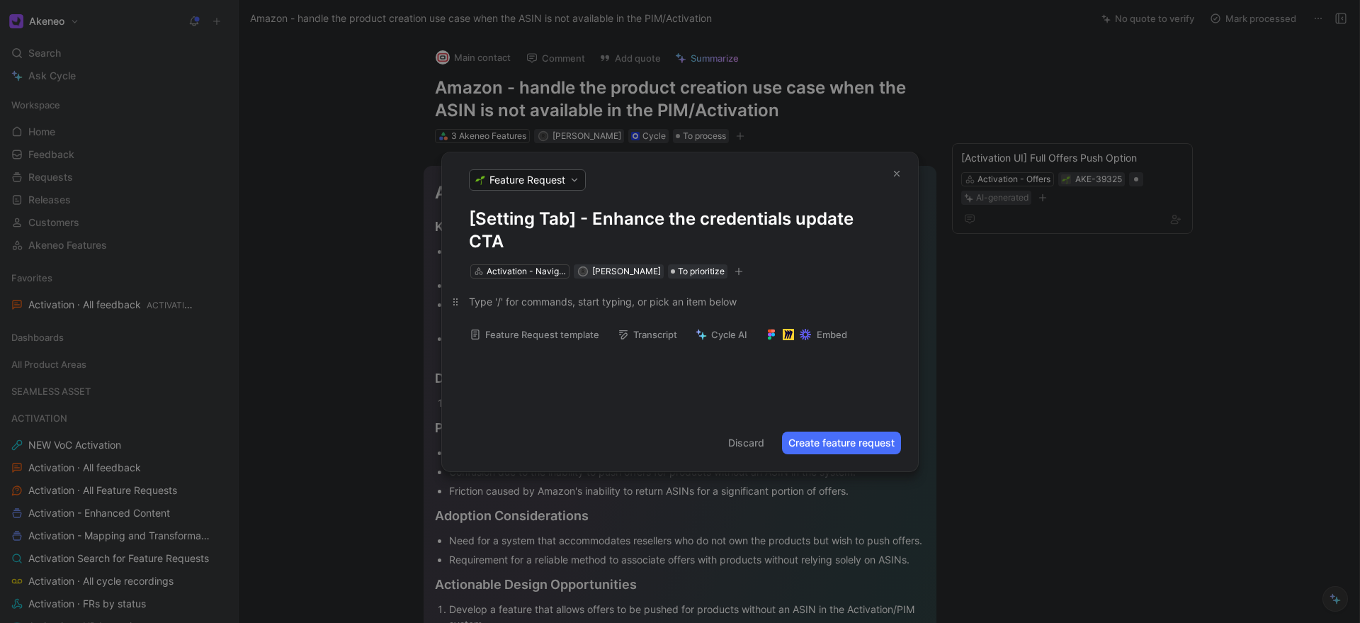
click at [503, 301] on div at bounding box center [680, 301] width 422 height 15
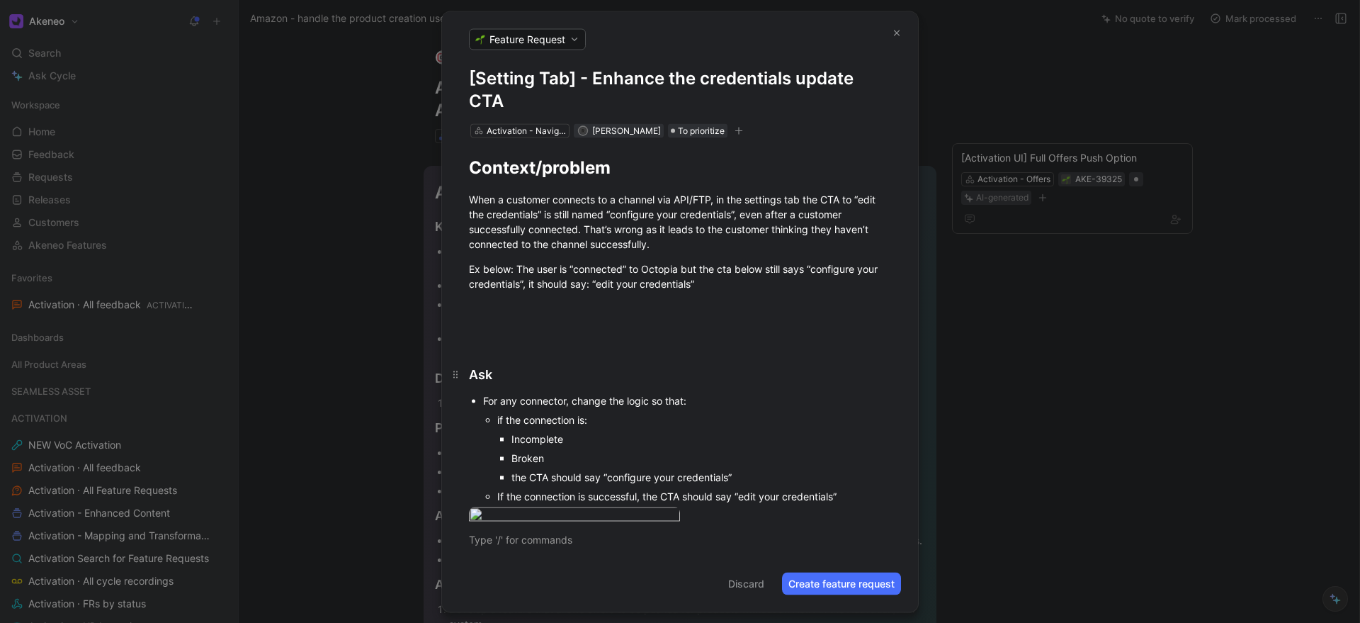
scroll to position [86, 0]
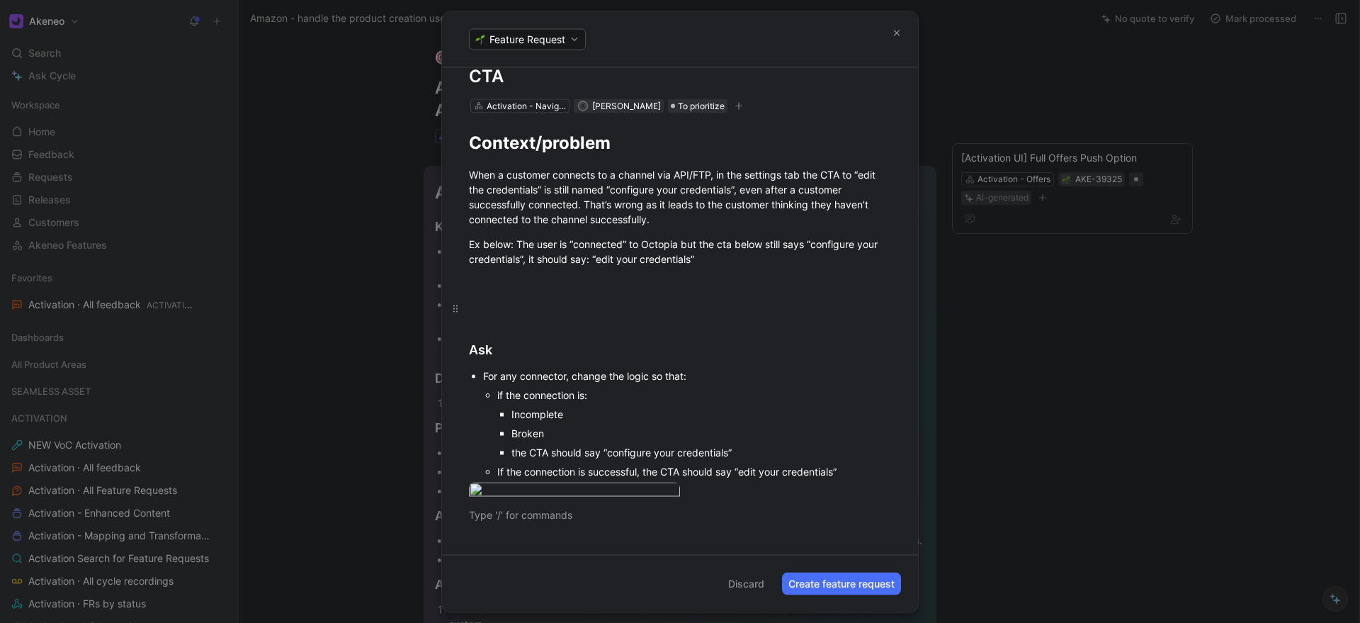
drag, startPoint x: 536, startPoint y: 459, endPoint x: 531, endPoint y: 253, distance: 206.2
click at [531, 253] on div "Context/problem When a customer connects to a channel via API/FTP, in the setti…" at bounding box center [680, 325] width 476 height 424
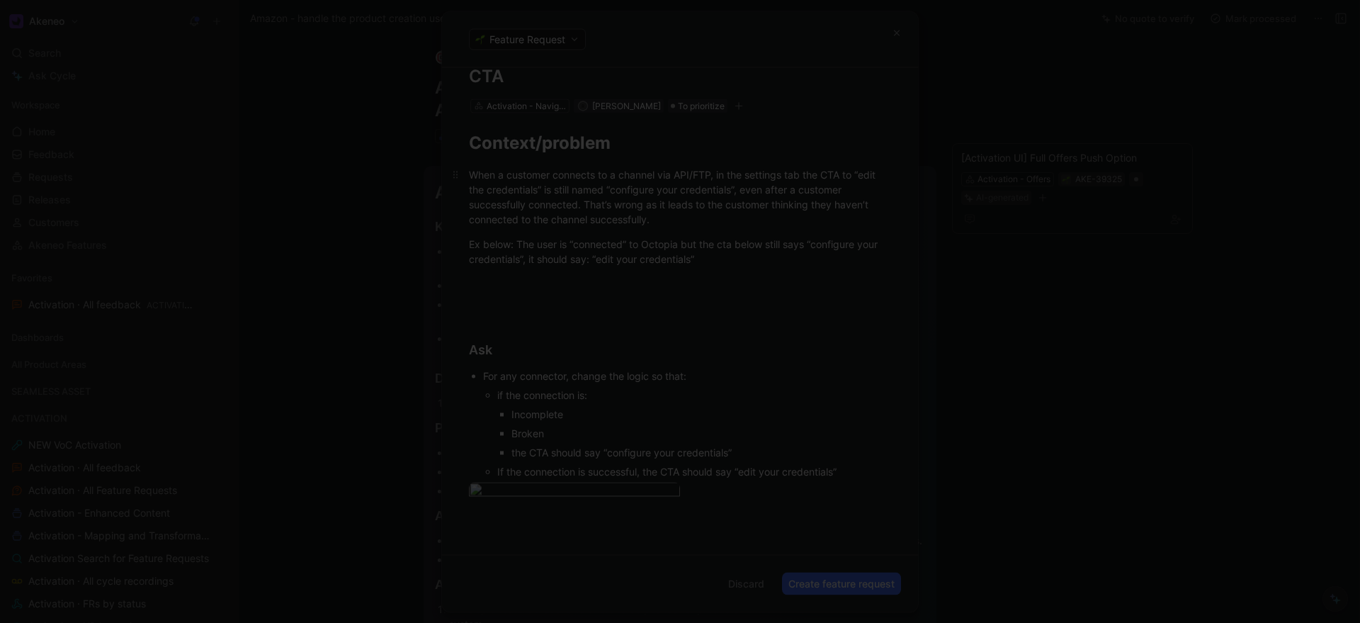
click at [509, 166] on div "When a customer connects to a channel via API/FTP, in the settings tab the CTA …" at bounding box center [680, 195] width 422 height 59
click at [470, 132] on strong "Context/problem" at bounding box center [540, 142] width 142 height 21
click at [295, 85] on div at bounding box center [680, 311] width 1360 height 623
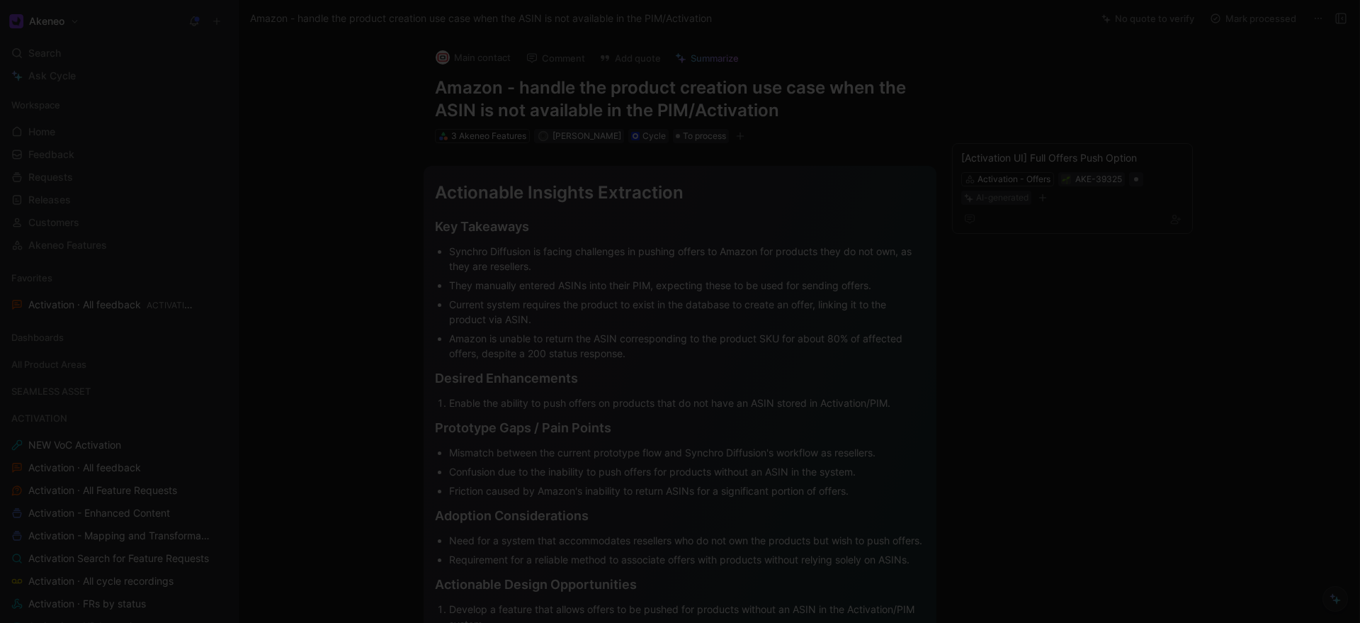
click at [314, 622] on div at bounding box center [680, 623] width 1360 height 0
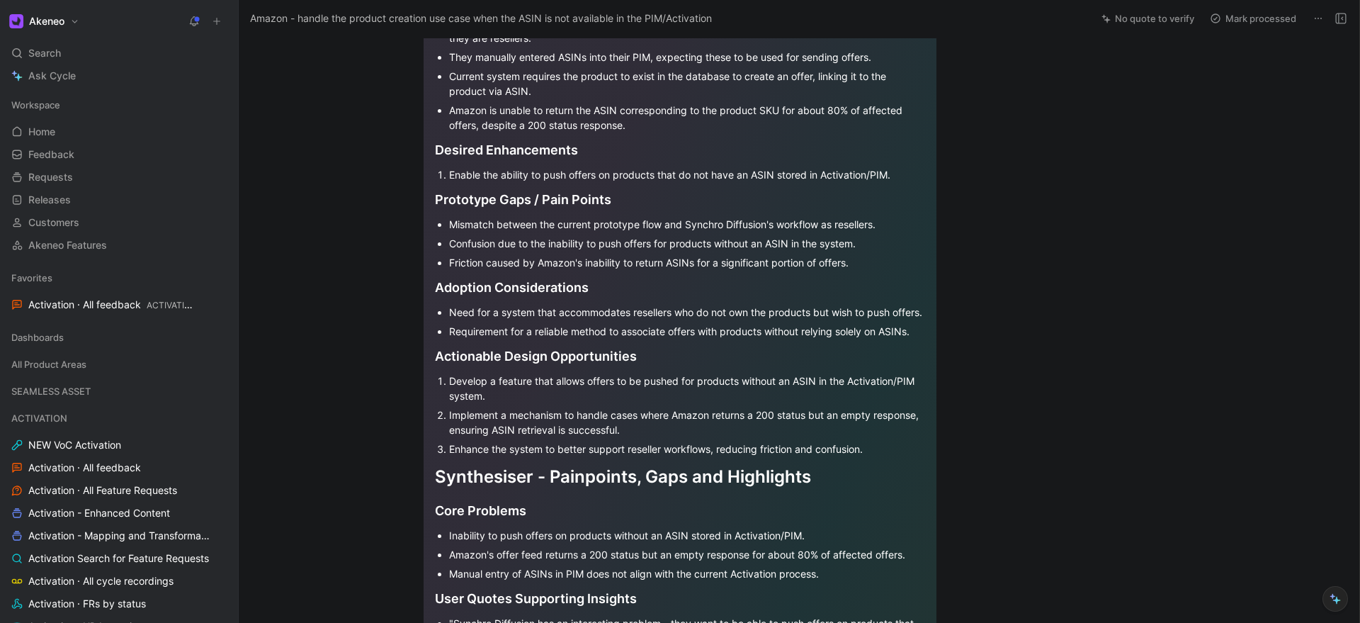
scroll to position [0, 0]
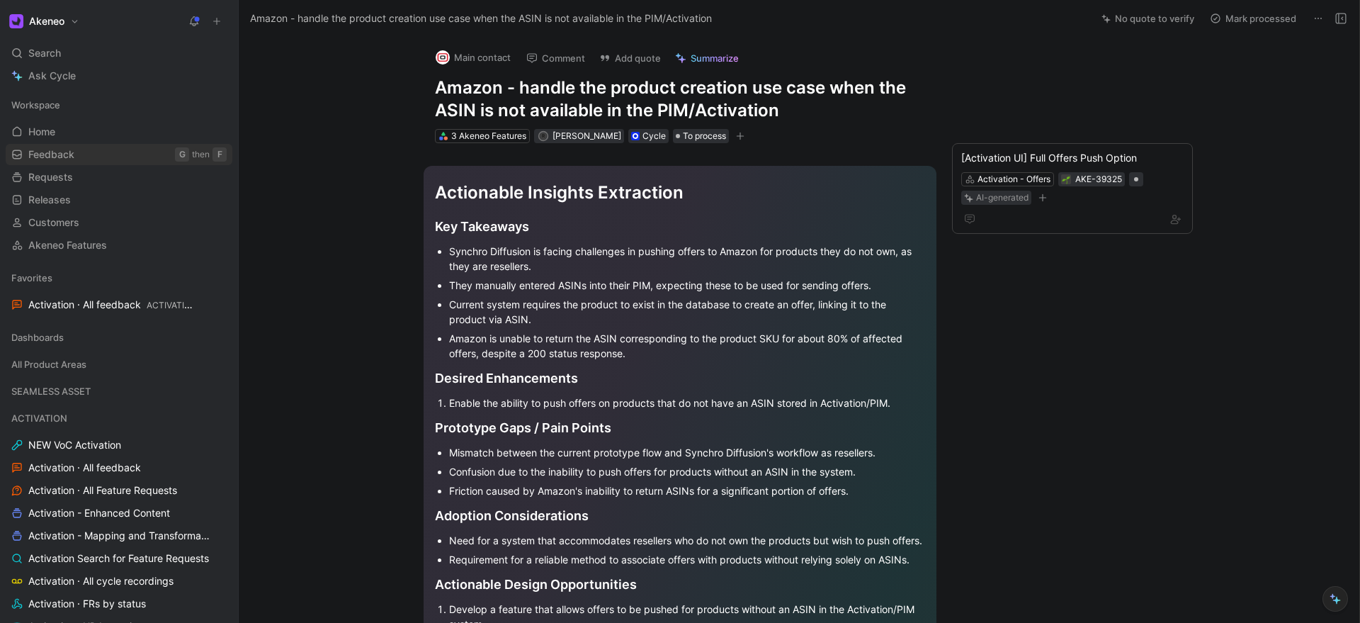
click at [92, 160] on link "Feedback G then F" at bounding box center [119, 154] width 227 height 21
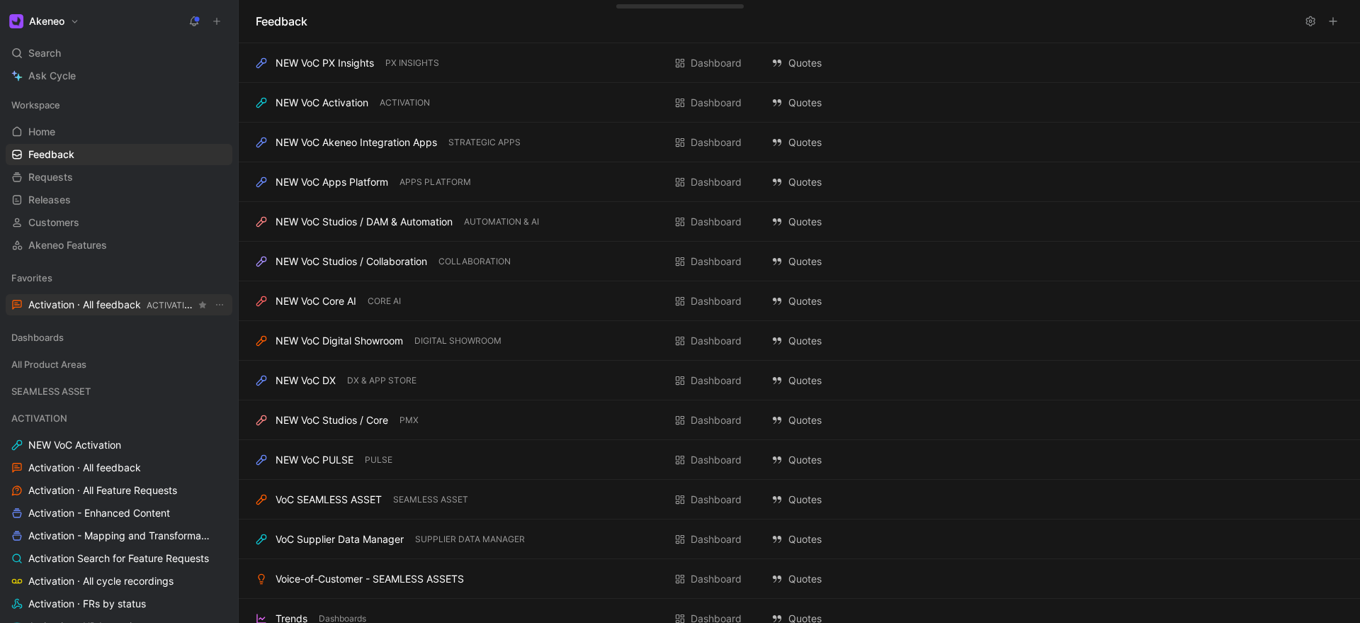
click at [63, 312] on link "Activation · All feedback ACTIVATION" at bounding box center [119, 304] width 227 height 21
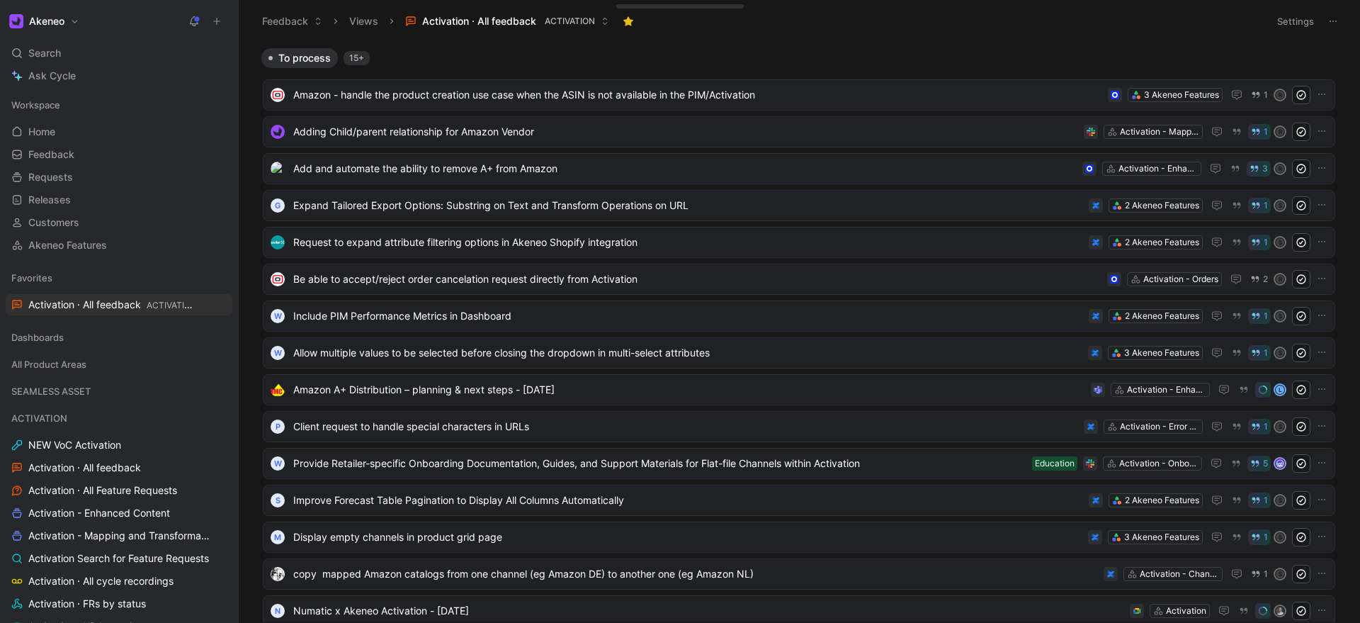
click at [225, 21] on button at bounding box center [217, 21] width 20 height 20
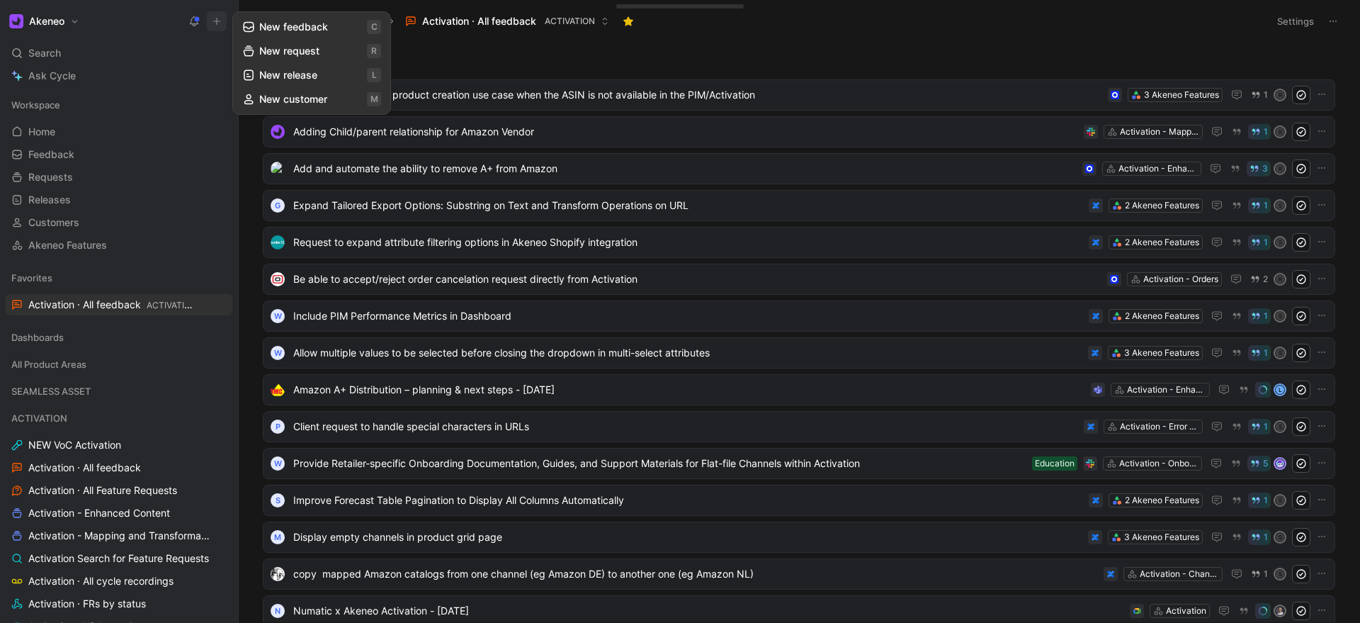
click at [279, 30] on button "New feedback c" at bounding box center [312, 27] width 152 height 24
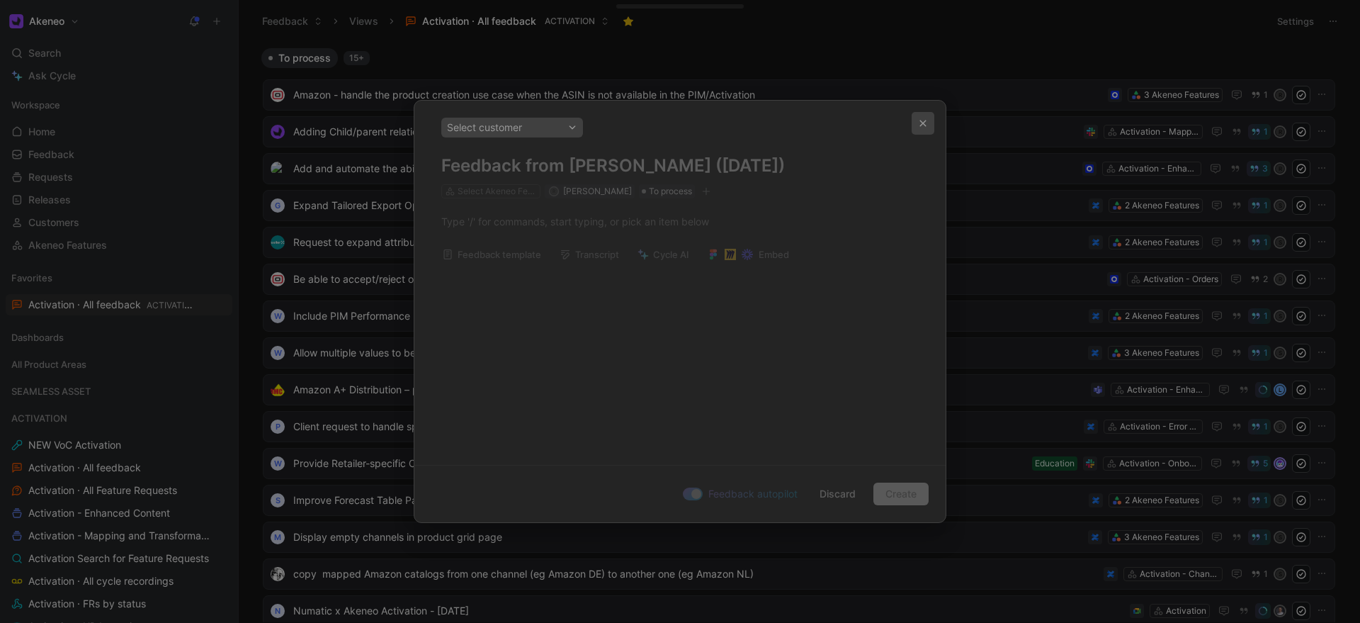
click at [921, 125] on icon "button" at bounding box center [923, 123] width 6 height 6
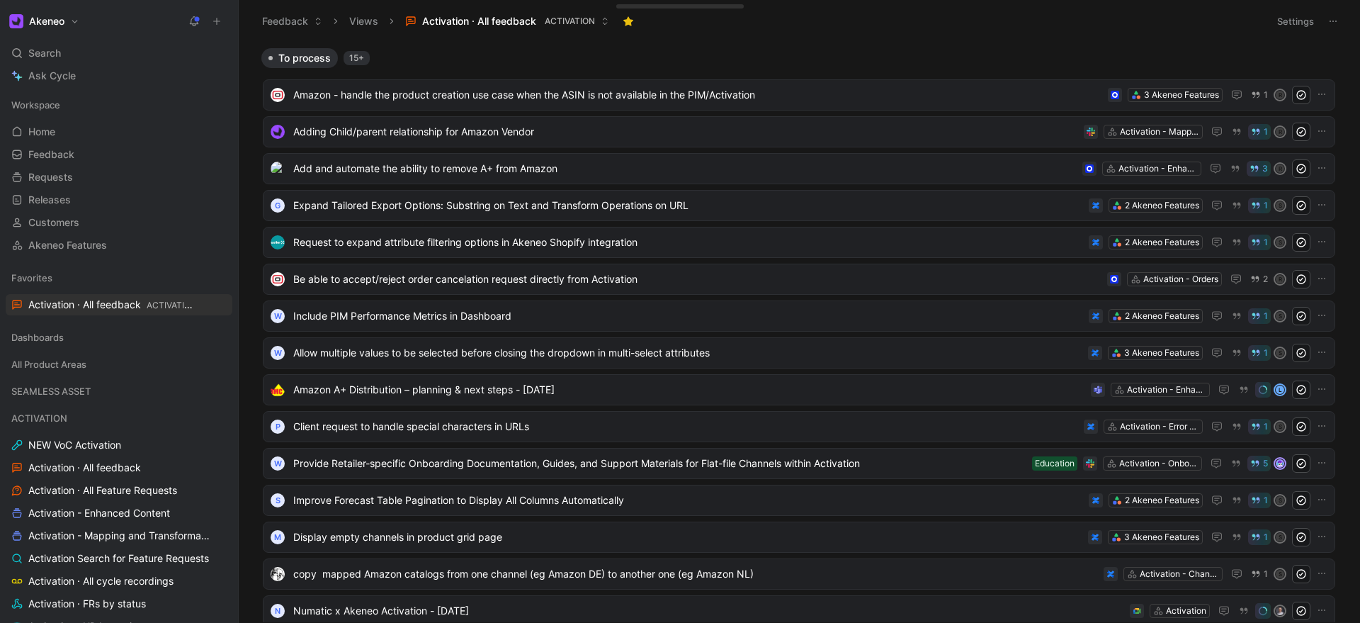
click at [217, 13] on button at bounding box center [217, 21] width 20 height 20
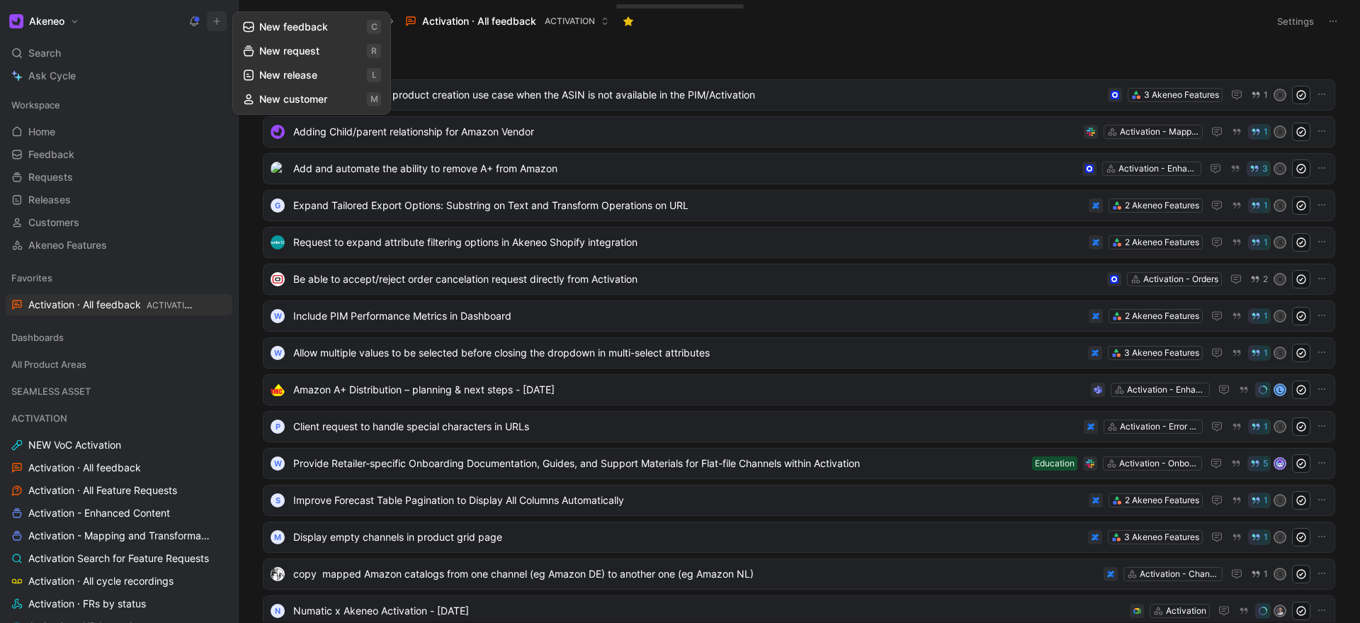
click at [265, 50] on button "New request r" at bounding box center [312, 51] width 152 height 24
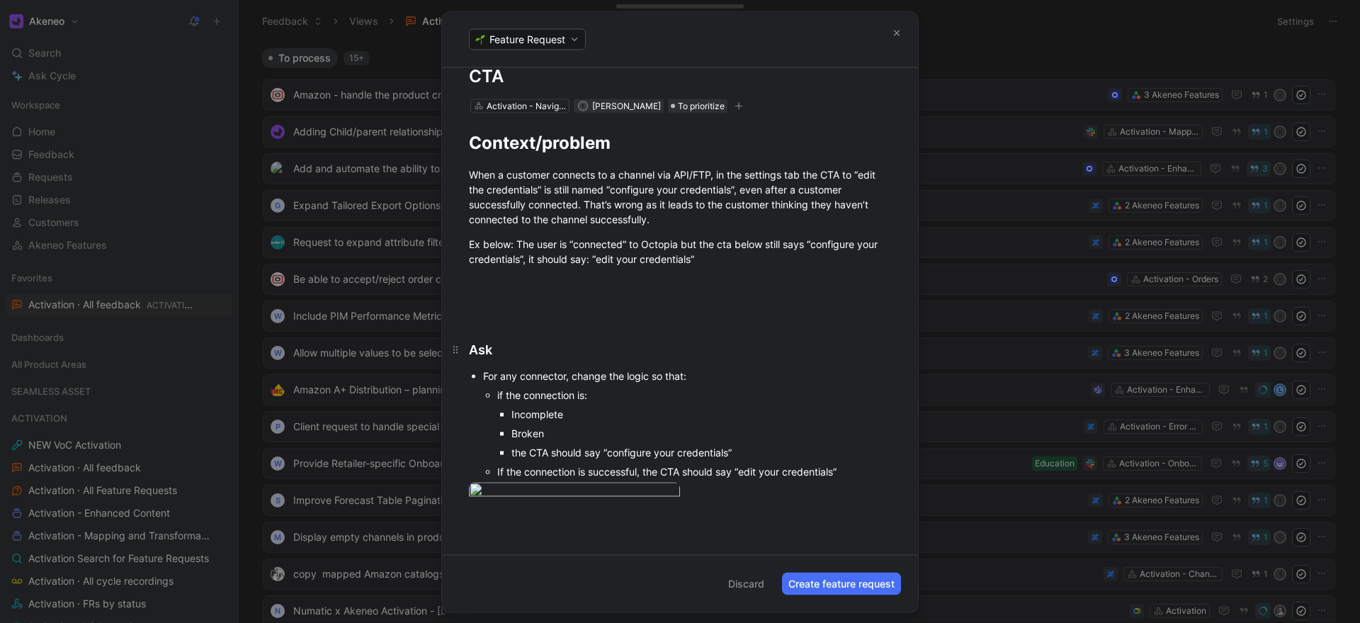
scroll to position [86, 0]
click at [564, 482] on img at bounding box center [574, 491] width 211 height 19
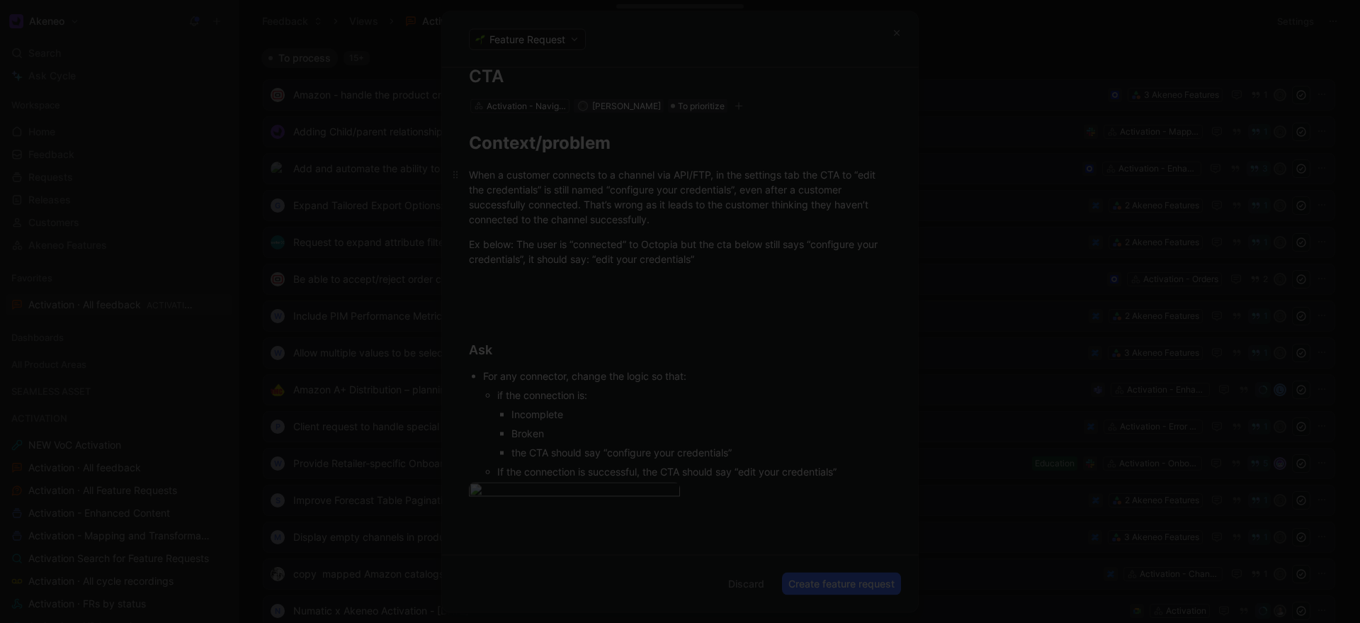
click at [694, 166] on div "When a customer connects to a channel via API/FTP, in the settings tab the CTA …" at bounding box center [680, 195] width 422 height 59
click at [692, 130] on div "Context/problem" at bounding box center [680, 142] width 422 height 25
click at [675, 113] on div "Context/problem When a customer connects to a channel via API/FTP, in the setti…" at bounding box center [680, 325] width 476 height 424
click at [630, 236] on div "Ex below: The user is “connected” to Octopia but the cta below still says “conf…" at bounding box center [680, 251] width 422 height 30
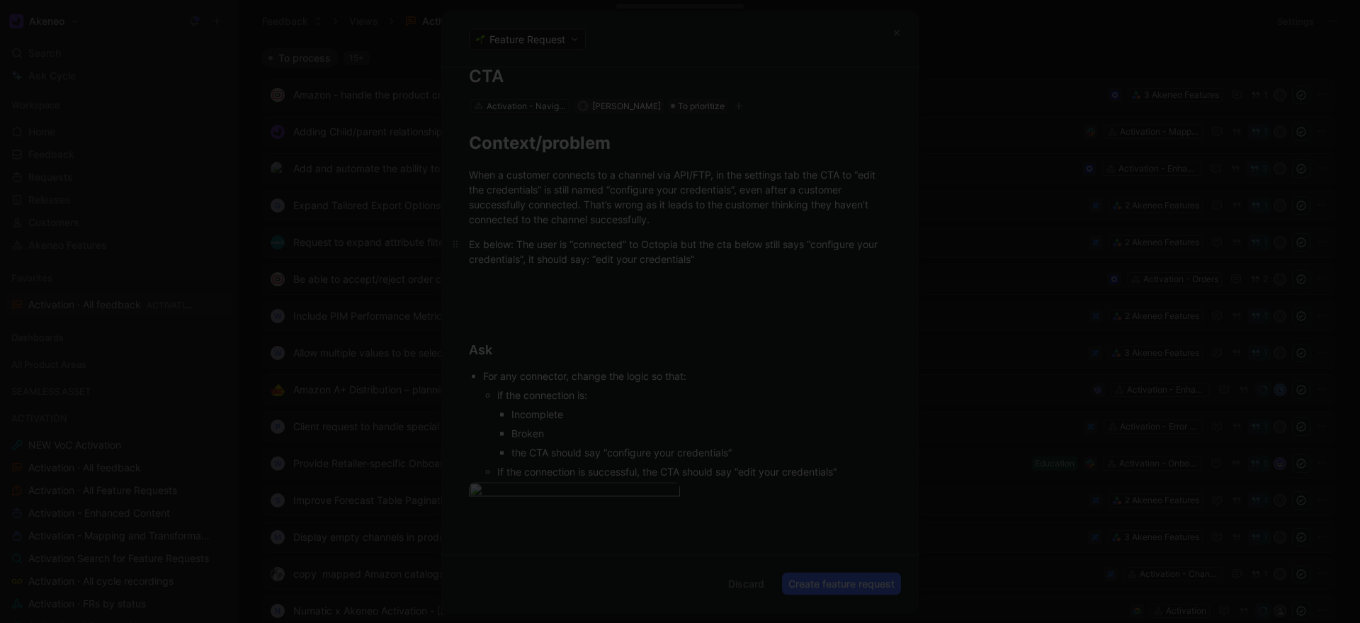
click at [630, 236] on div "Ex below: The user is “connected” to Octopia but the cta below still says “conf…" at bounding box center [680, 251] width 422 height 30
click at [571, 570] on footer "Discard Create feature request" at bounding box center [680, 583] width 476 height 57
click at [552, 589] on footer "Discard Create feature request" at bounding box center [680, 583] width 476 height 57
click at [489, 599] on footer "Discard Create feature request" at bounding box center [680, 583] width 476 height 57
click at [147, 433] on div at bounding box center [680, 311] width 1360 height 623
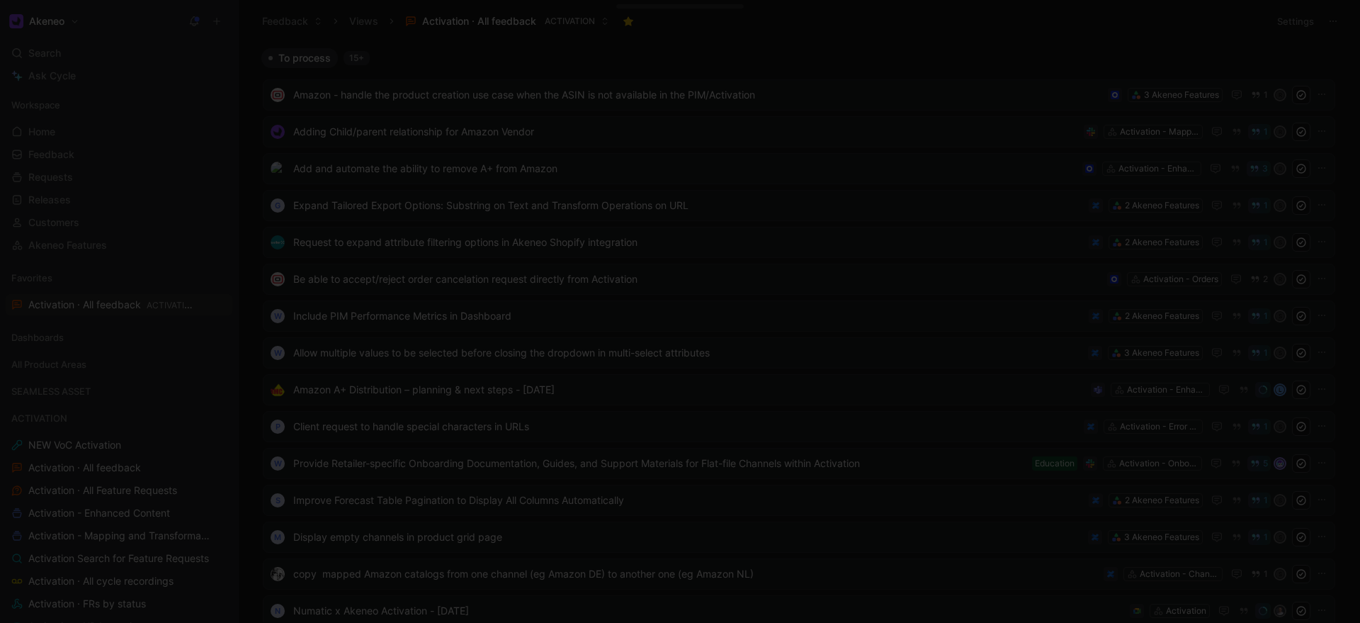
click at [76, 622] on div at bounding box center [680, 623] width 1360 height 0
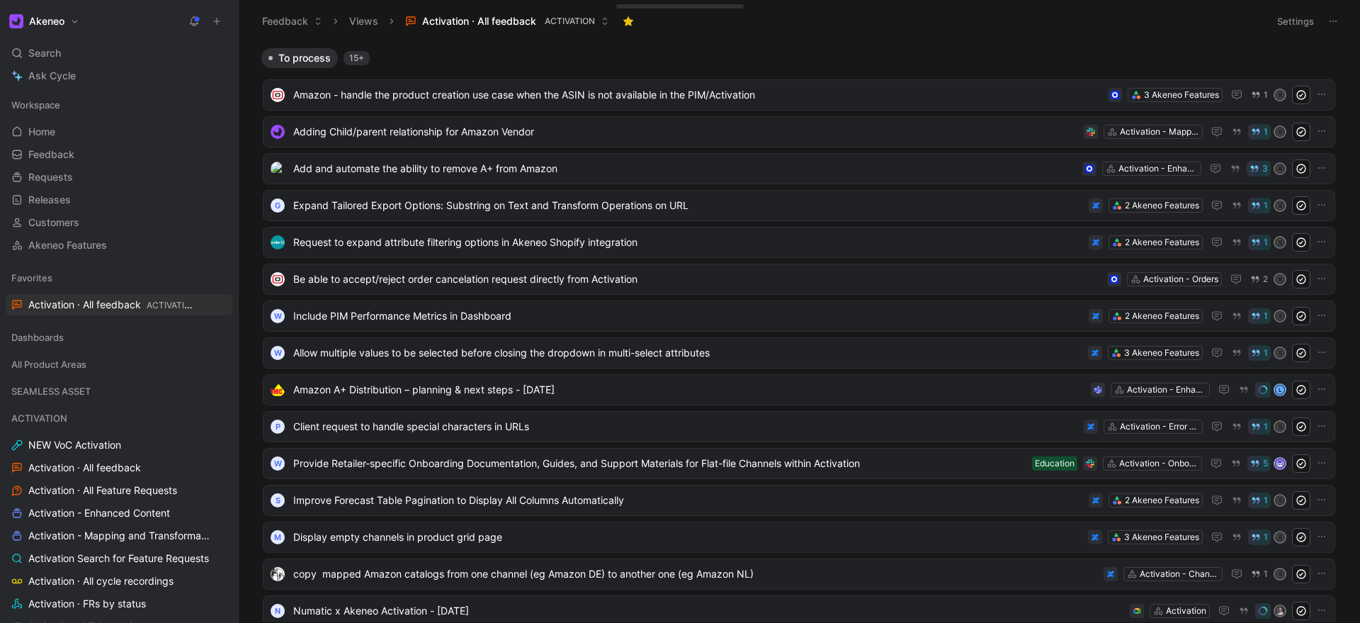
click at [216, 12] on button at bounding box center [217, 21] width 20 height 20
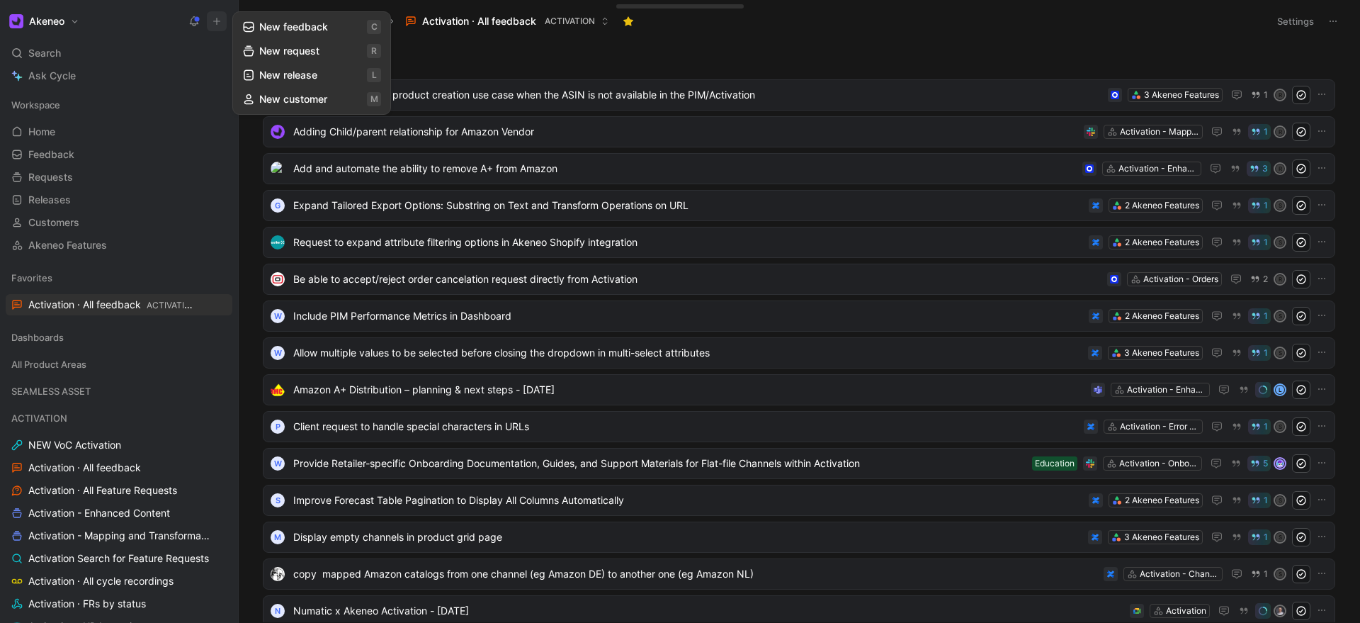
click at [263, 47] on button "New request r" at bounding box center [312, 51] width 152 height 24
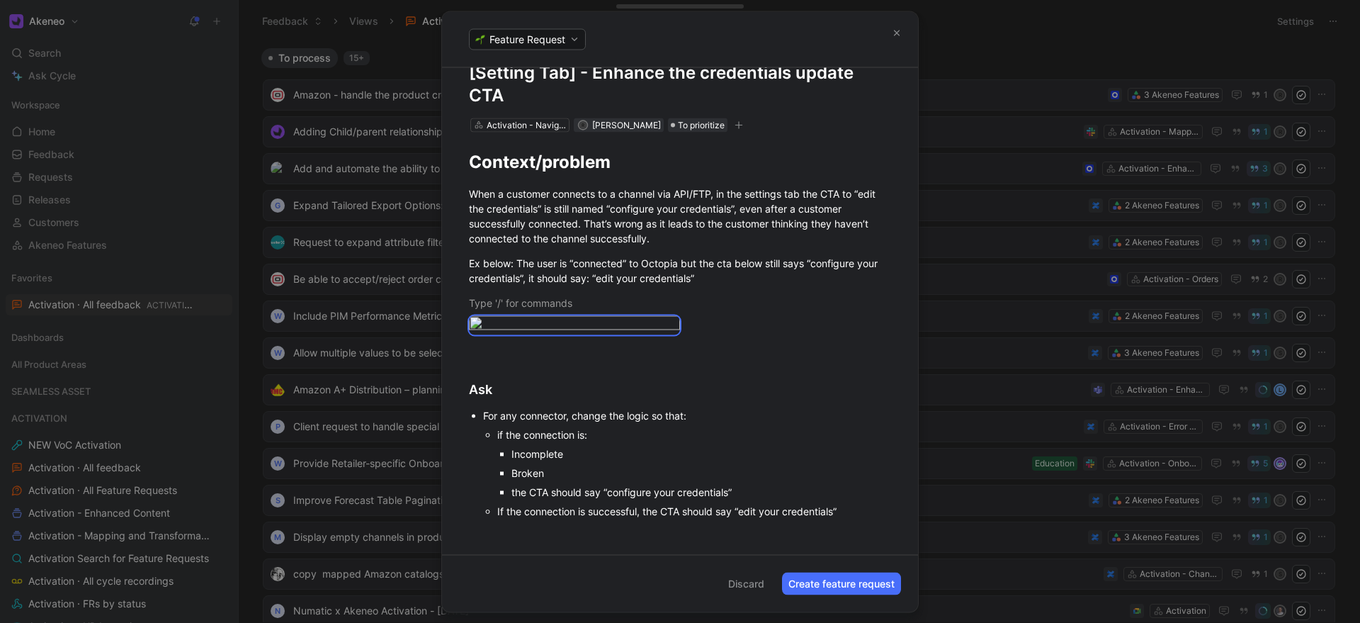
scroll to position [0, 0]
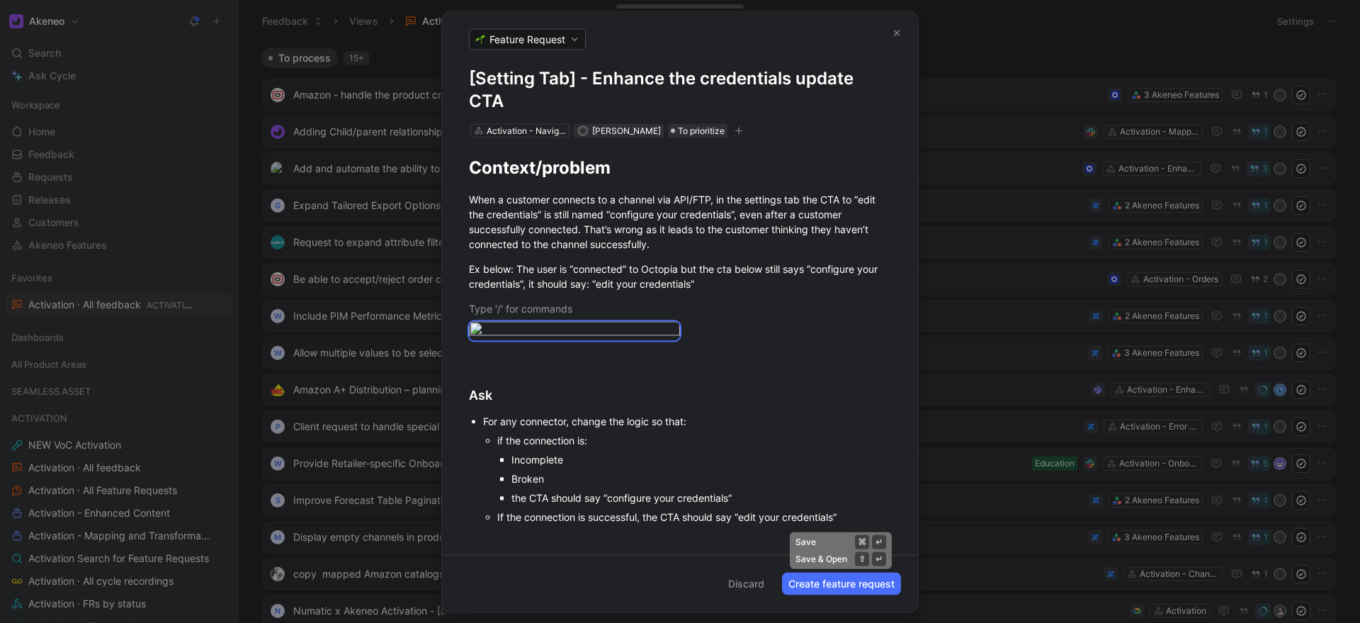
click at [842, 585] on button "Create feature request" at bounding box center [841, 583] width 119 height 23
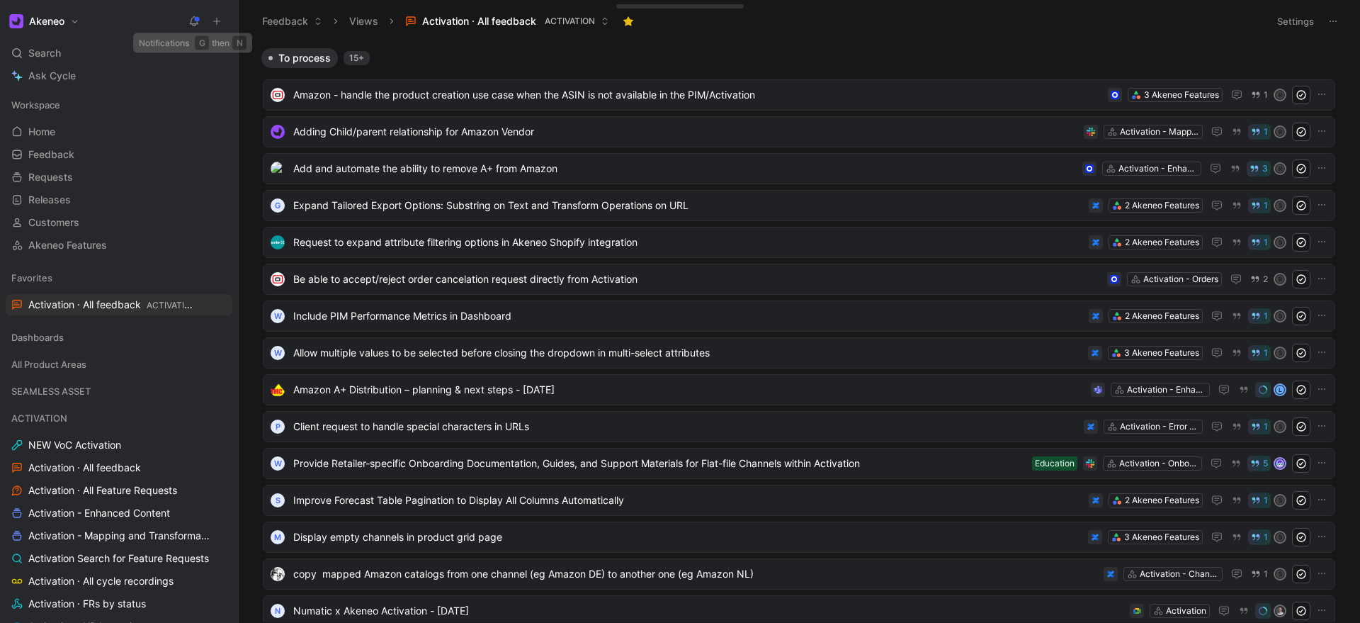
click at [217, 13] on button at bounding box center [217, 21] width 20 height 20
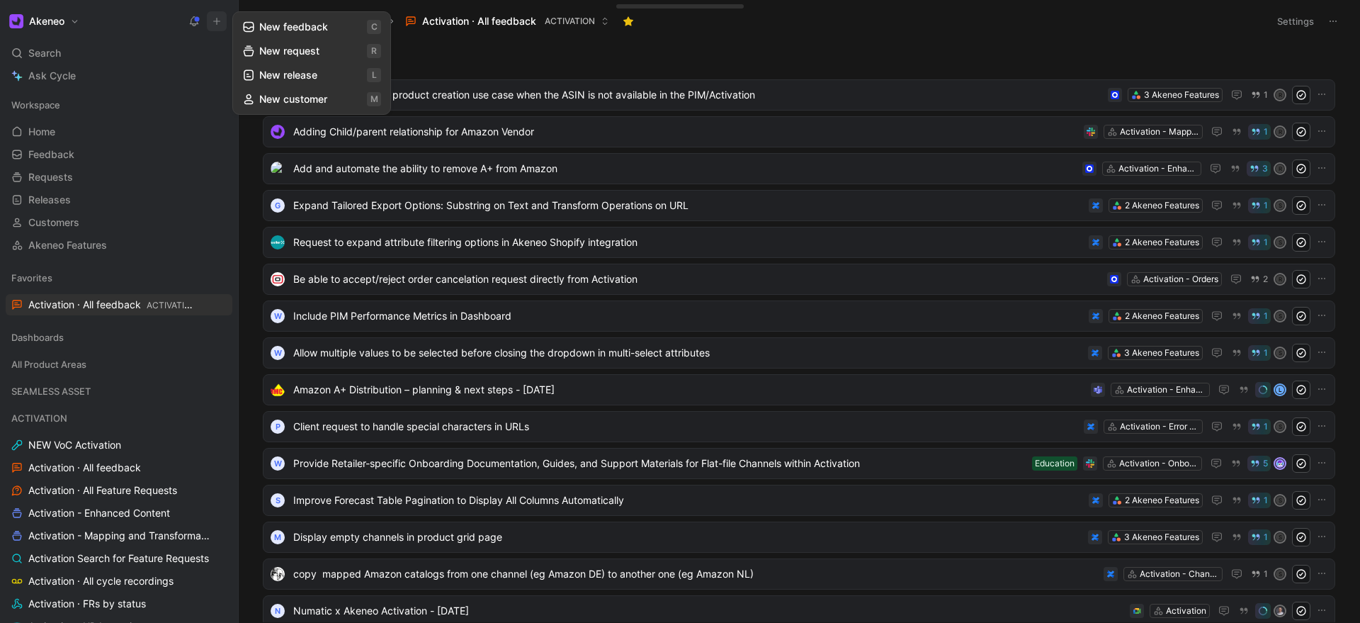
click at [301, 47] on button "New request r" at bounding box center [312, 51] width 152 height 24
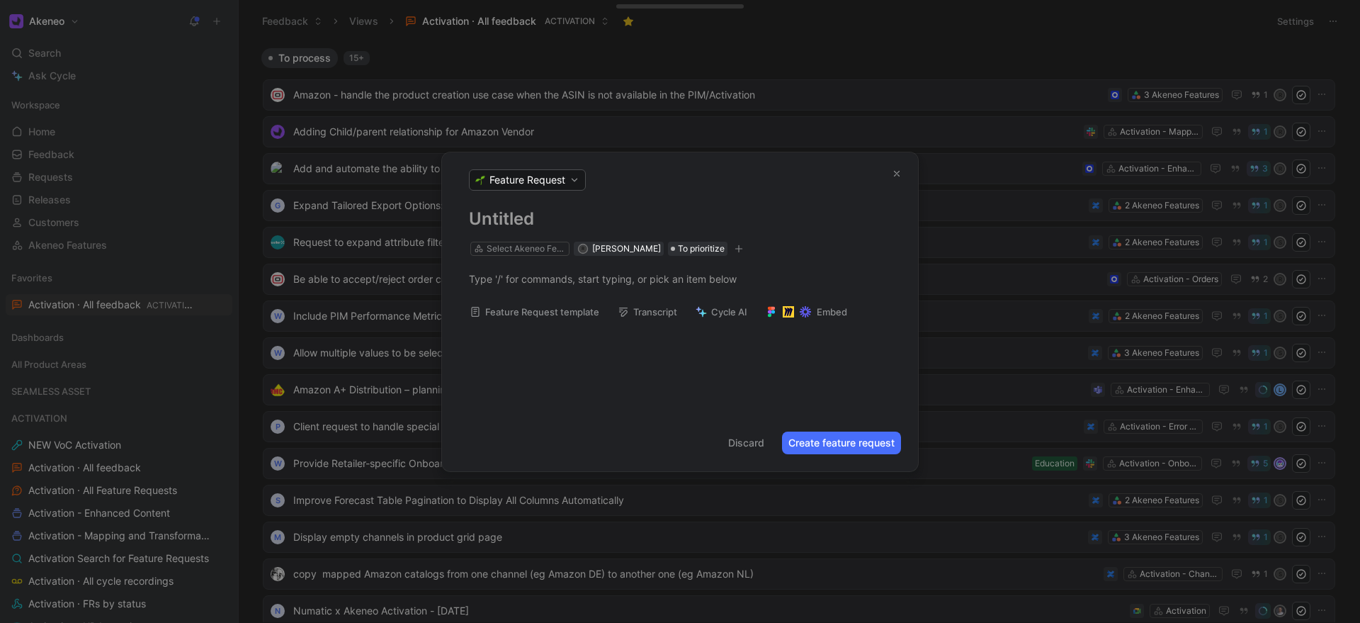
click at [510, 222] on h1 at bounding box center [680, 219] width 422 height 23
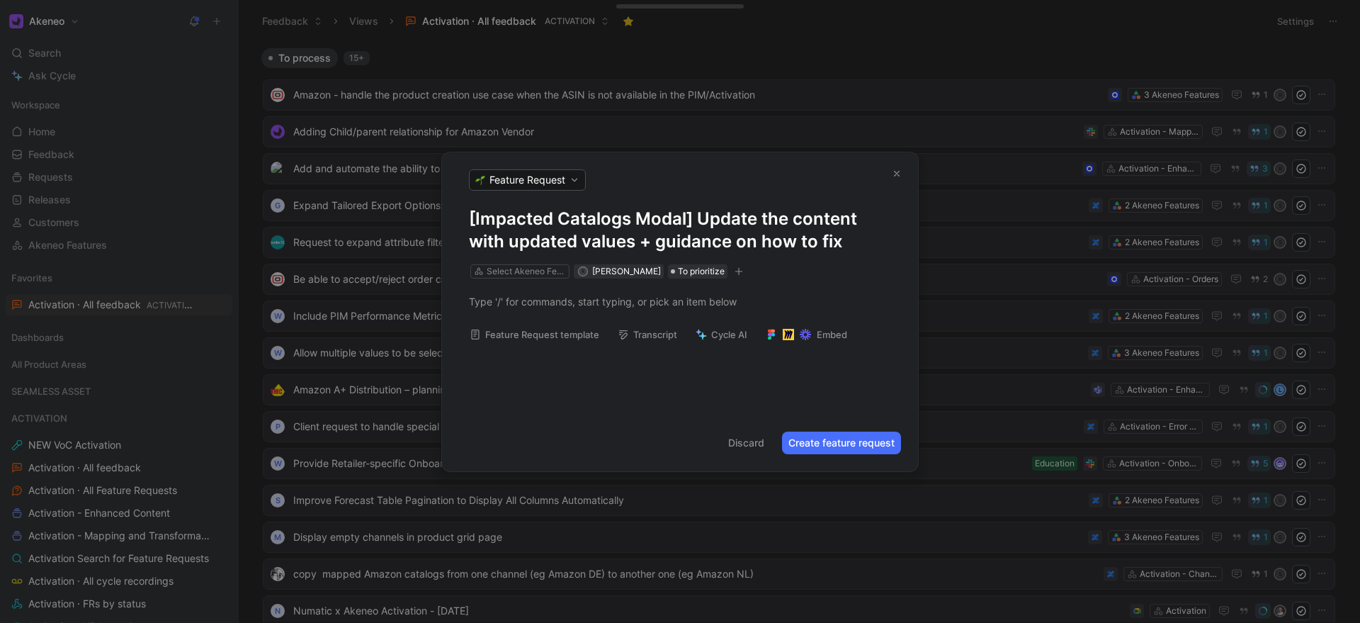
click at [473, 219] on h1 "[Impacted Catalogs Modal] Update the content with updated values + guidance on …" at bounding box center [680, 230] width 422 height 45
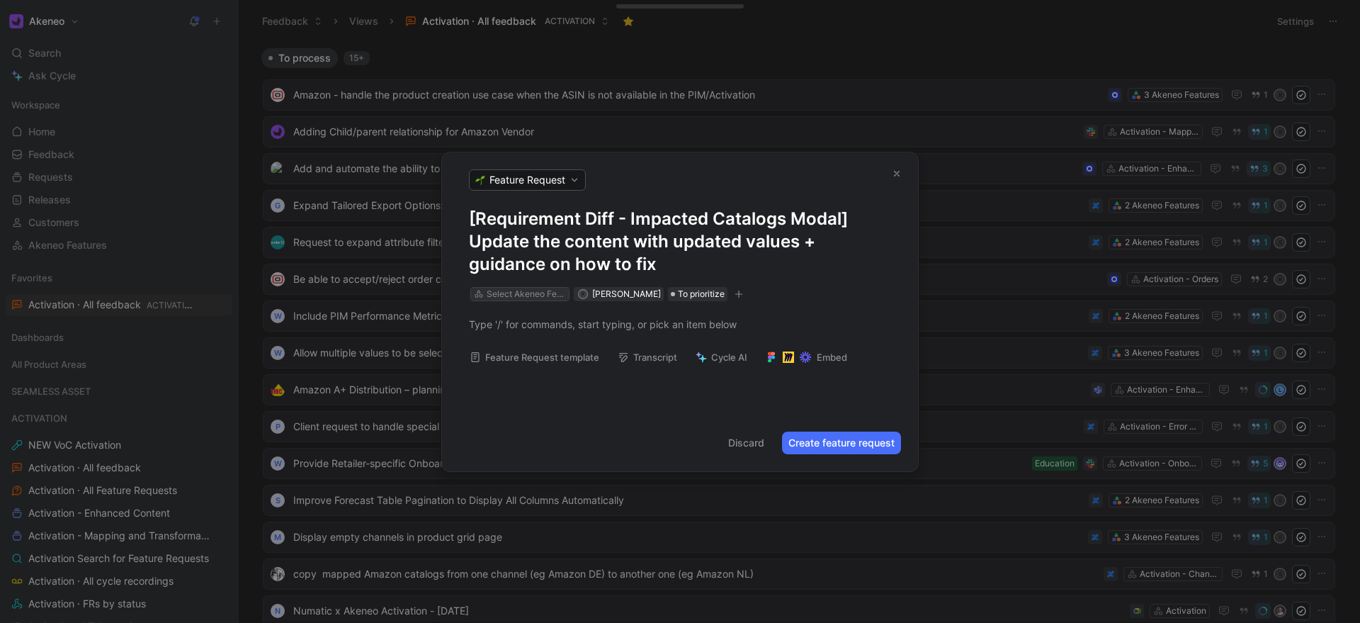
click at [518, 287] on div "Select Akeneo Feature" at bounding box center [526, 294] width 79 height 14
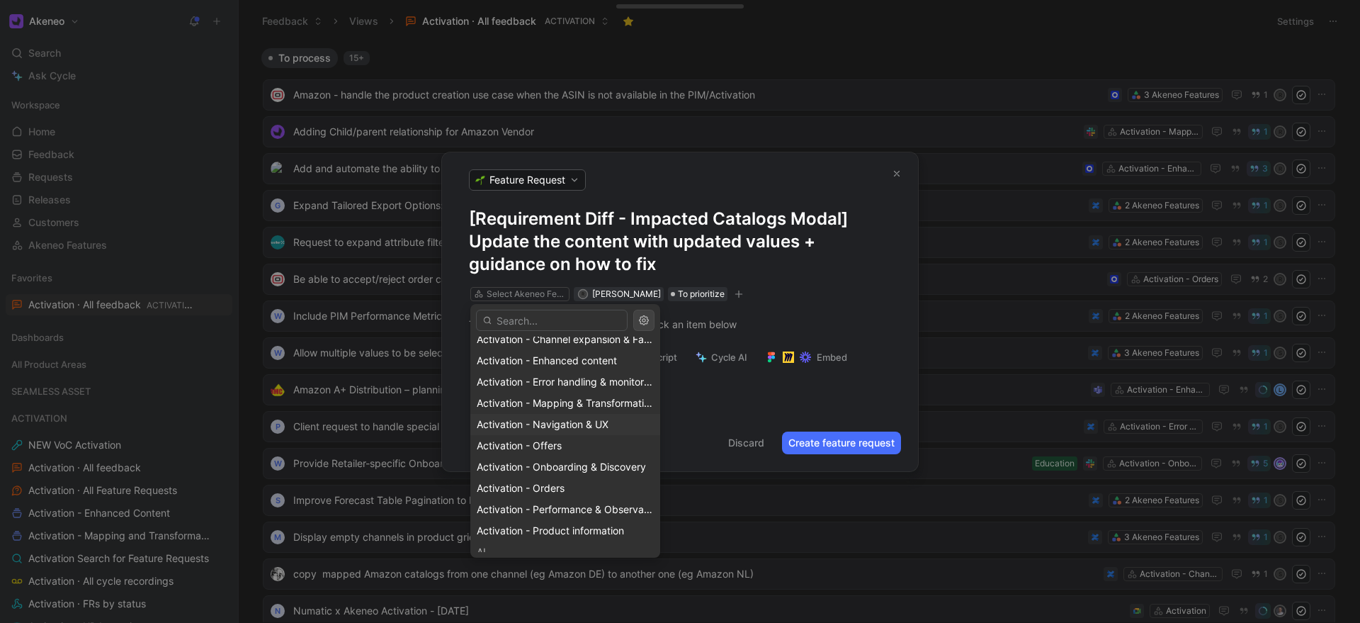
scroll to position [52, 0]
click at [535, 424] on span "Activation - Navigation & UX" at bounding box center [543, 422] width 132 height 12
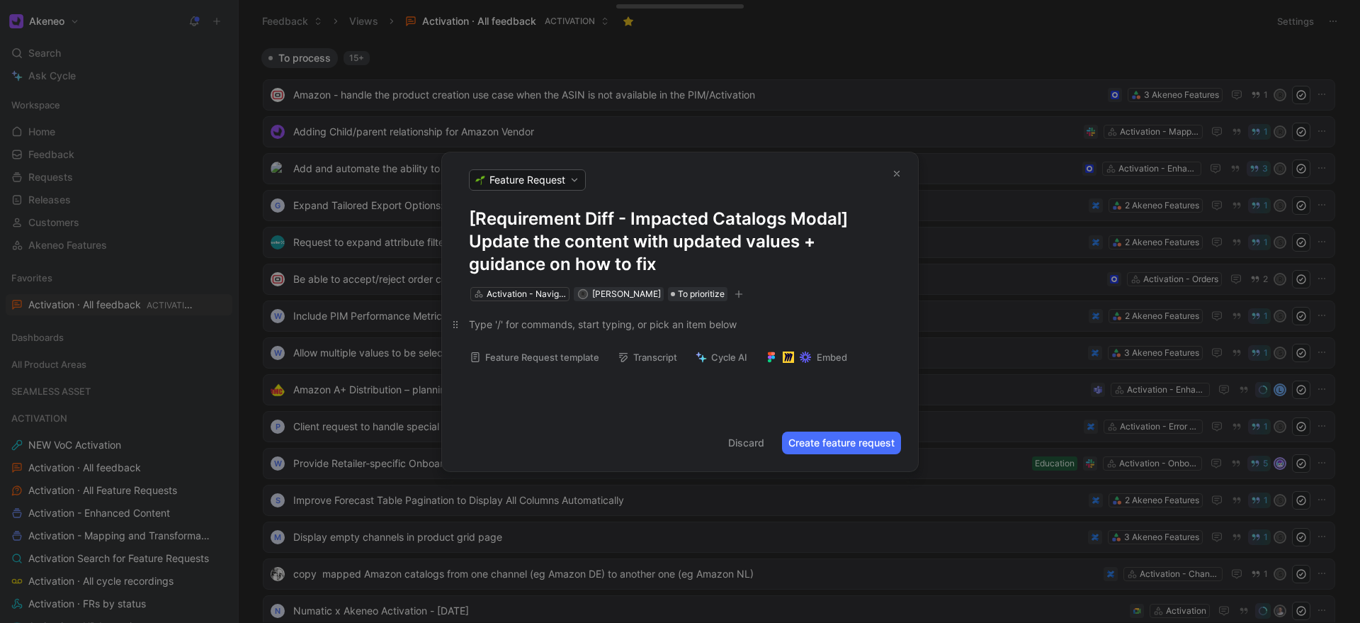
click at [509, 327] on div at bounding box center [680, 324] width 422 height 15
click at [629, 324] on div at bounding box center [680, 324] width 422 height 15
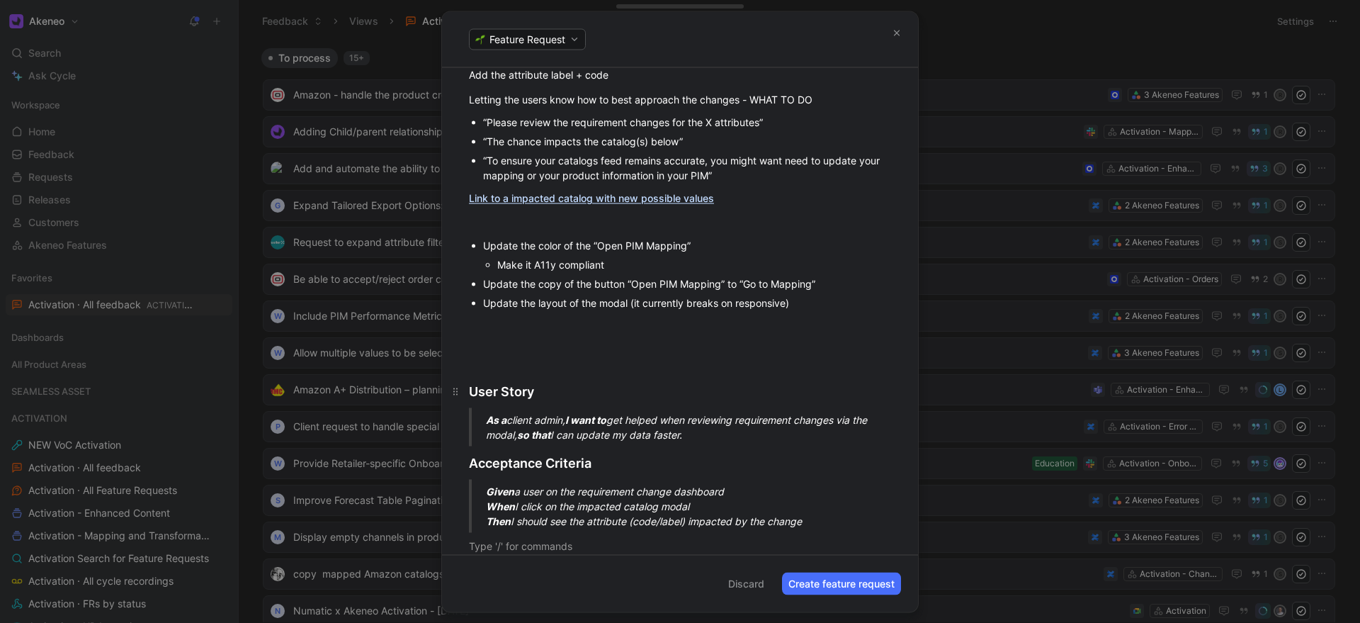
scroll to position [210, 0]
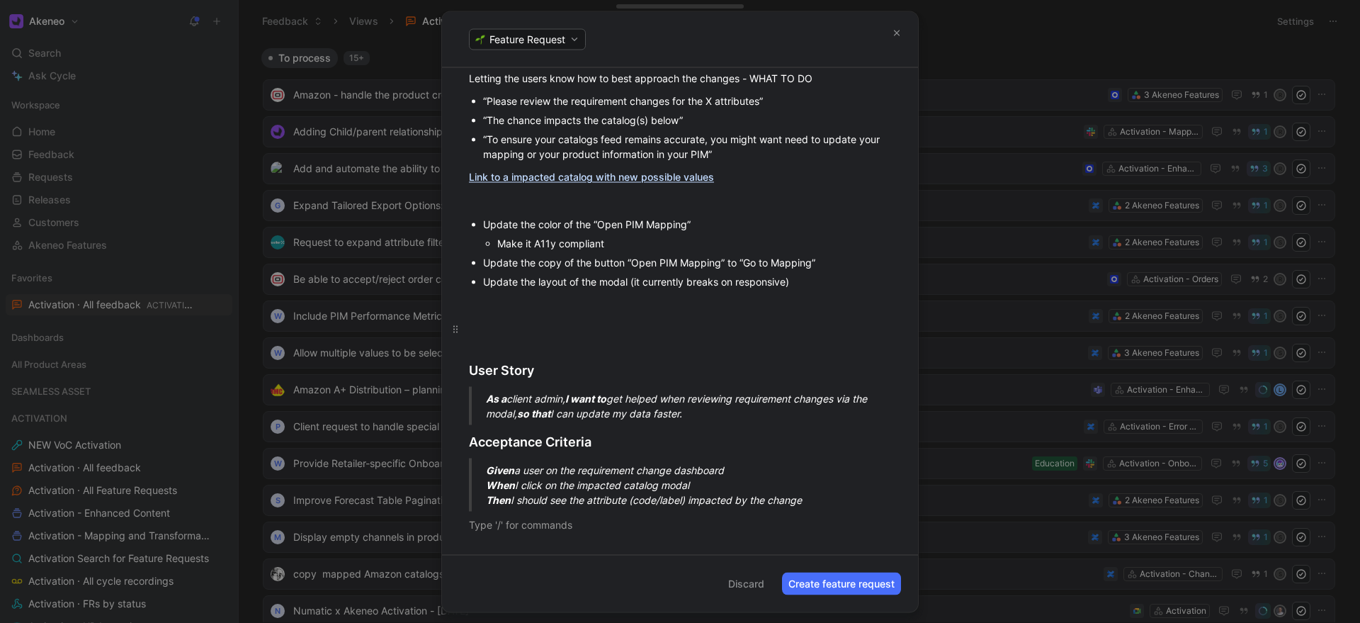
click at [510, 324] on div at bounding box center [680, 328] width 422 height 15
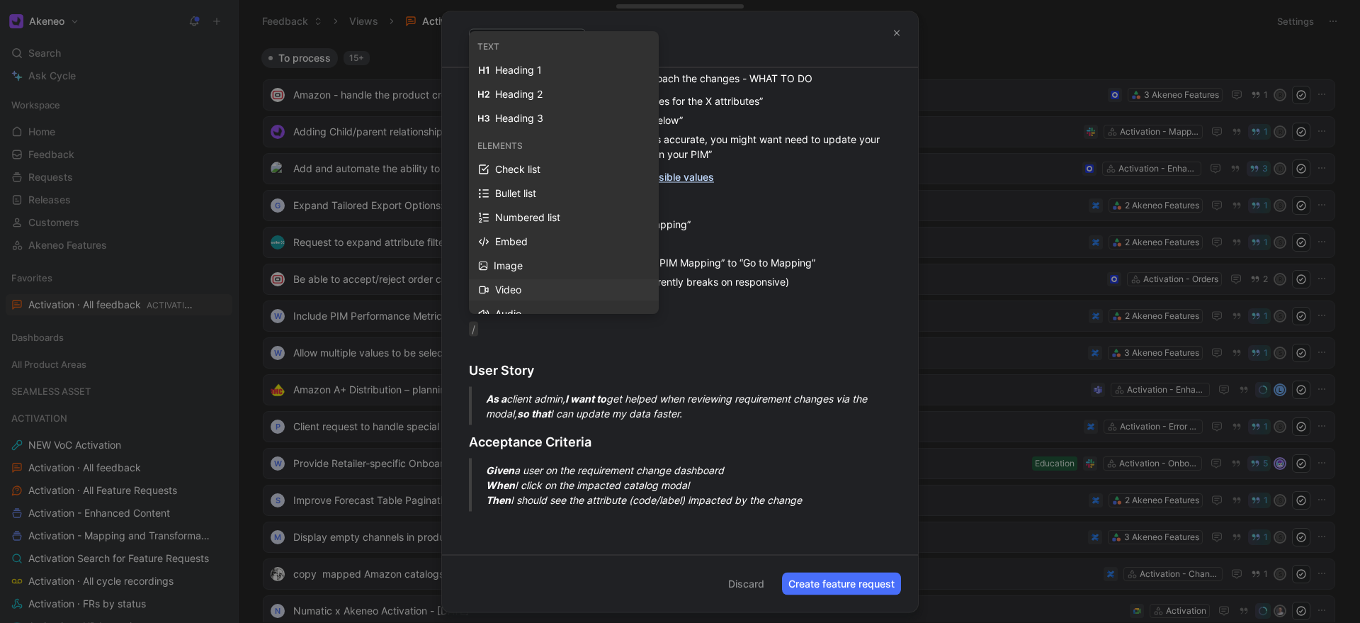
click at [499, 289] on div "Video" at bounding box center [572, 289] width 154 height 17
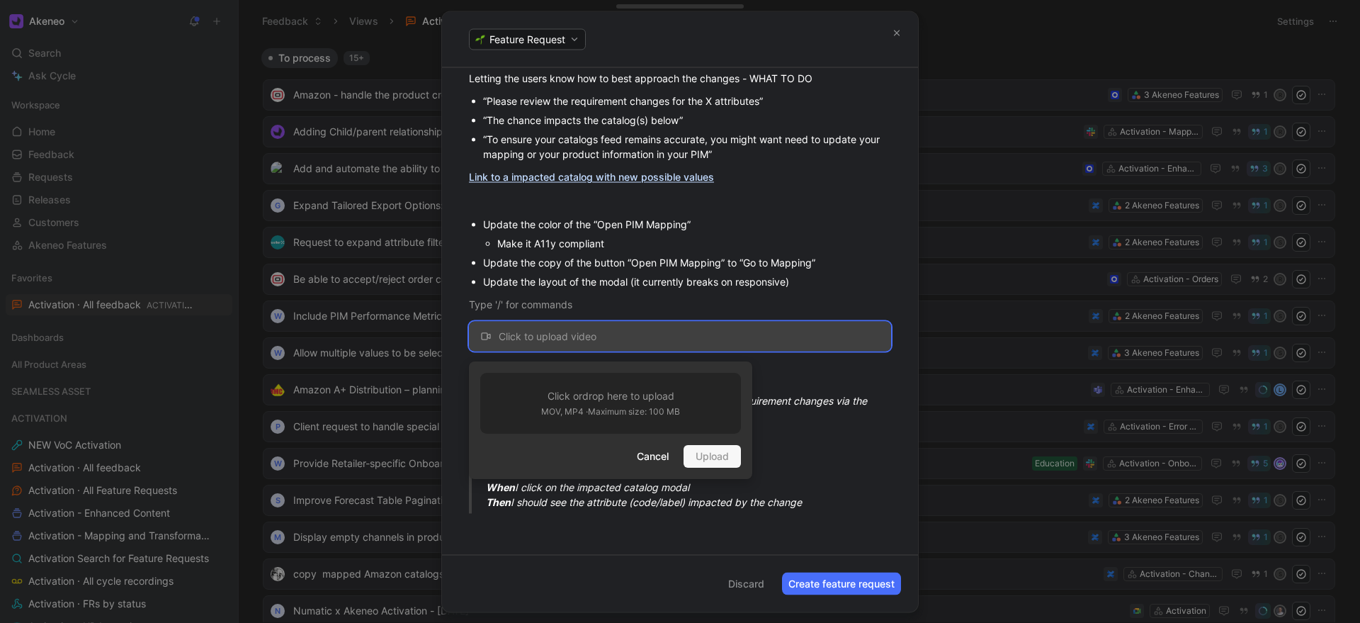
click at [618, 413] on p "MOV, MP4 · Maximum size: 100 MB" at bounding box center [610, 411] width 139 height 14
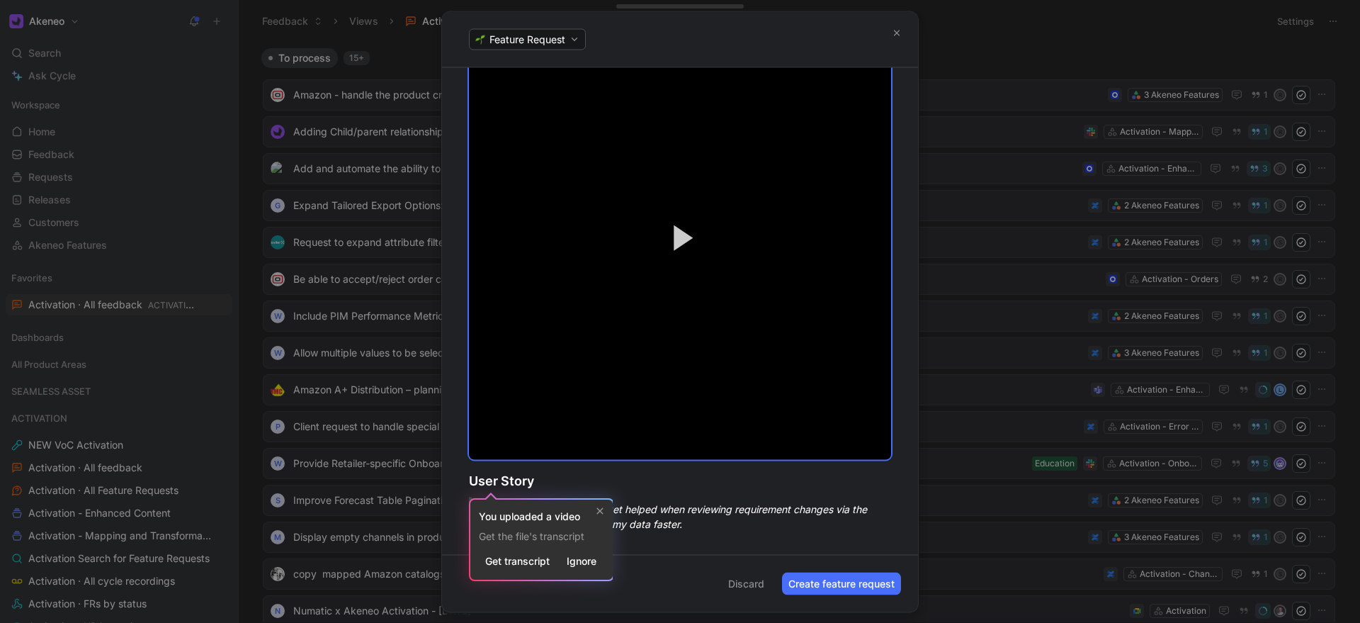
scroll to position [571, 0]
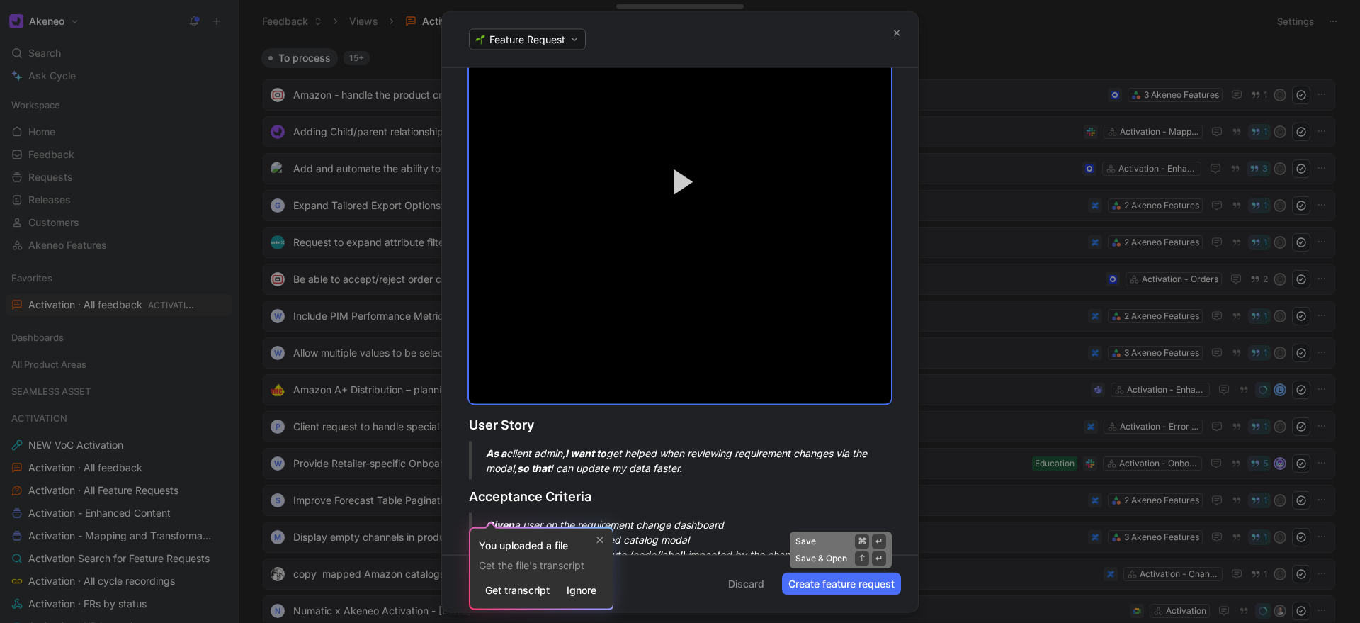
click at [817, 583] on button "Create feature request" at bounding box center [841, 583] width 119 height 23
